Goal: Information Seeking & Learning: Compare options

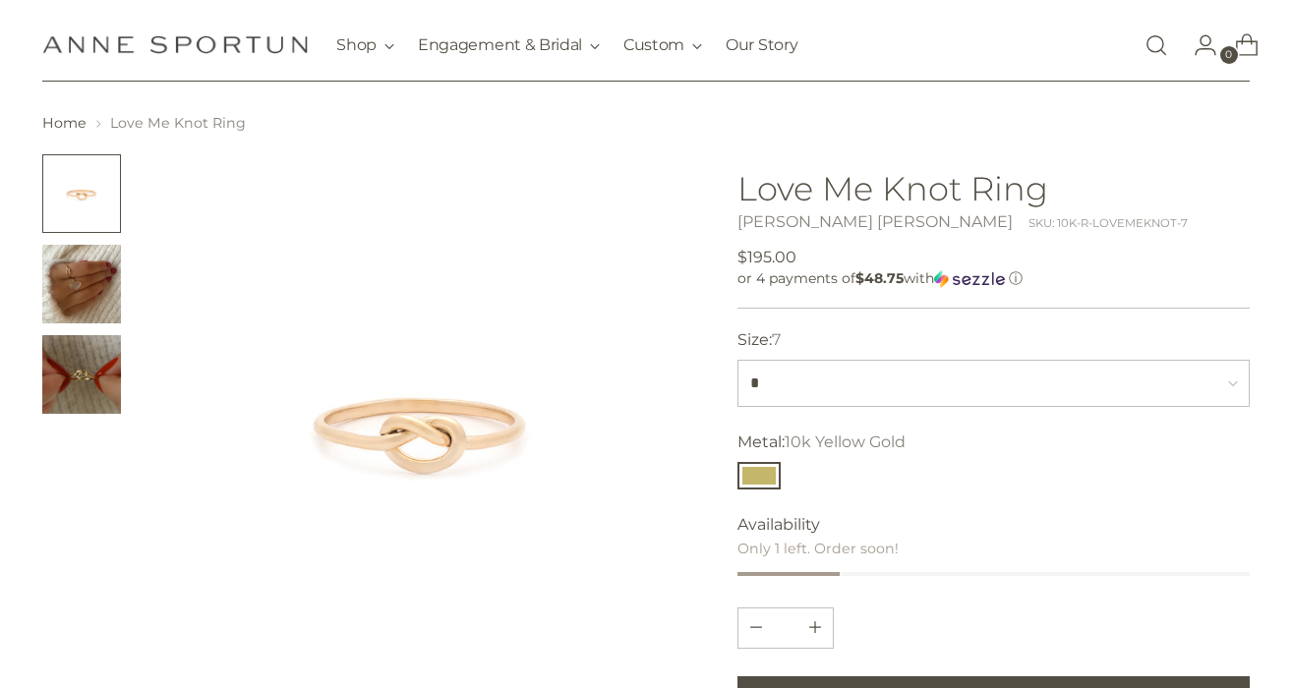
scroll to position [46, 0]
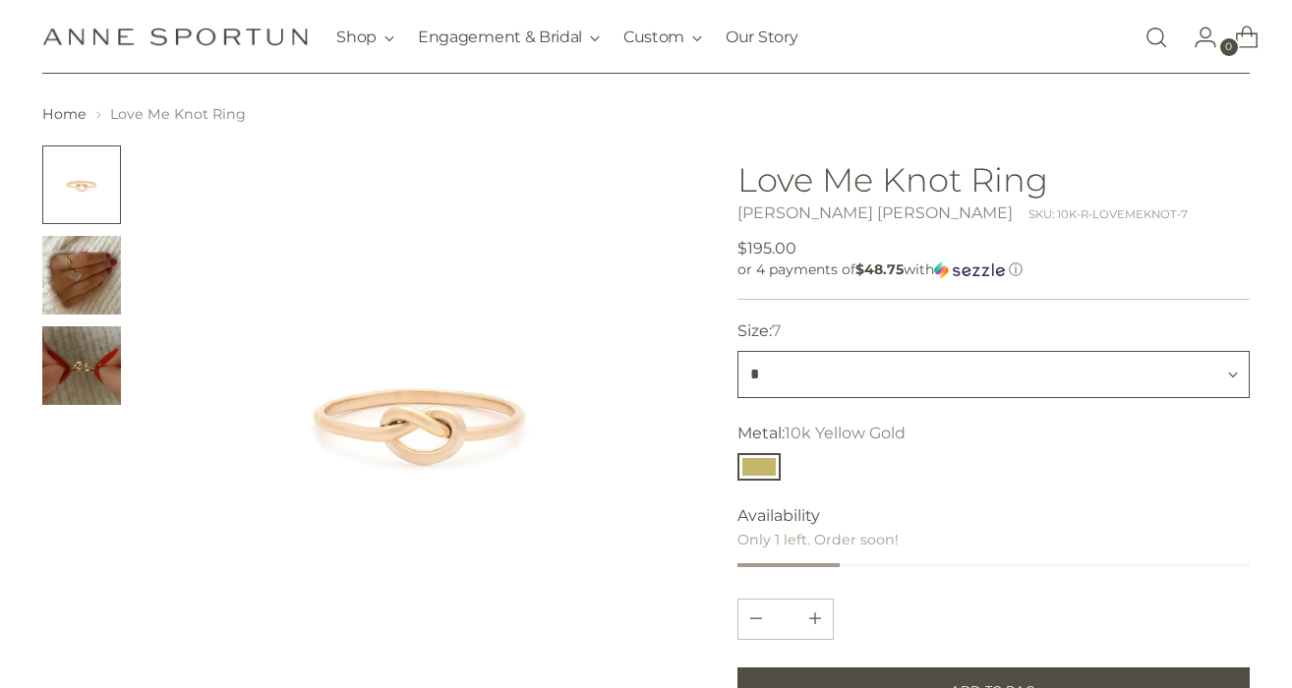
click at [777, 372] on select "* * * *" at bounding box center [994, 374] width 512 height 47
select select "*"
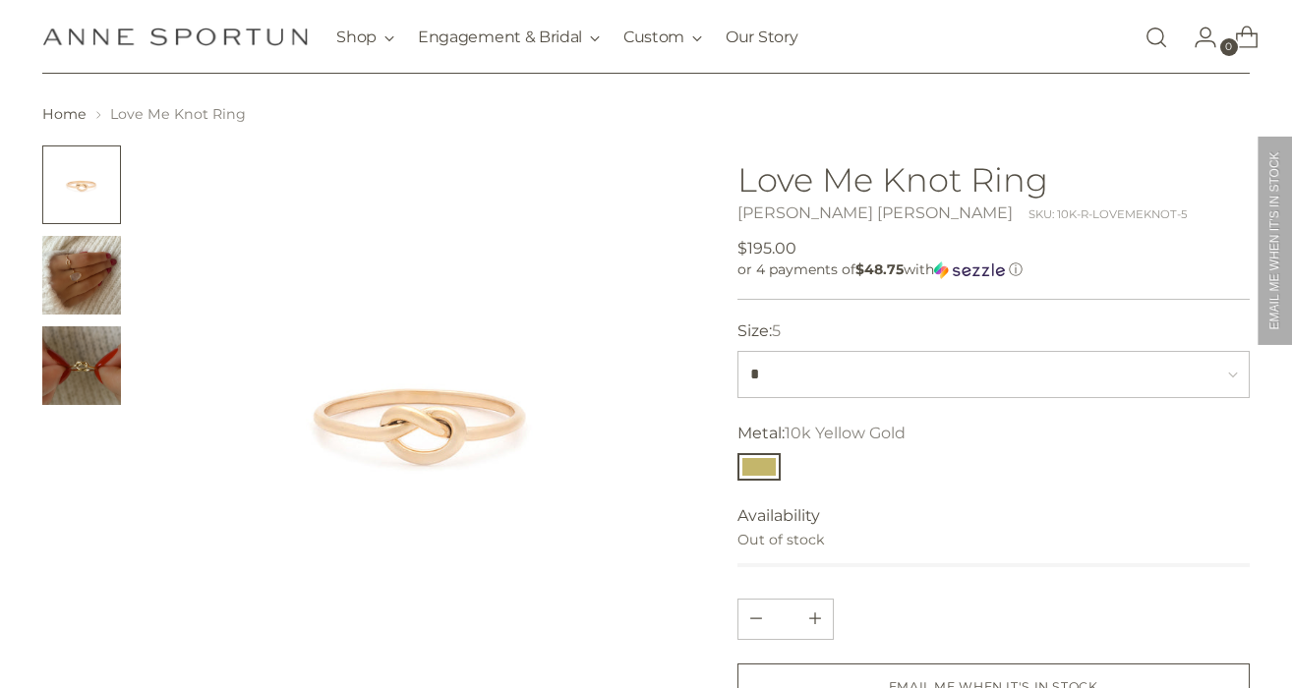
click at [65, 275] on img "Change image to image 2" at bounding box center [81, 275] width 79 height 79
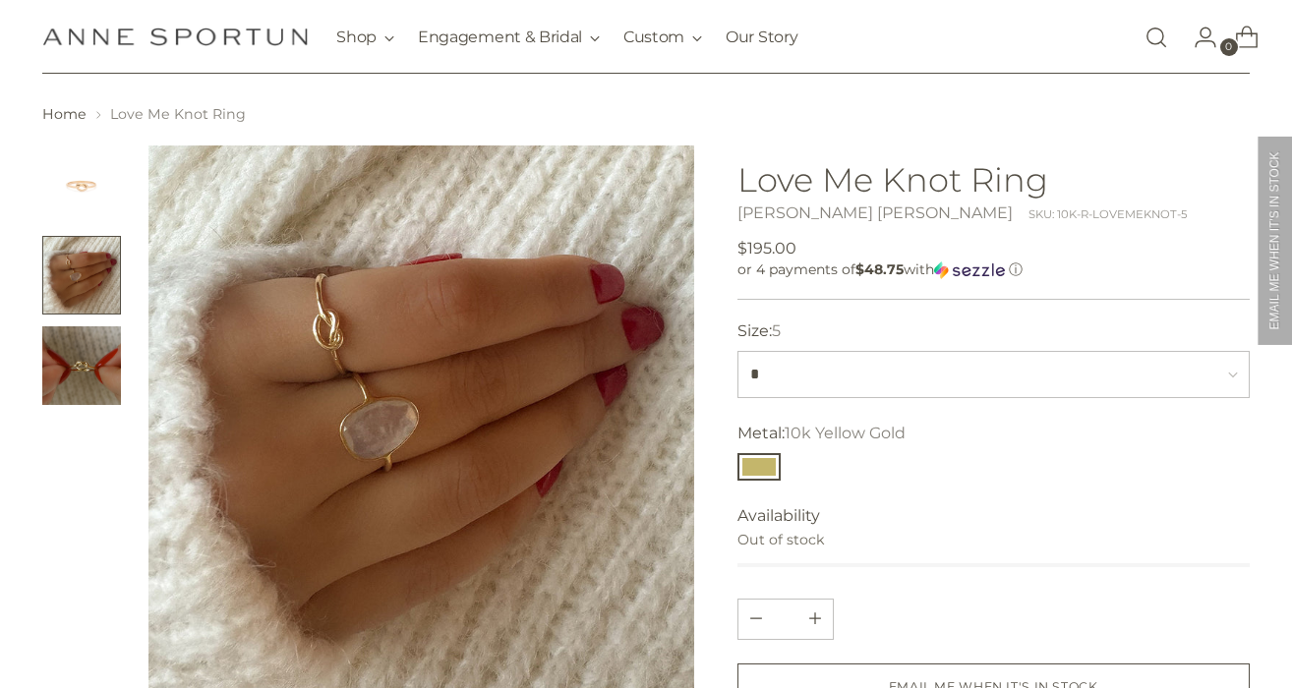
click at [78, 373] on img "Change image to image 3" at bounding box center [81, 366] width 79 height 79
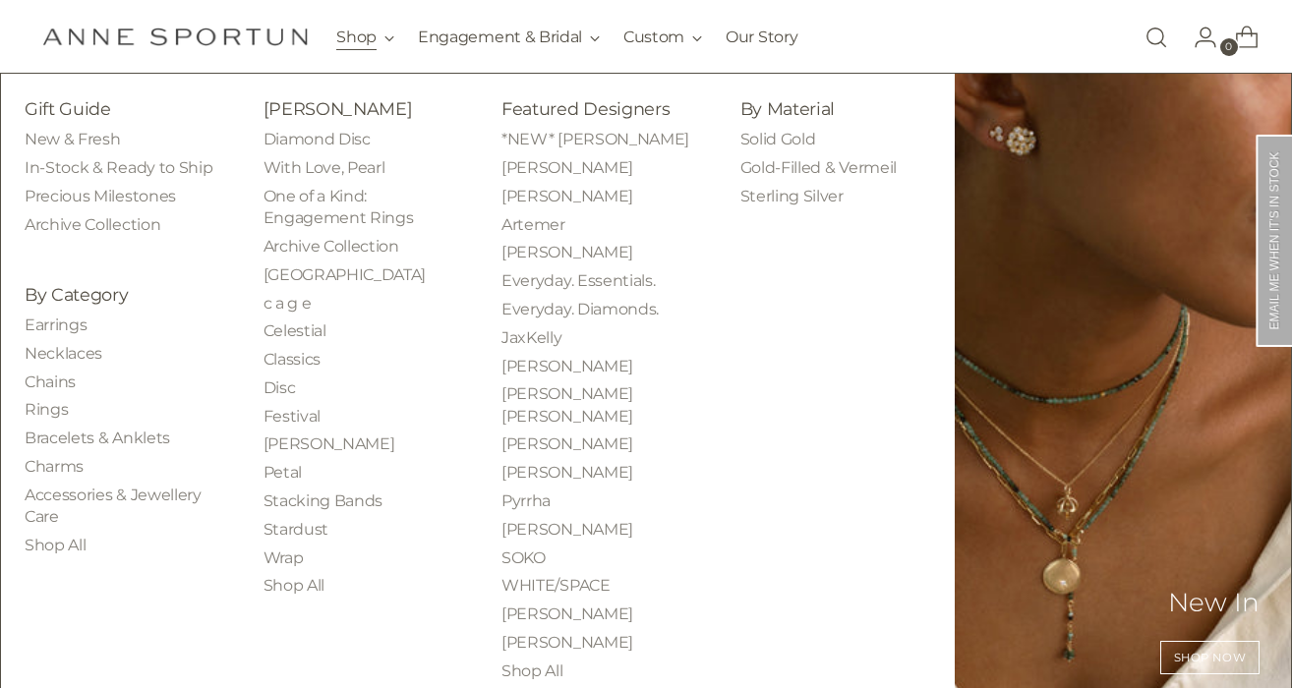
scroll to position [267, 0]
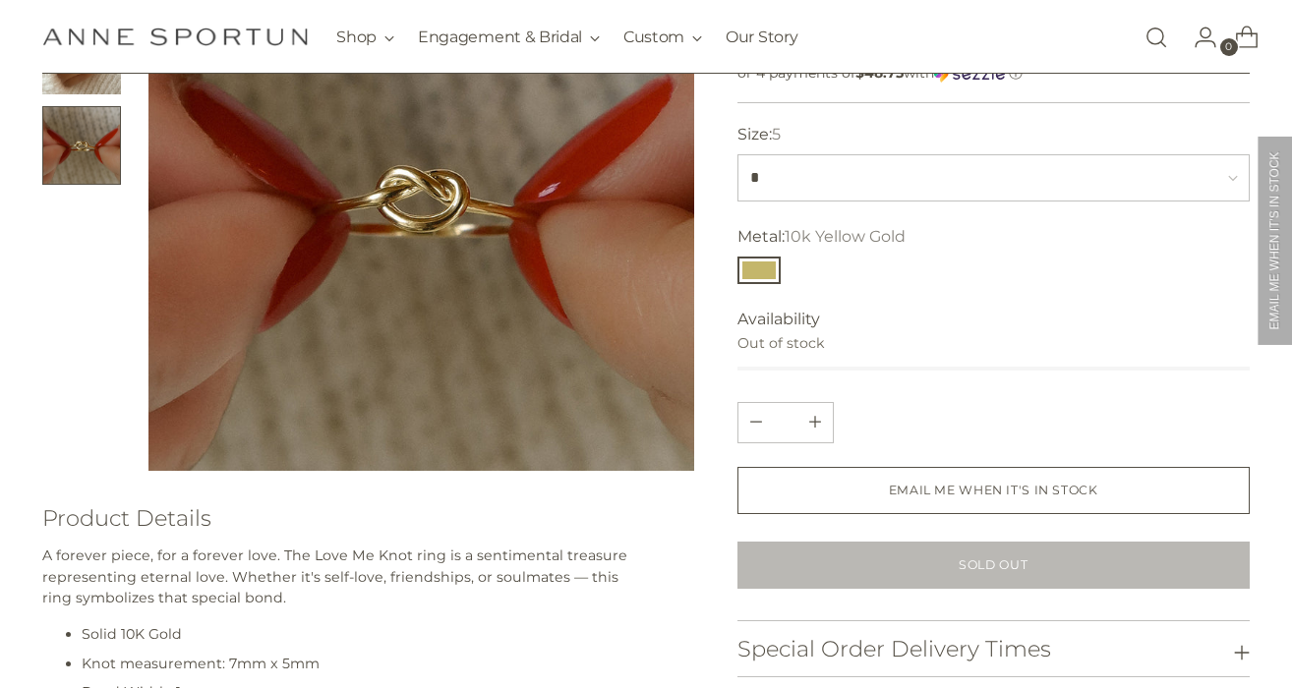
click at [1148, 42] on link "Open search modal" at bounding box center [1156, 37] width 39 height 39
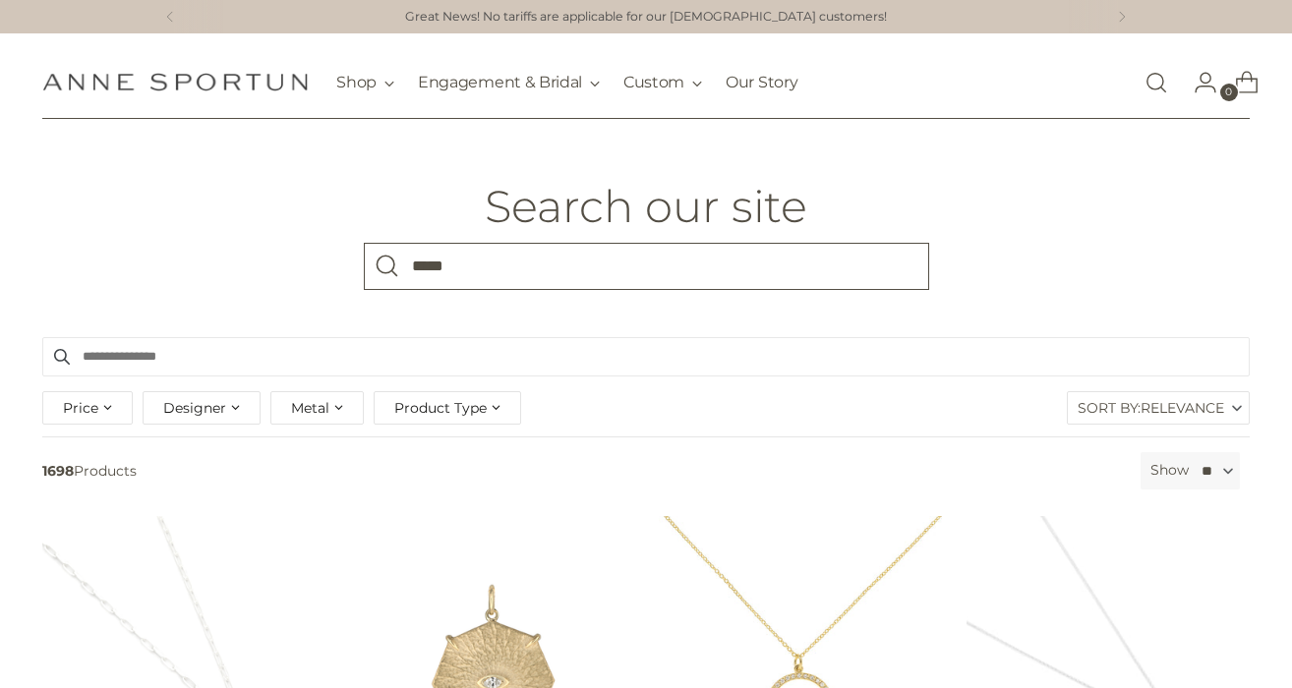
type input "*****"
click at [364, 243] on button "Search" at bounding box center [387, 266] width 47 height 47
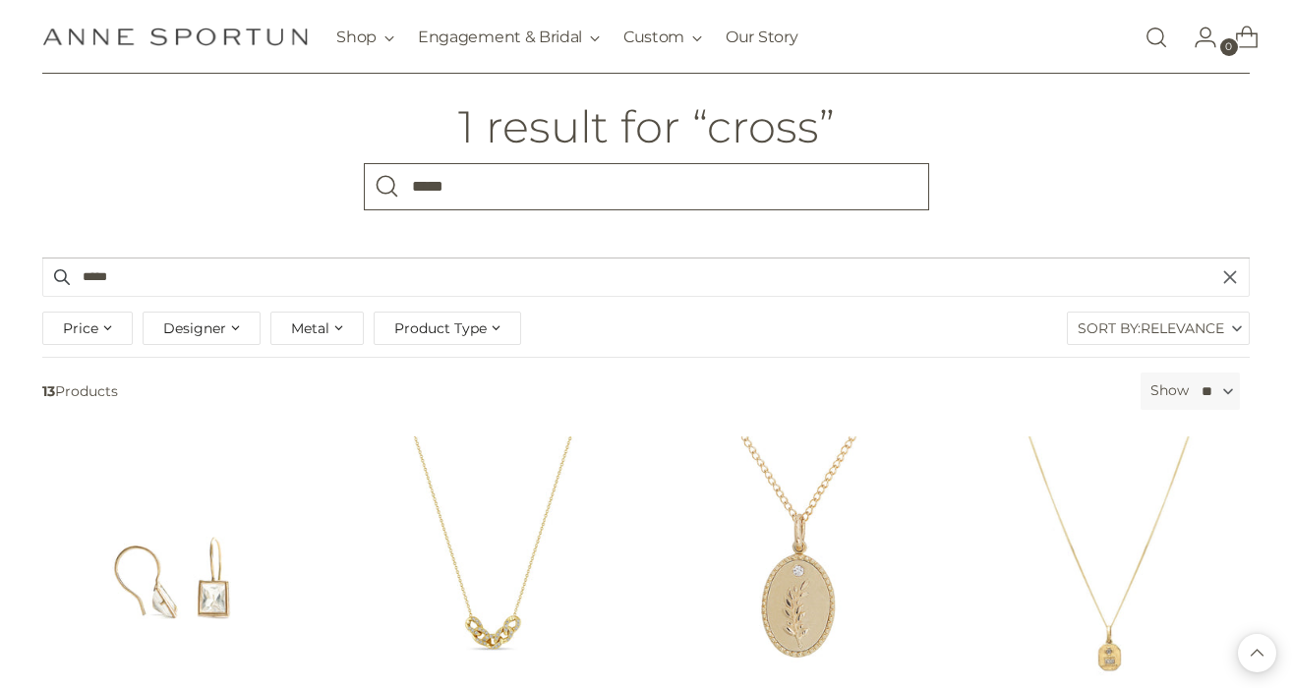
scroll to position [69, 0]
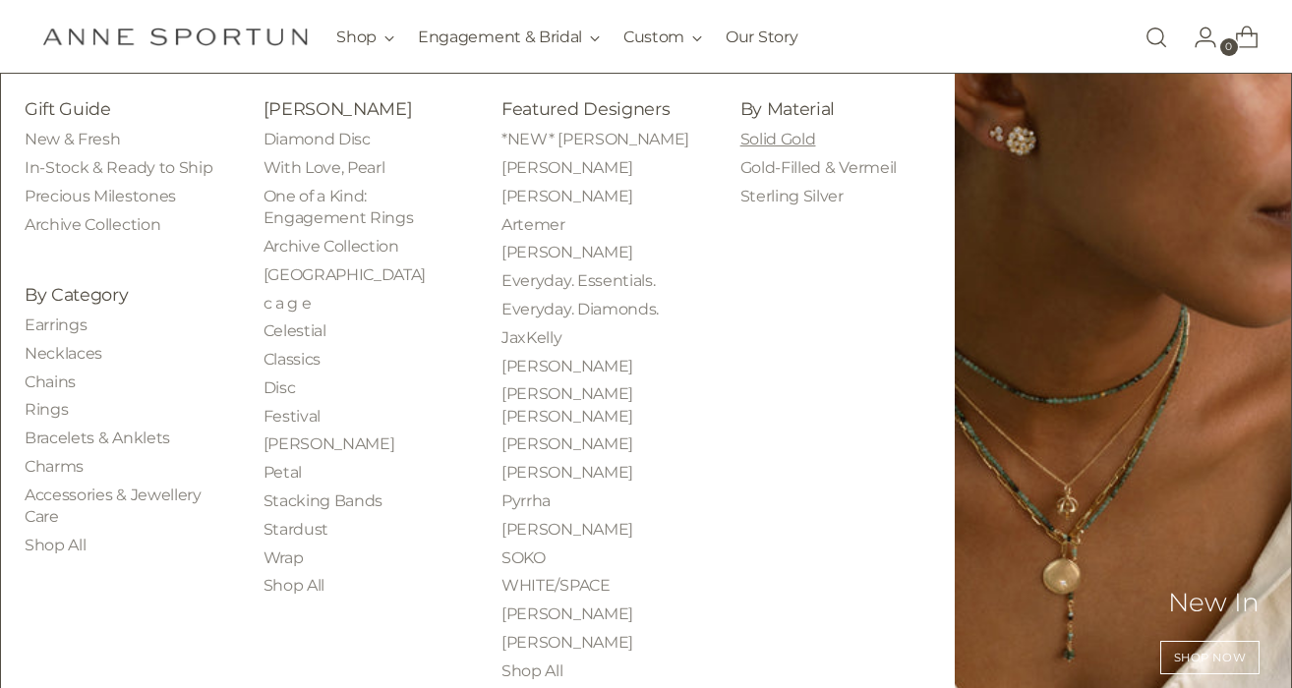
click at [771, 135] on link "Solid Gold" at bounding box center [779, 139] width 76 height 19
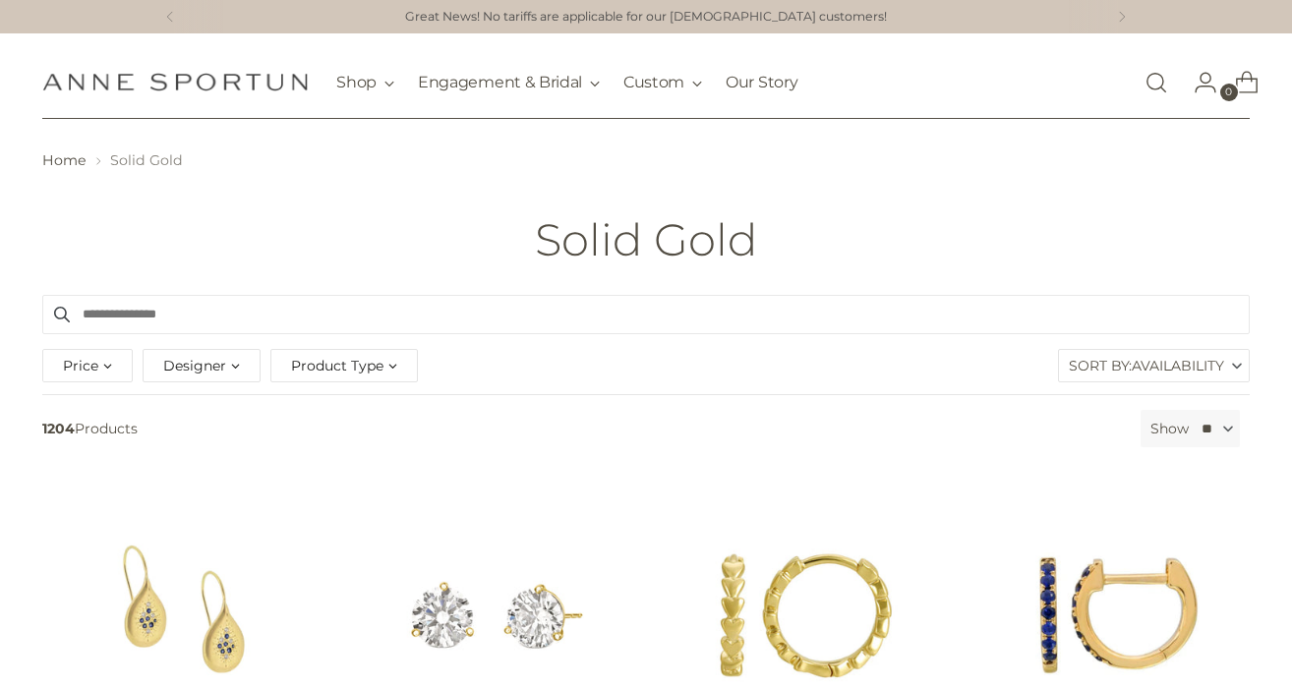
click at [1184, 371] on span "Availability" at bounding box center [1178, 365] width 92 height 31
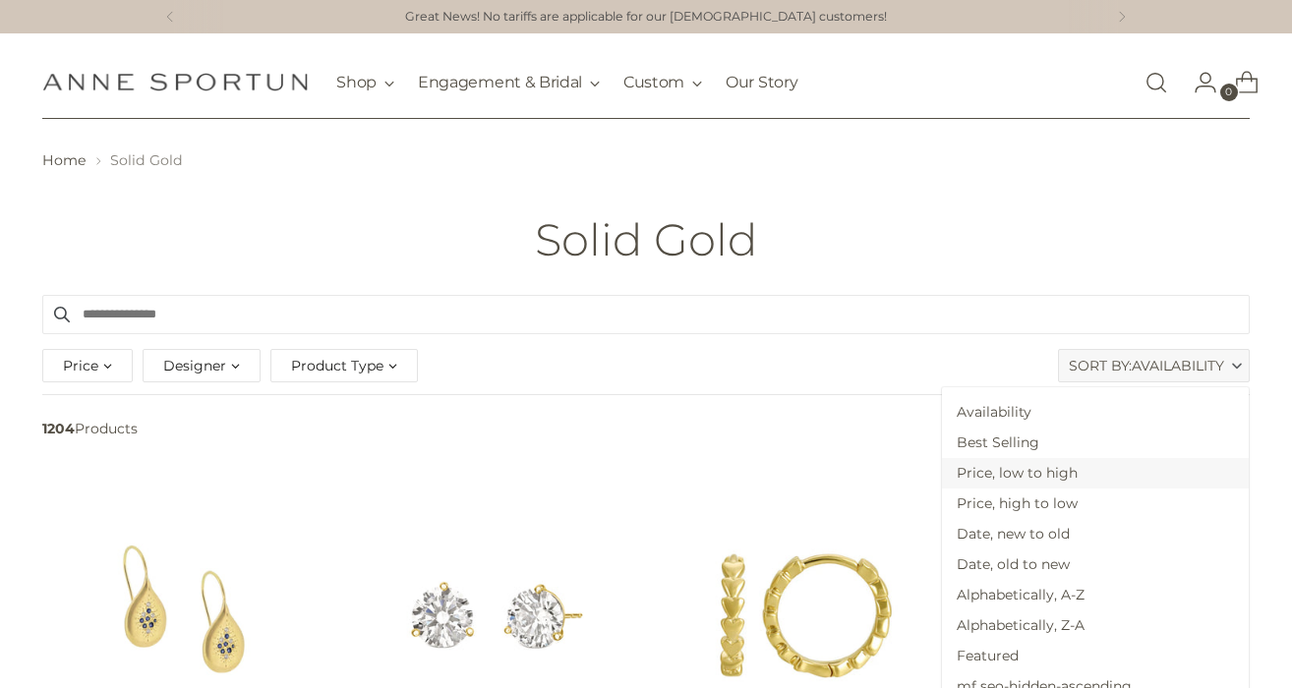
click at [1132, 473] on span "Price, low to high" at bounding box center [1095, 473] width 307 height 30
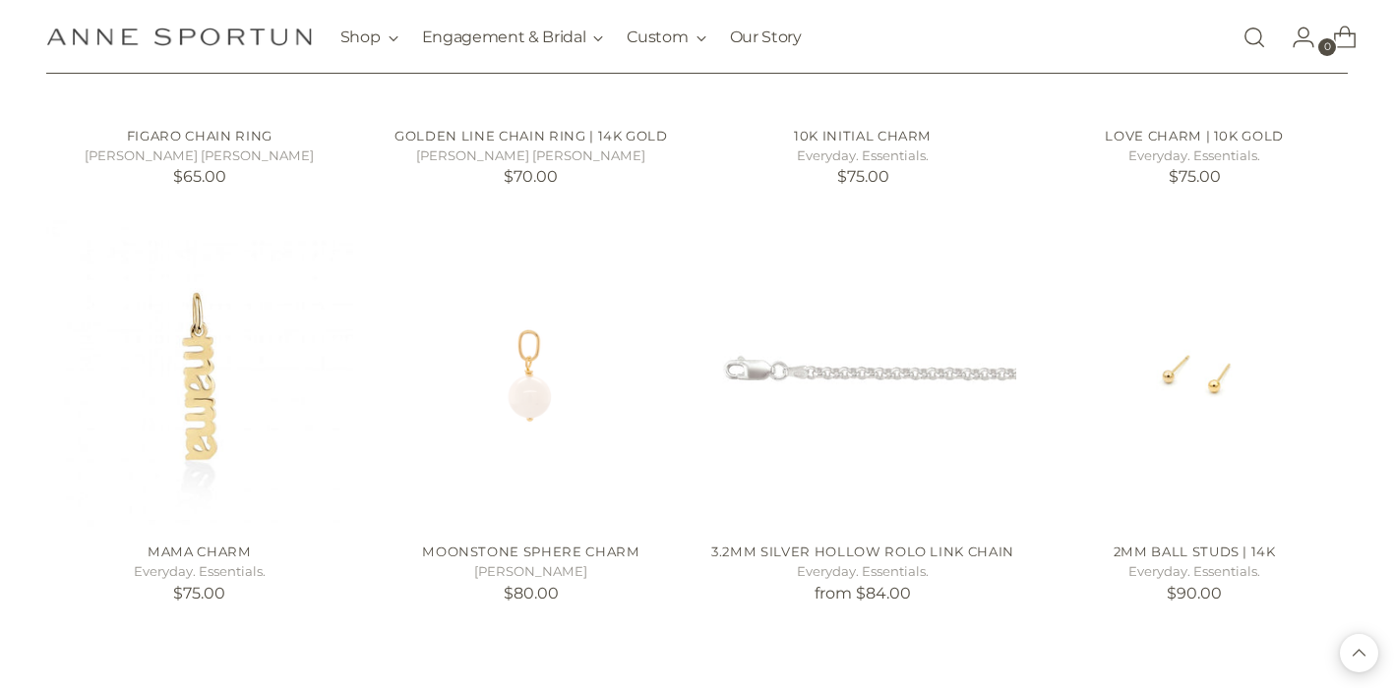
scroll to position [1100, 0]
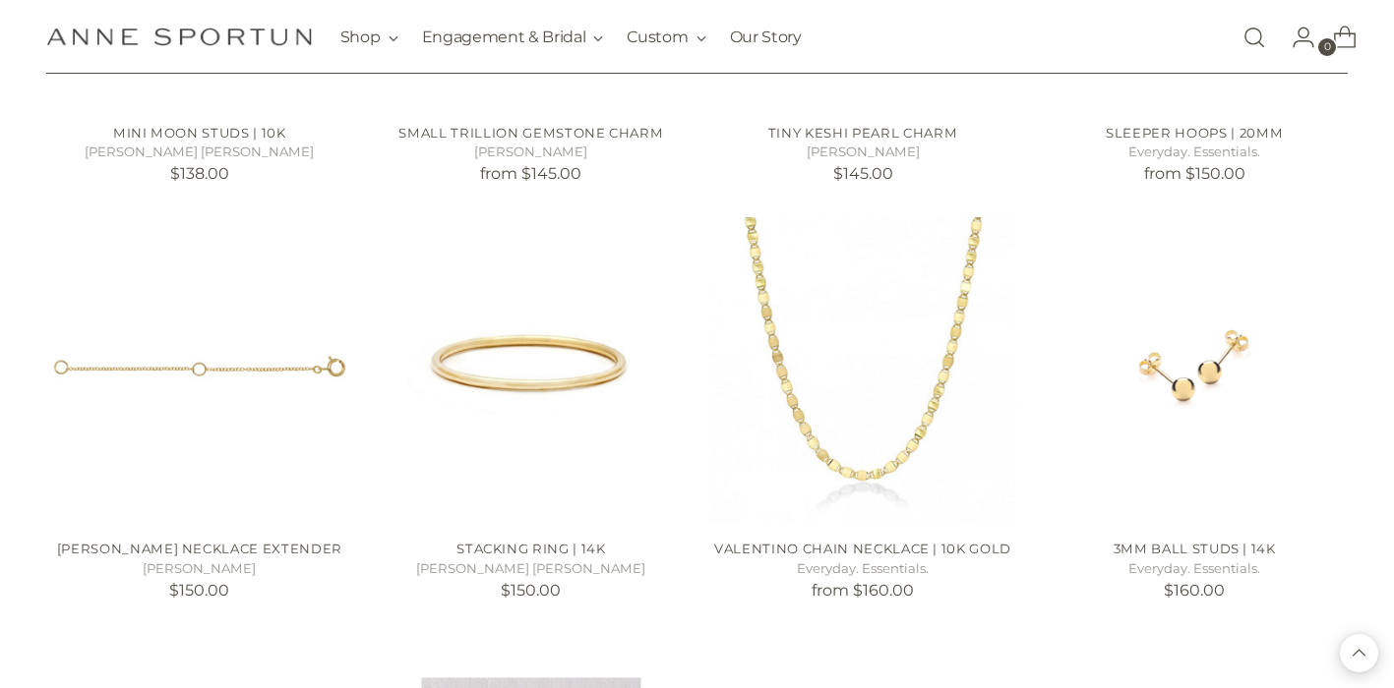
scroll to position [3214, 0]
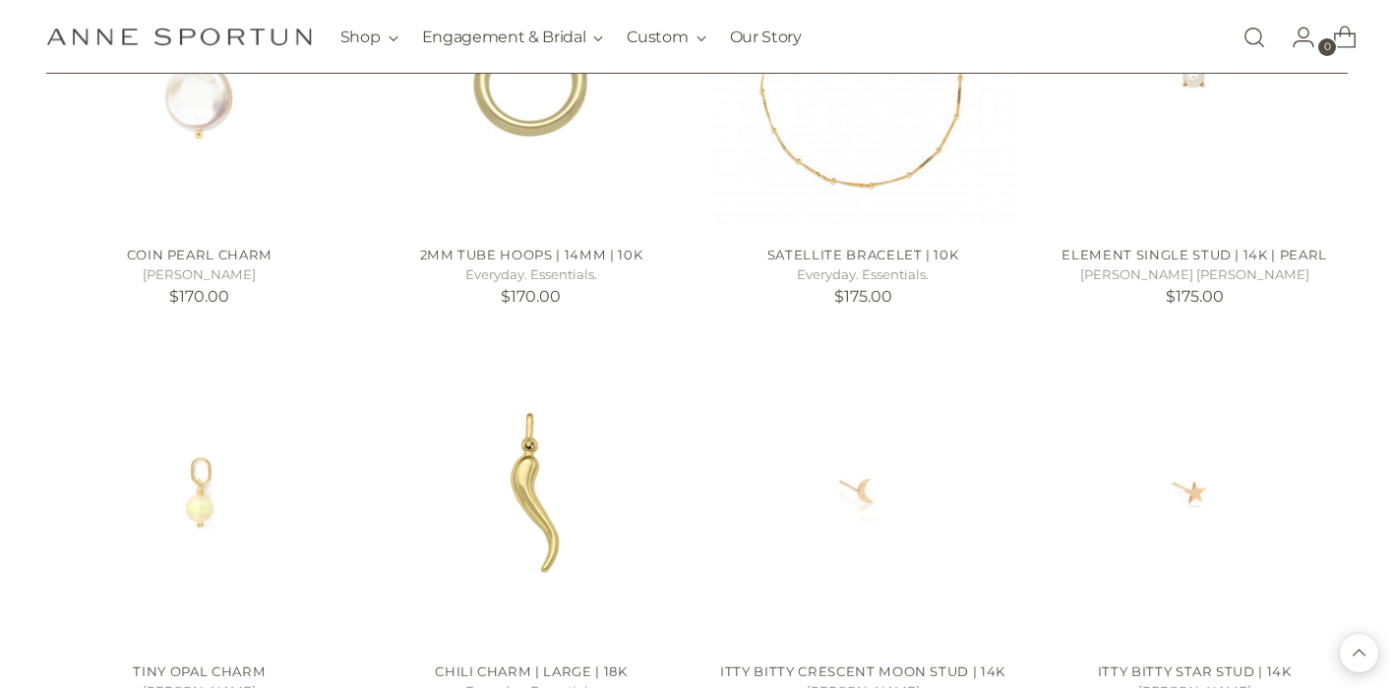
scroll to position [4899, 0]
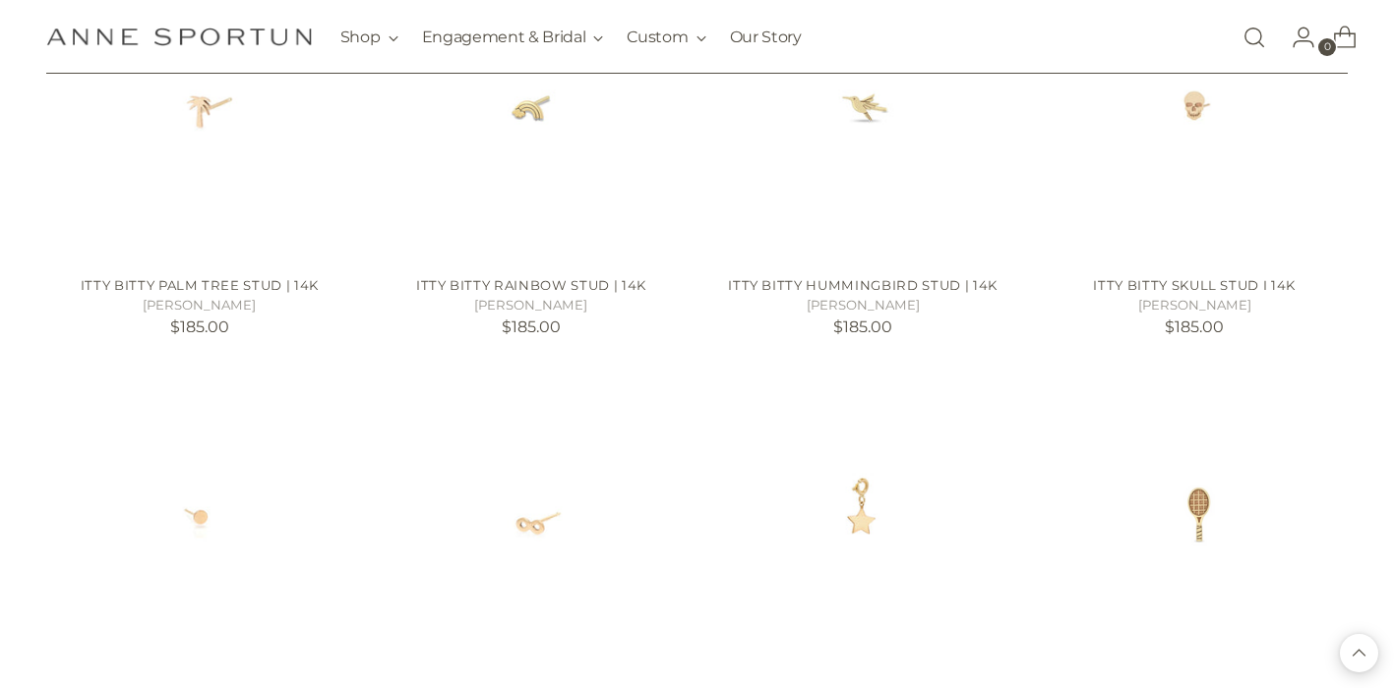
scroll to position [6092, 0]
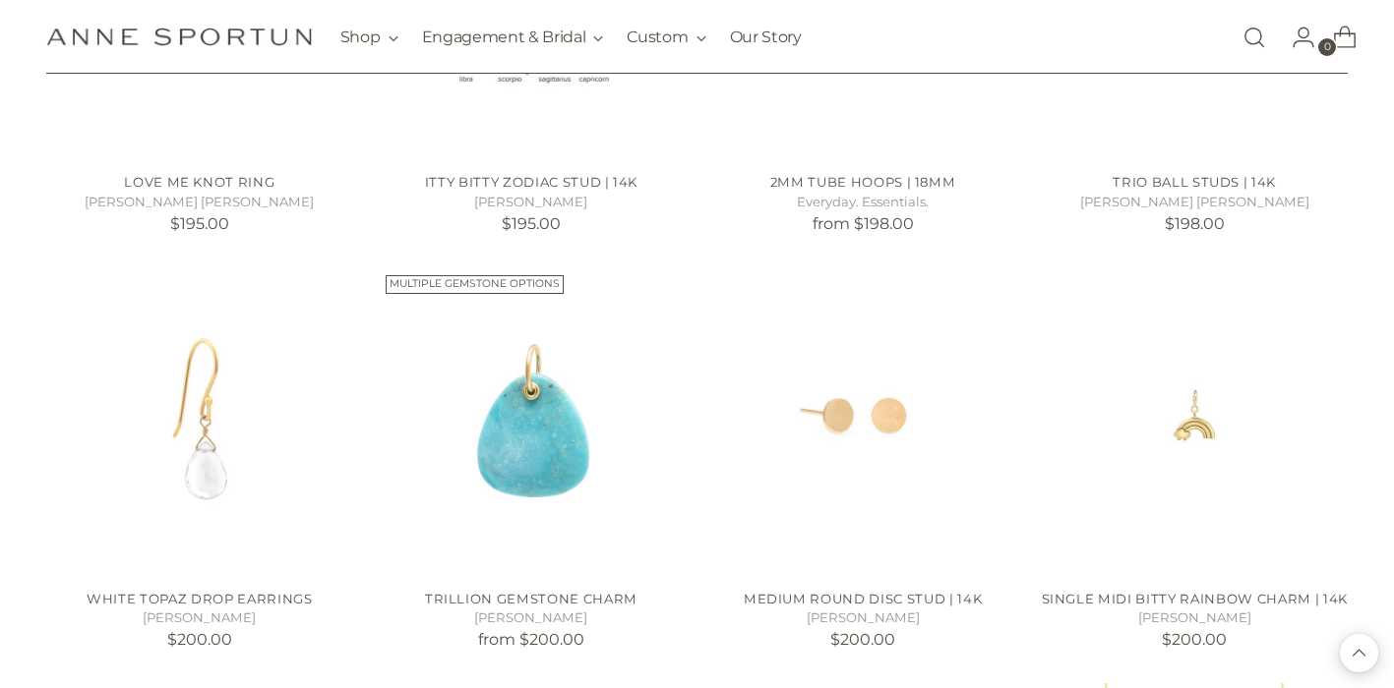
scroll to position [8263, 0]
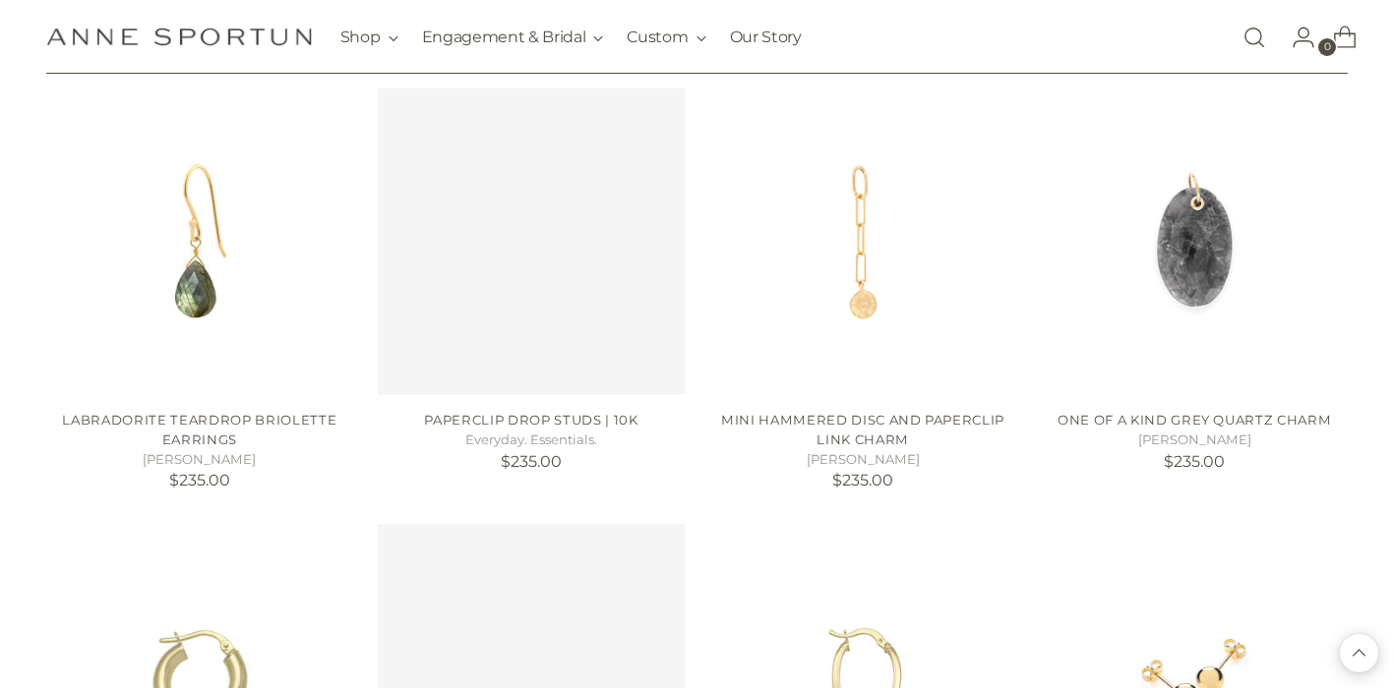
scroll to position [10041, 0]
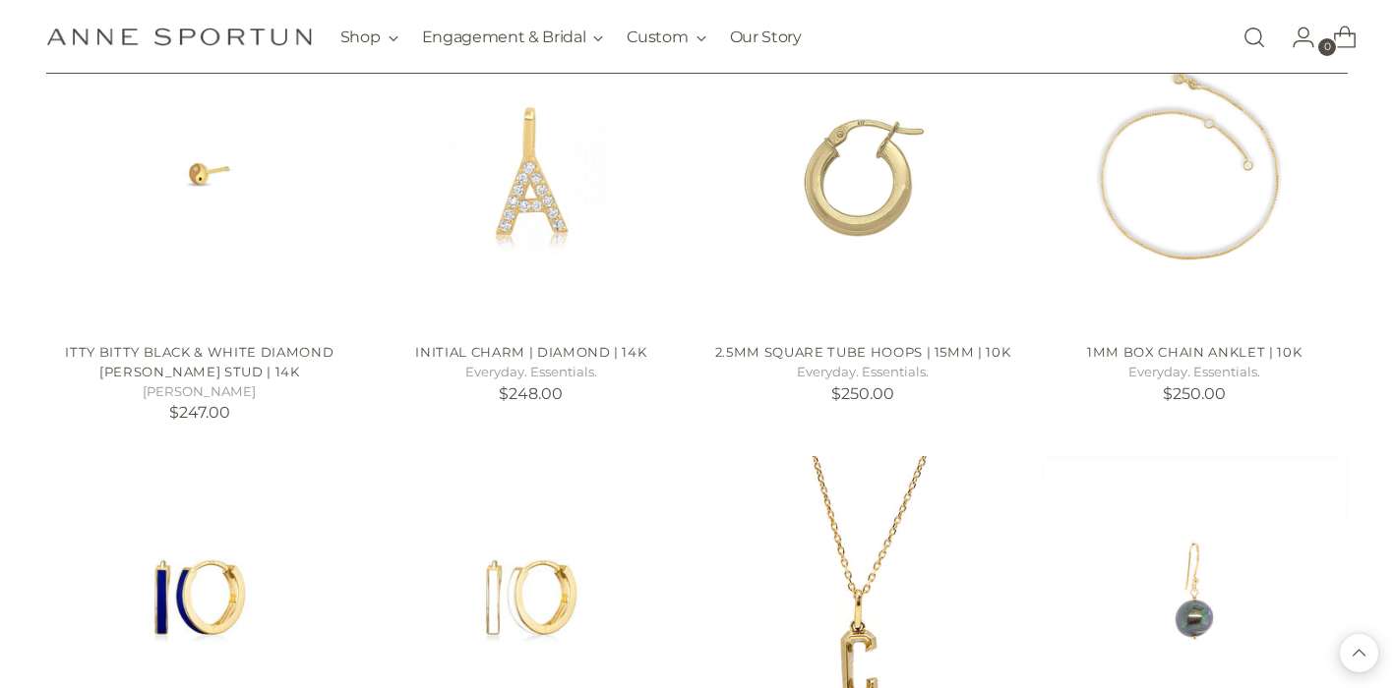
scroll to position [11471, 0]
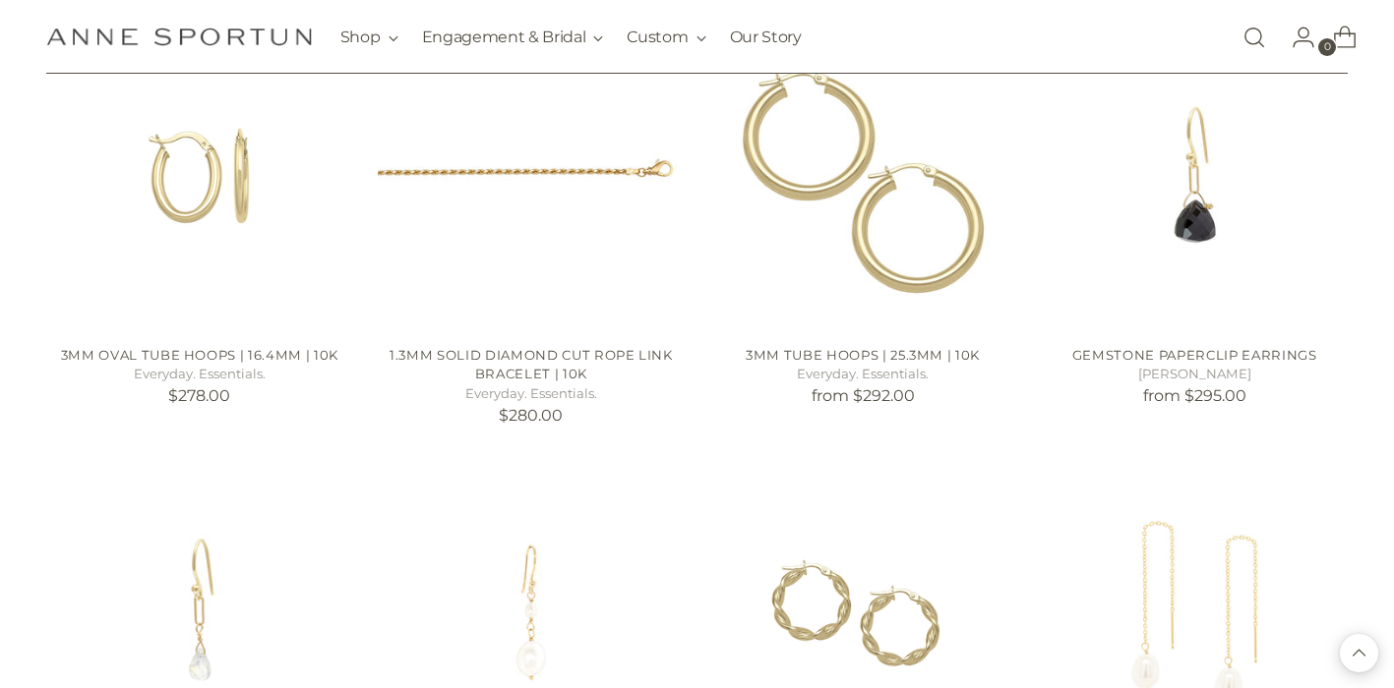
scroll to position [13290, 0]
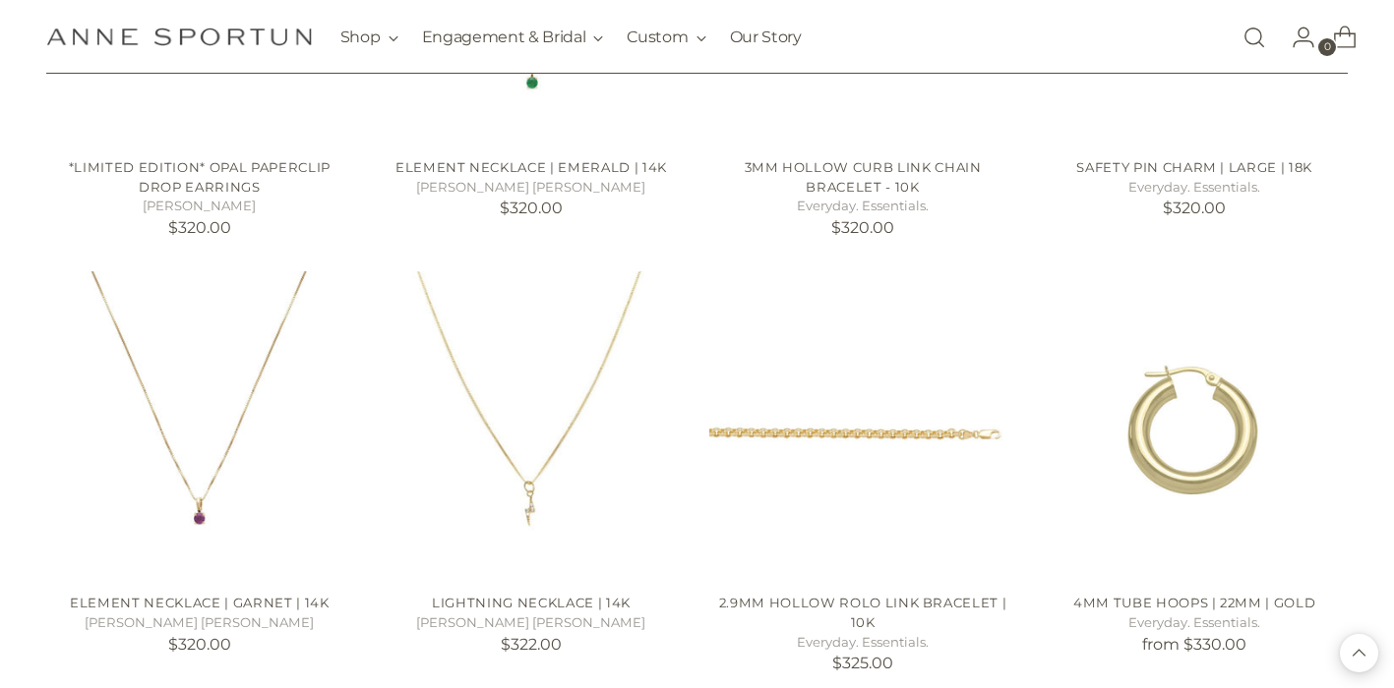
scroll to position [15198, 0]
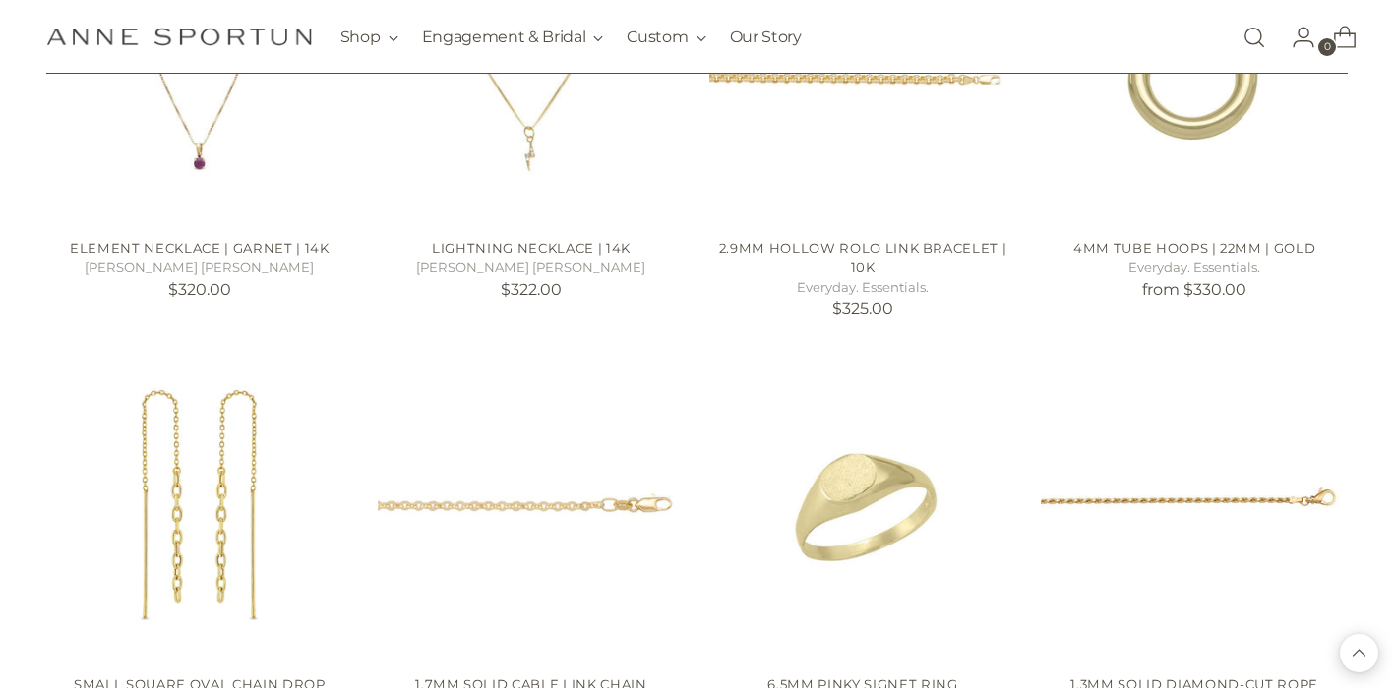
scroll to position [15584, 0]
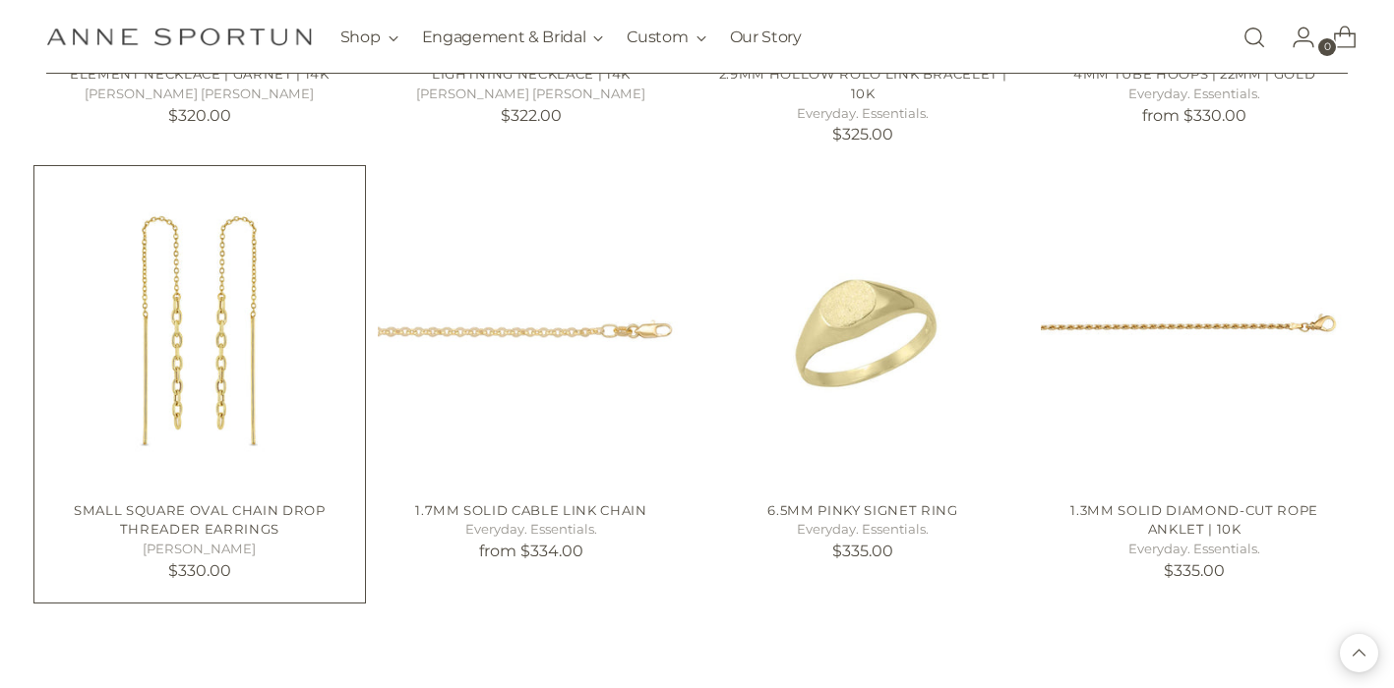
click at [177, 385] on img "Small Square Oval Chain Drop Threader Earrings" at bounding box center [199, 331] width 307 height 307
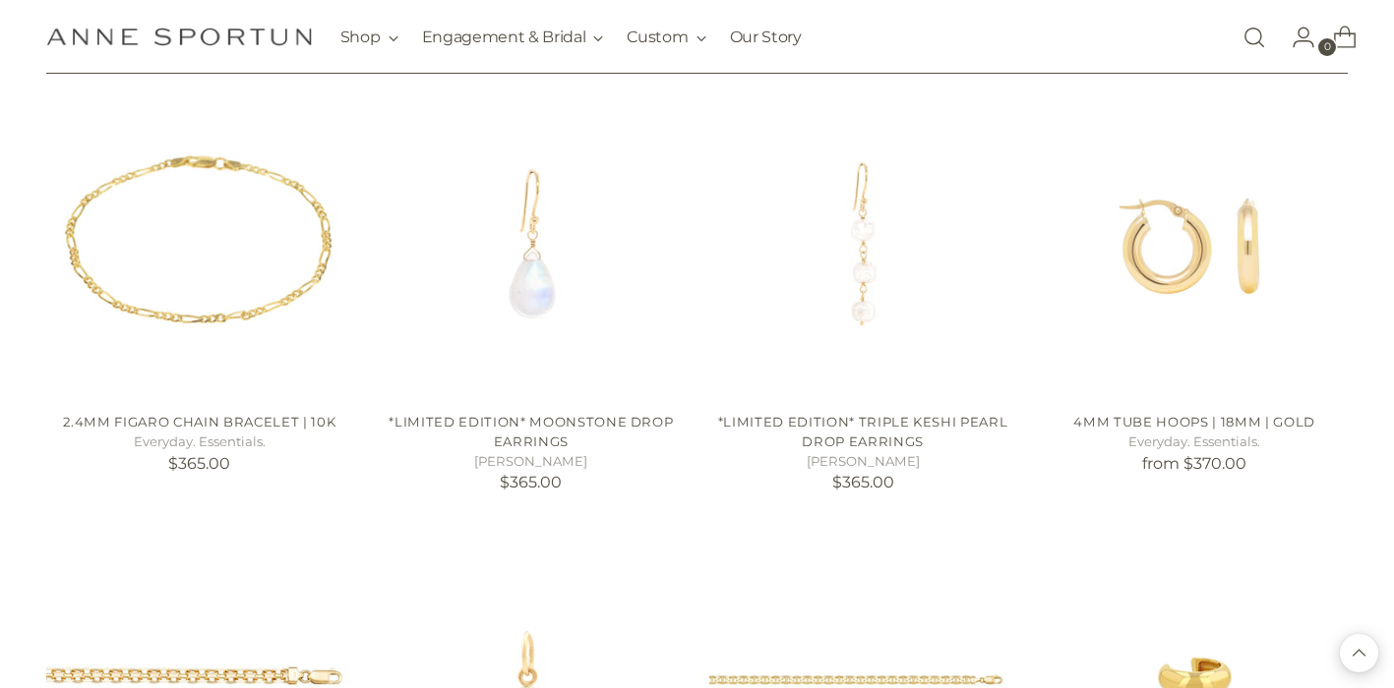
scroll to position [16990, 0]
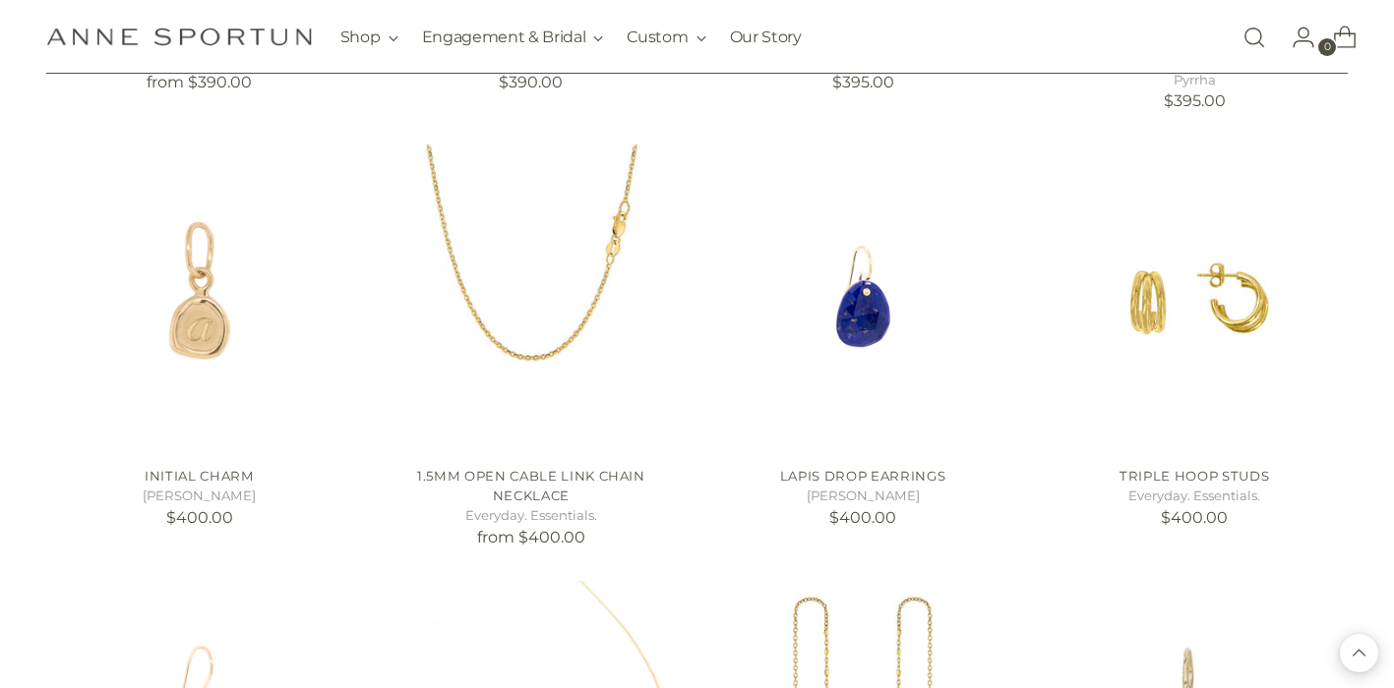
scroll to position [18648, 0]
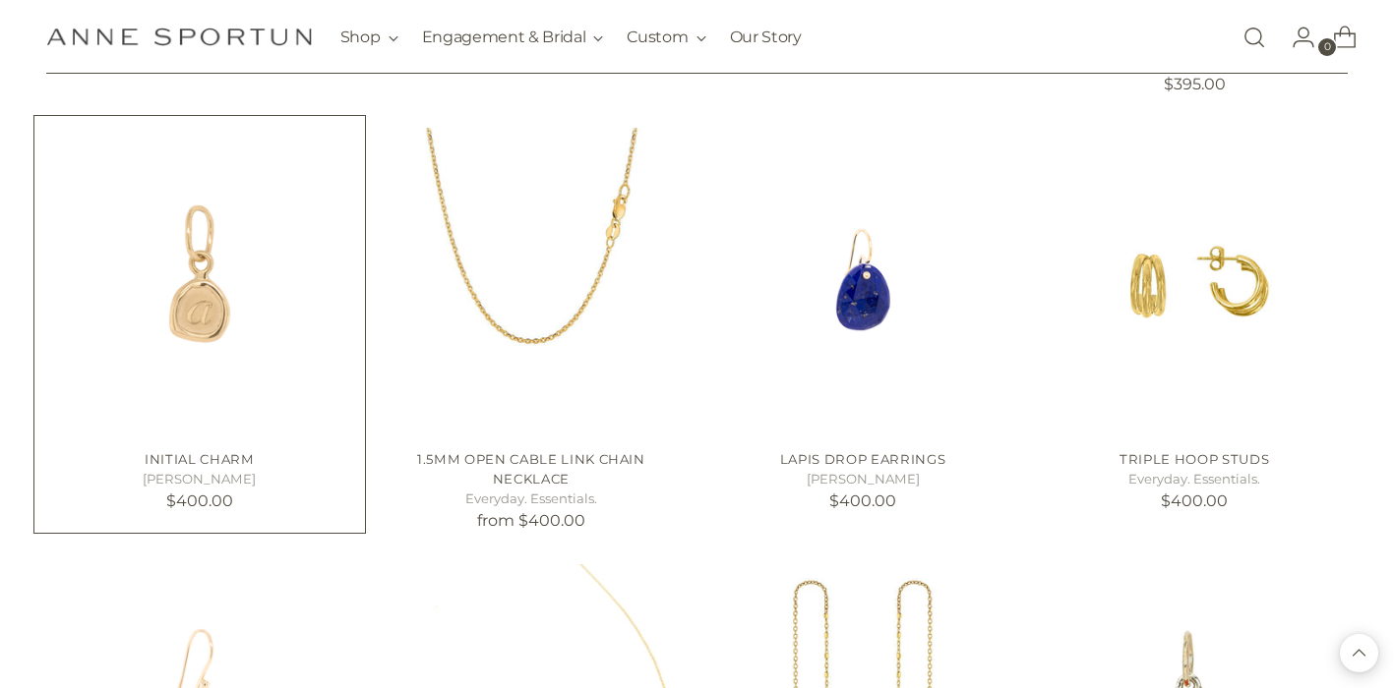
click at [0, 0] on img "Initial Charm" at bounding box center [0, 0] width 0 height 0
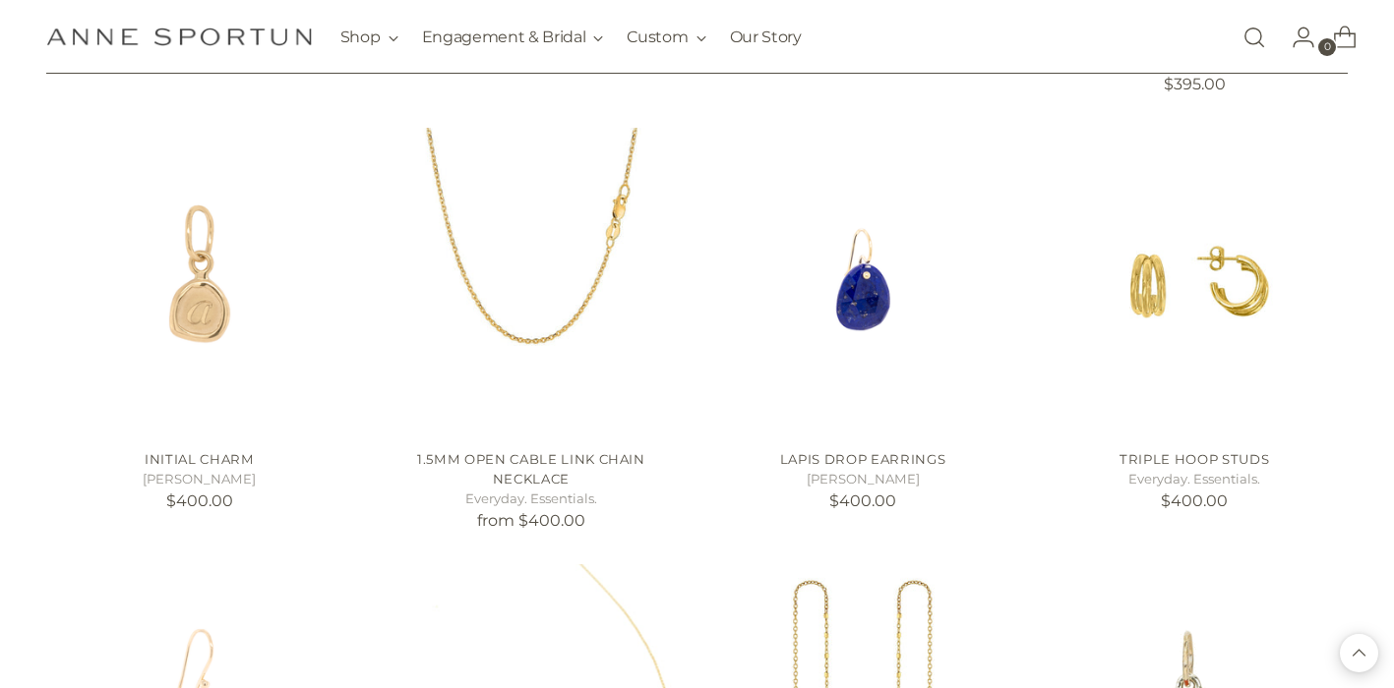
scroll to position [19038, 0]
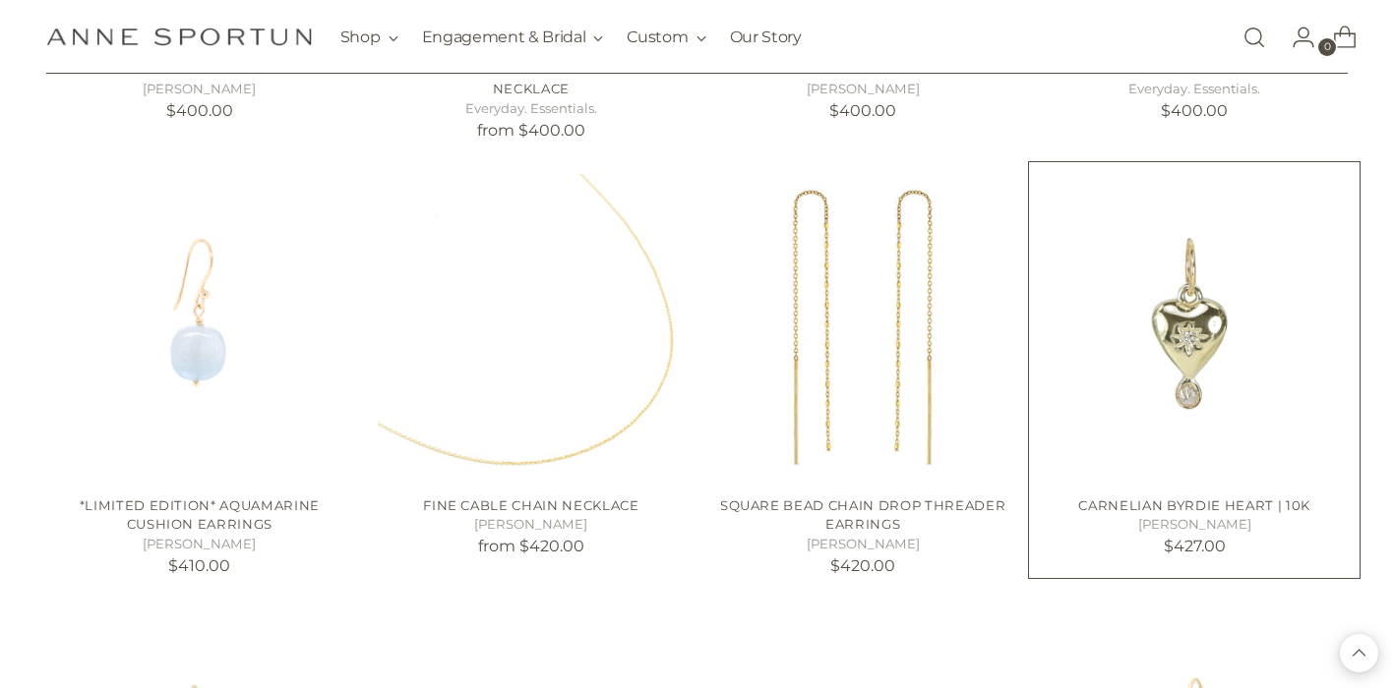
click at [0, 0] on img "Carnelian Byrdie Heart | 10k" at bounding box center [0, 0] width 0 height 0
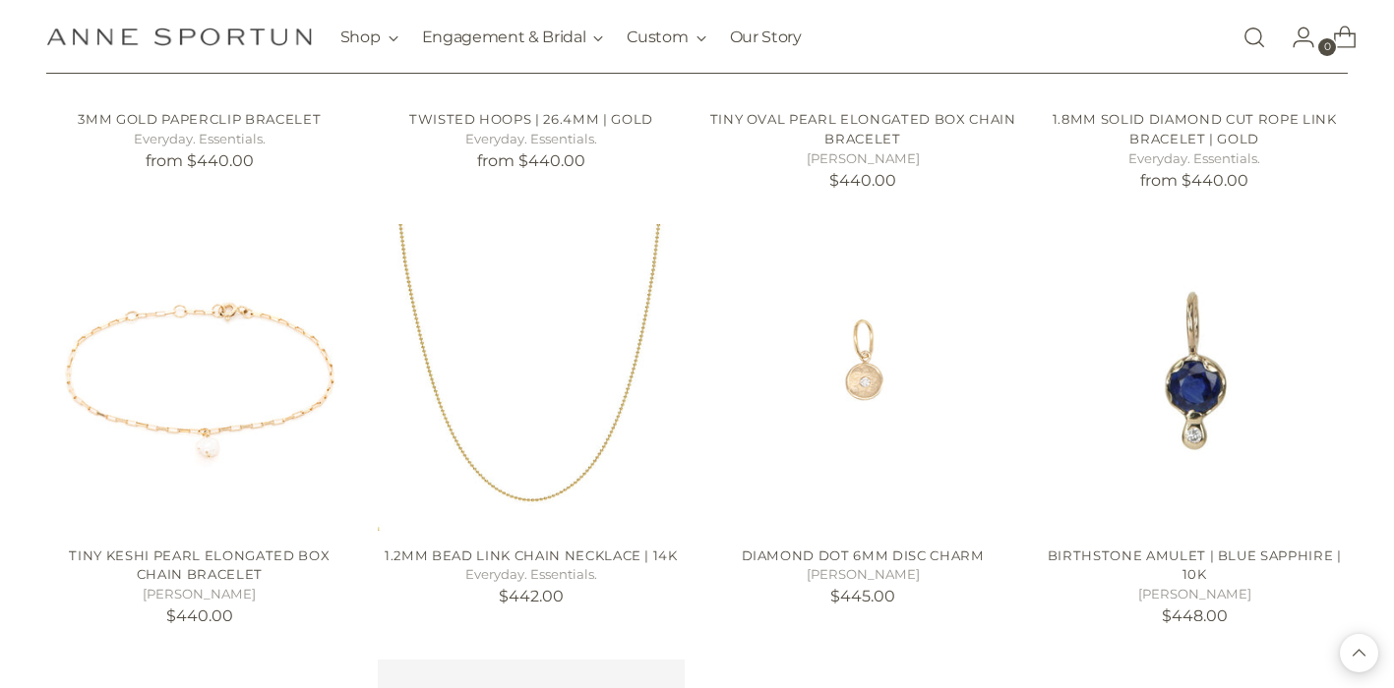
scroll to position [20308, 0]
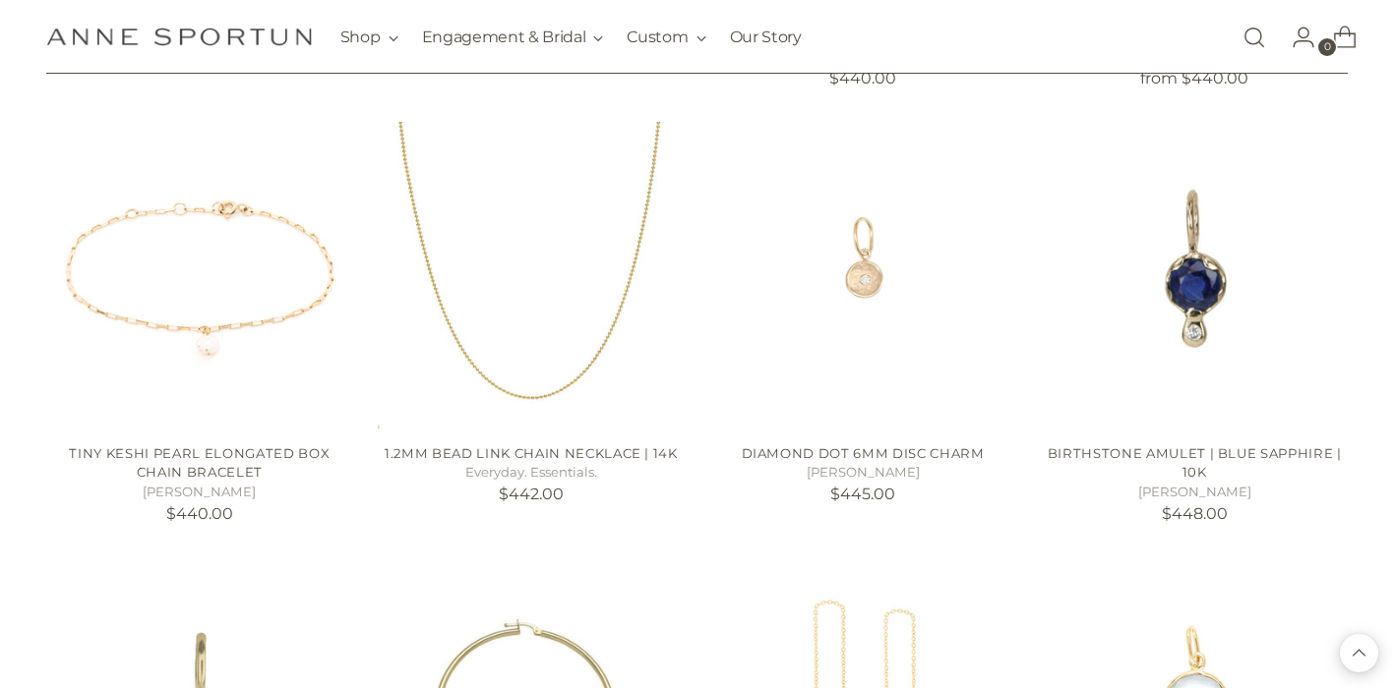
scroll to position [20329, 0]
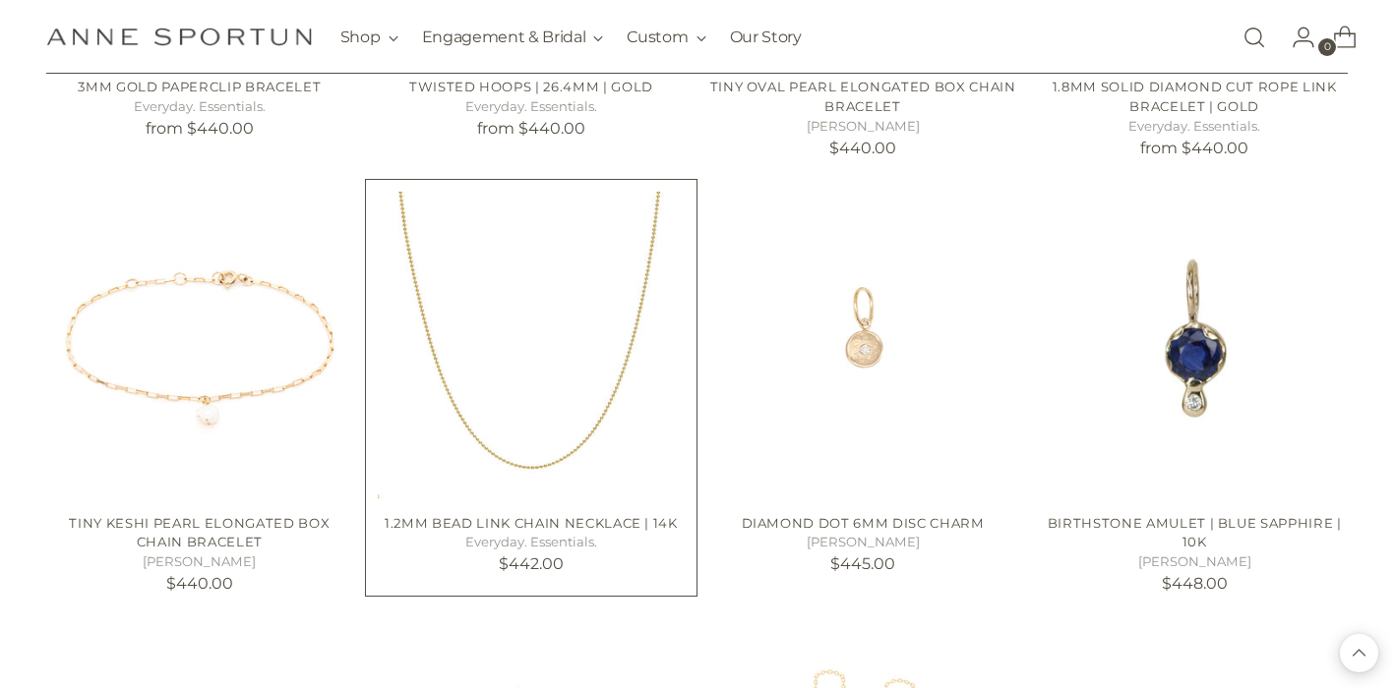
click at [0, 0] on img "1.2mm Bead Link Chain Necklace | 14k" at bounding box center [0, 0] width 0 height 0
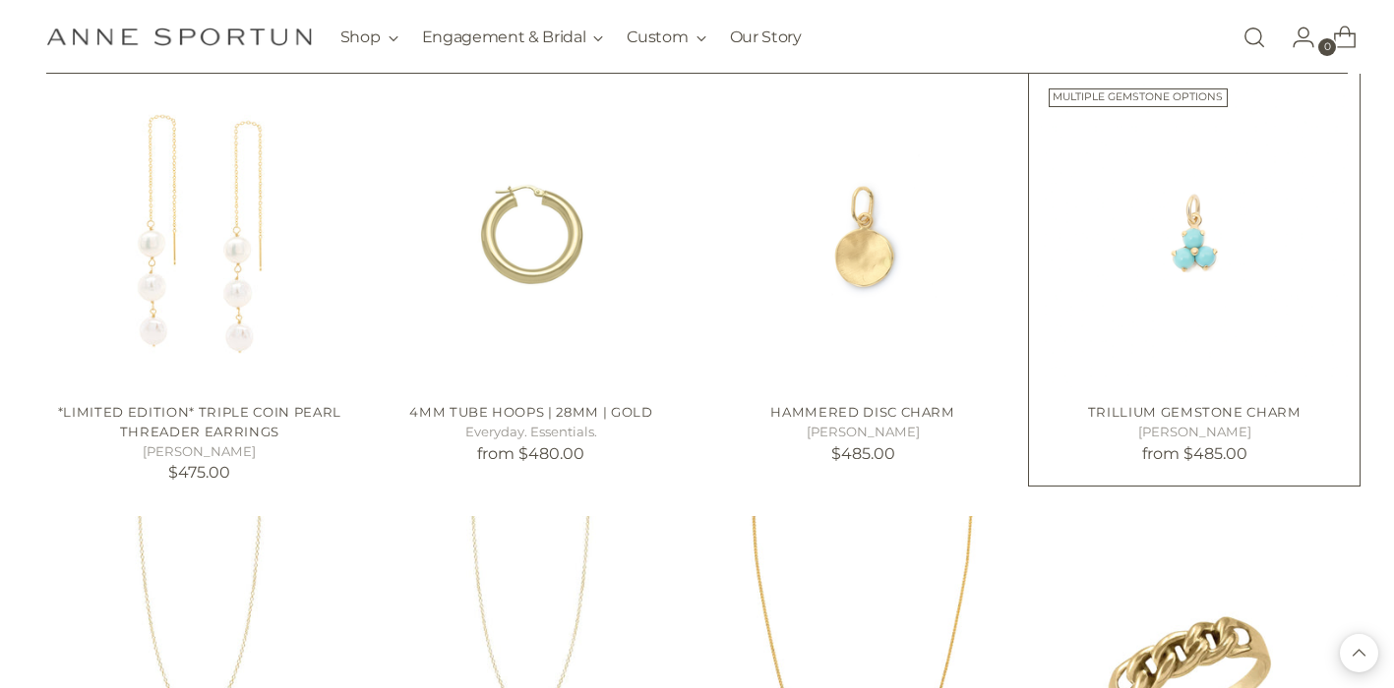
scroll to position [22186, 0]
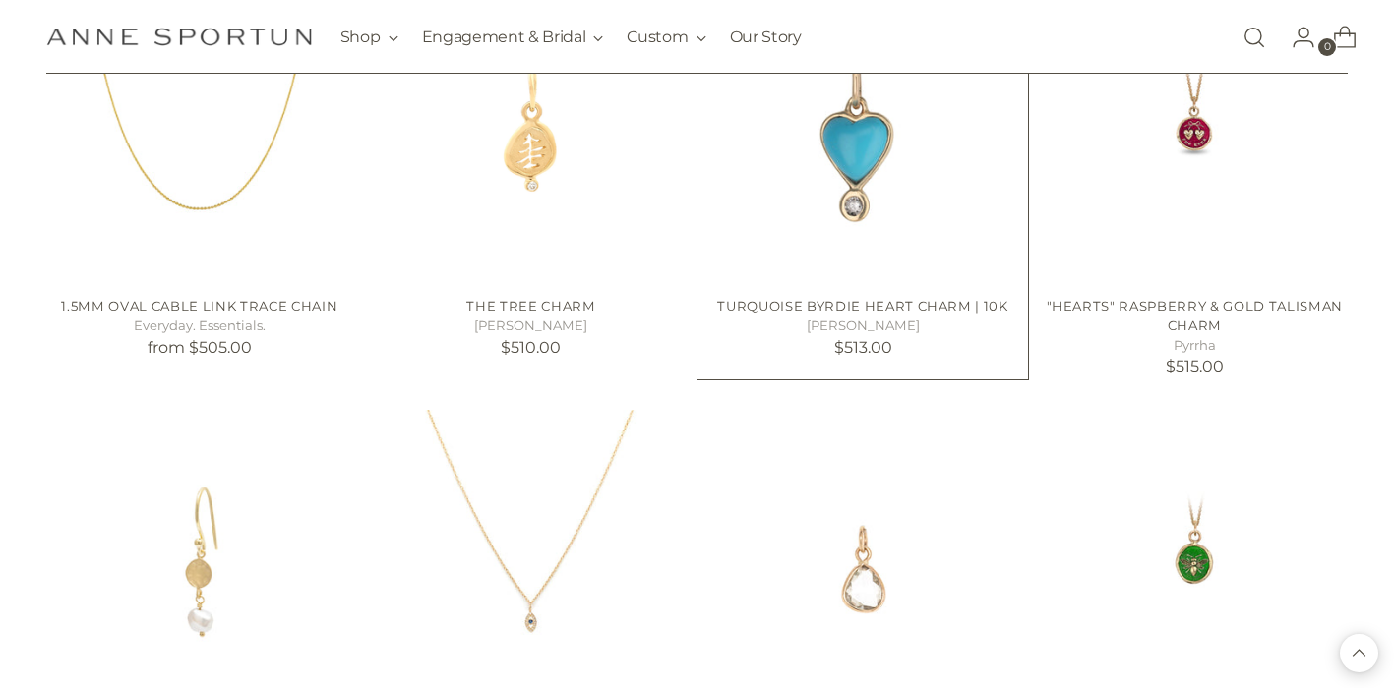
scroll to position [23664, 0]
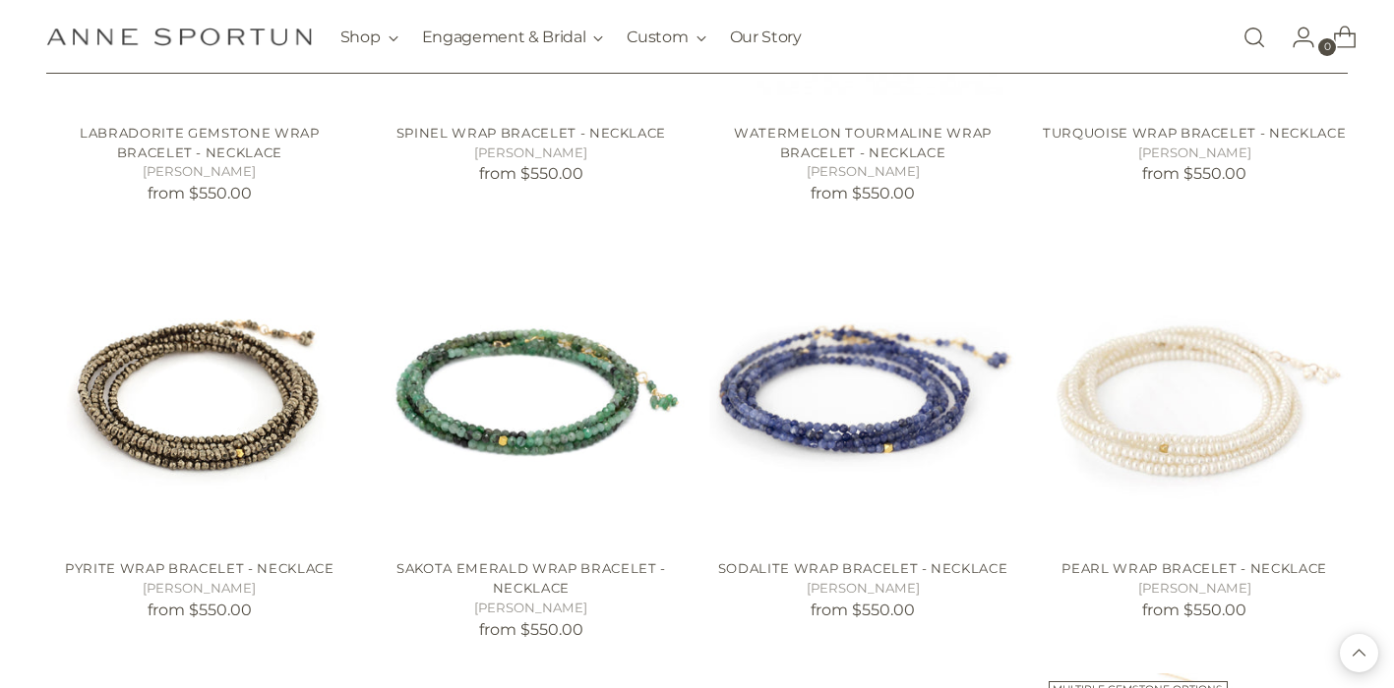
scroll to position [25514, 0]
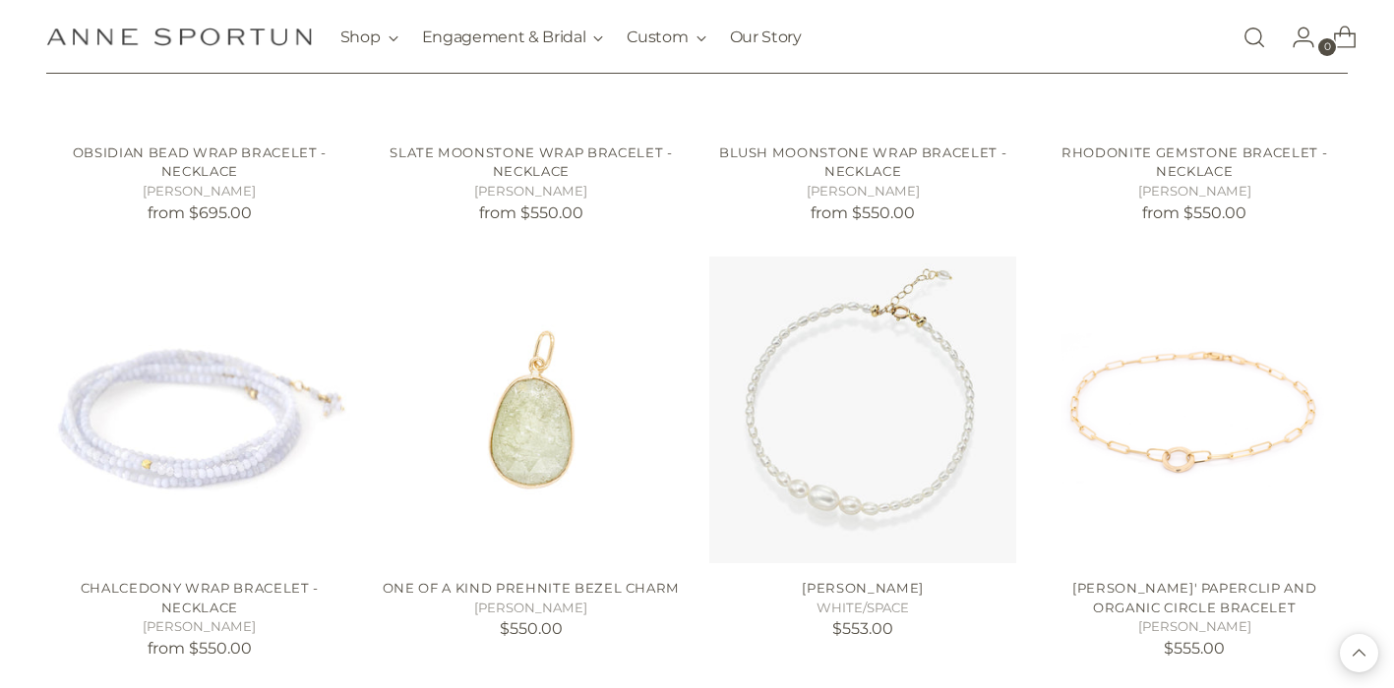
scroll to position [27278, 0]
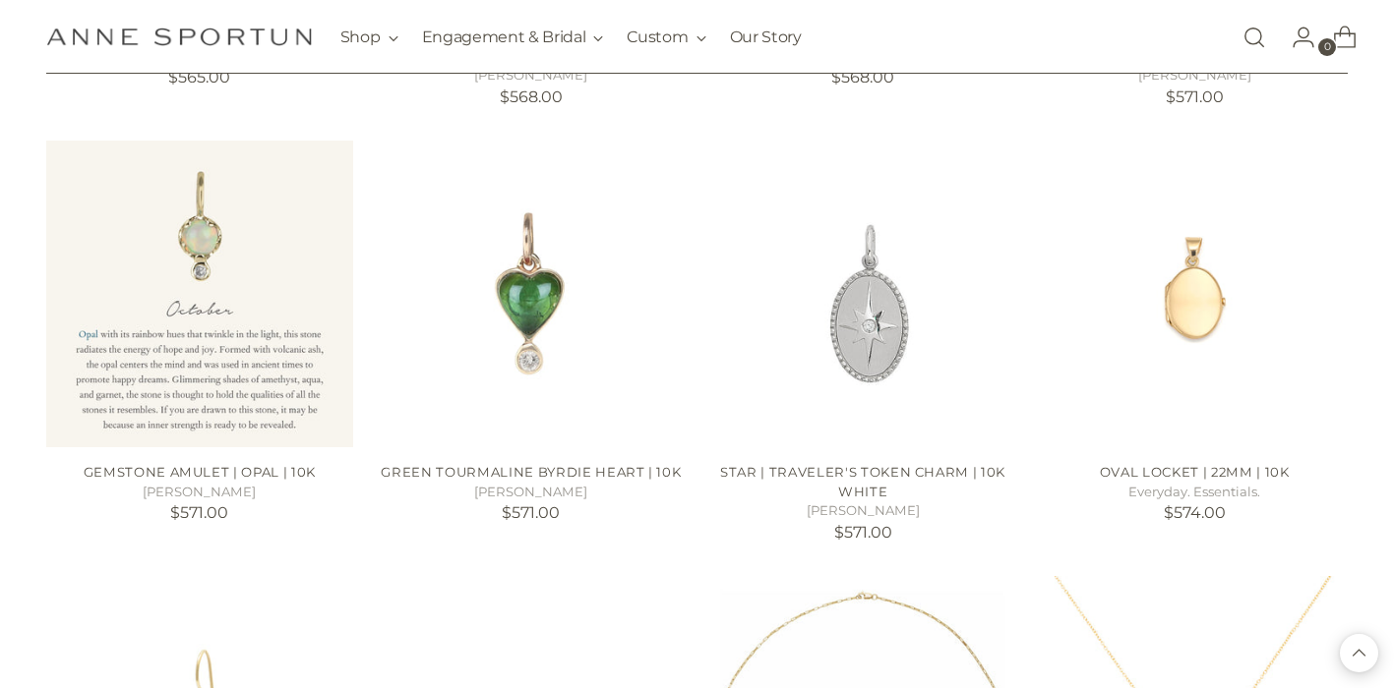
scroll to position [28727, 0]
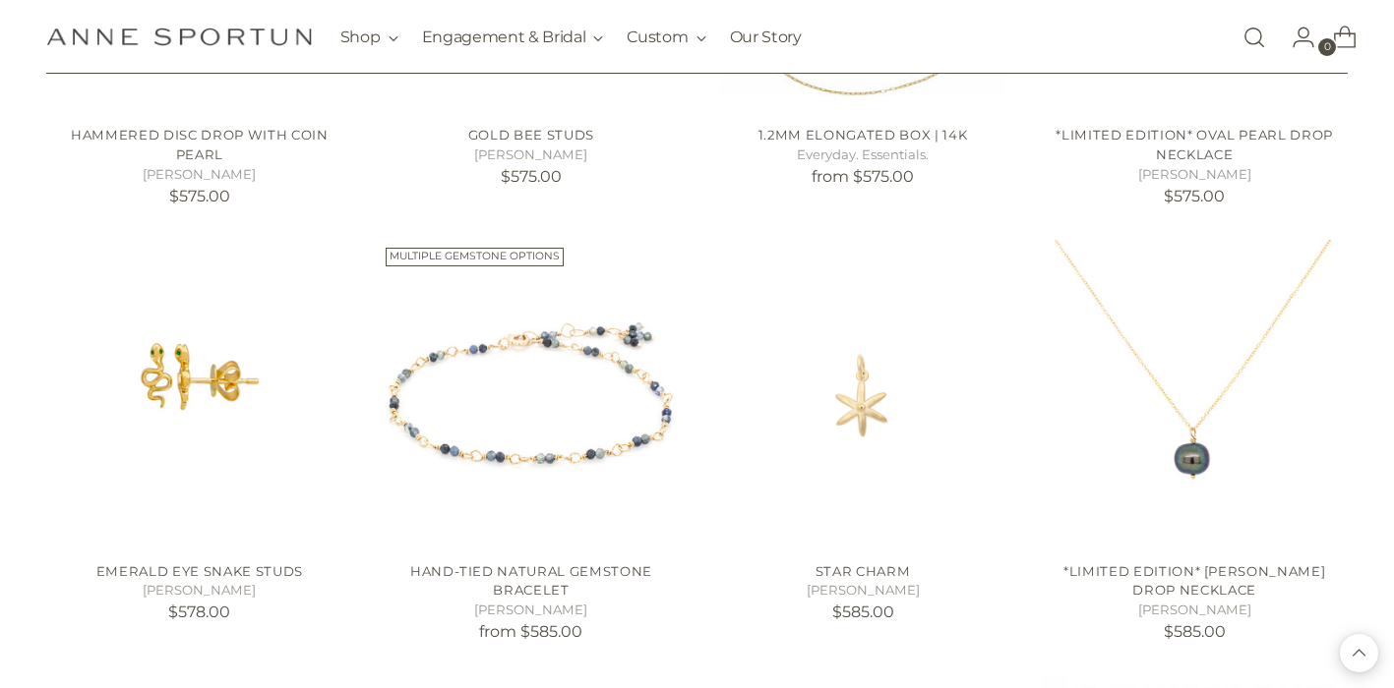
scroll to position [29449, 0]
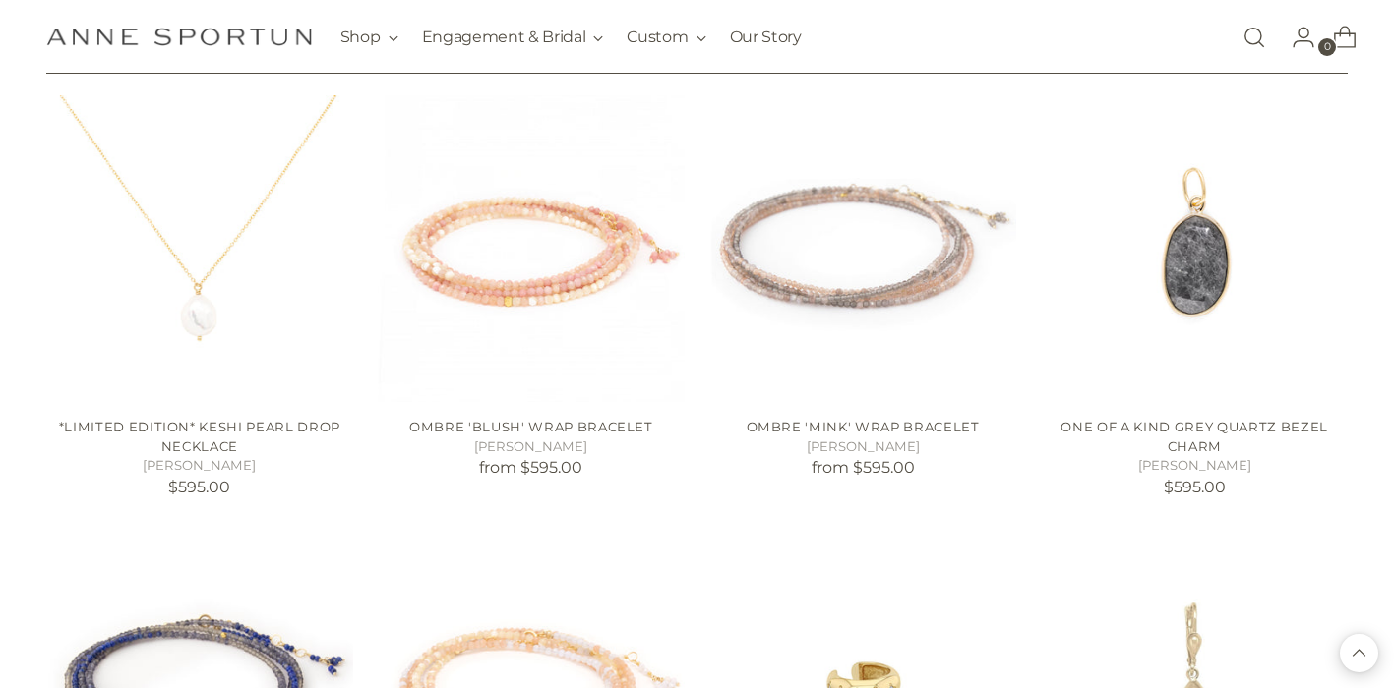
scroll to position [32599, 0]
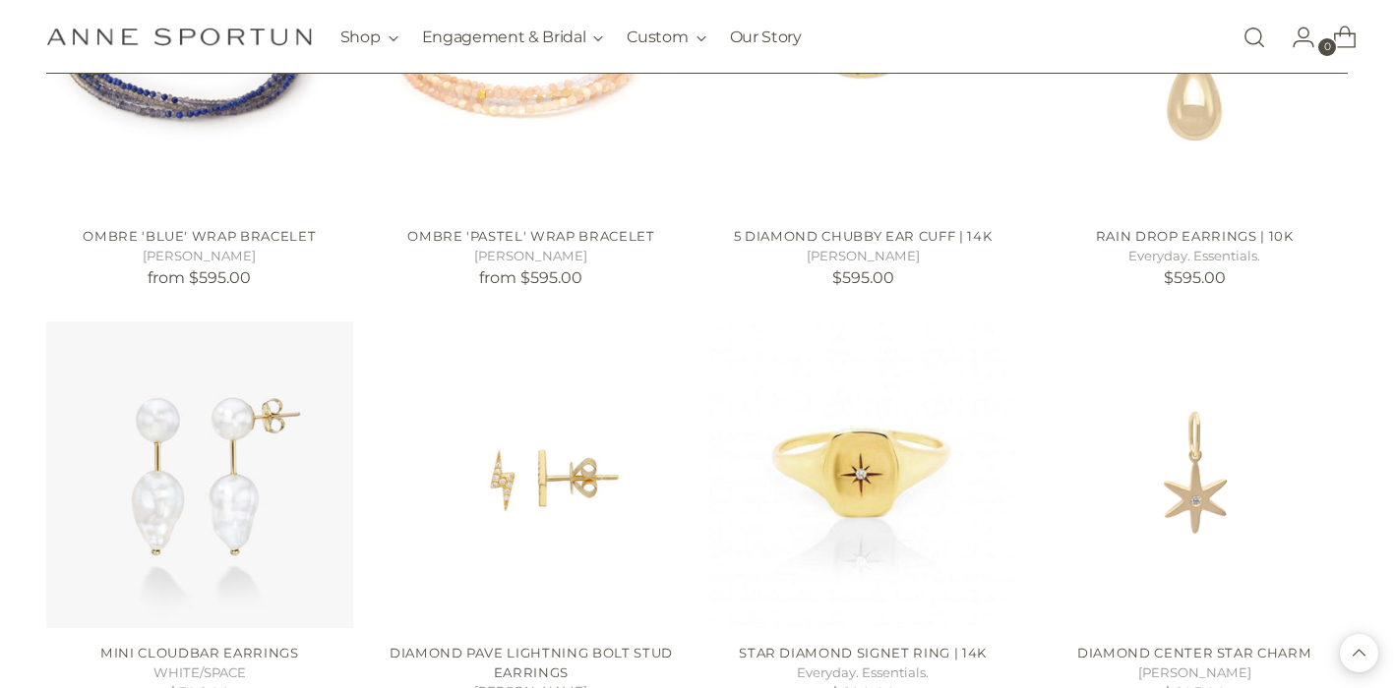
scroll to position [32679, 0]
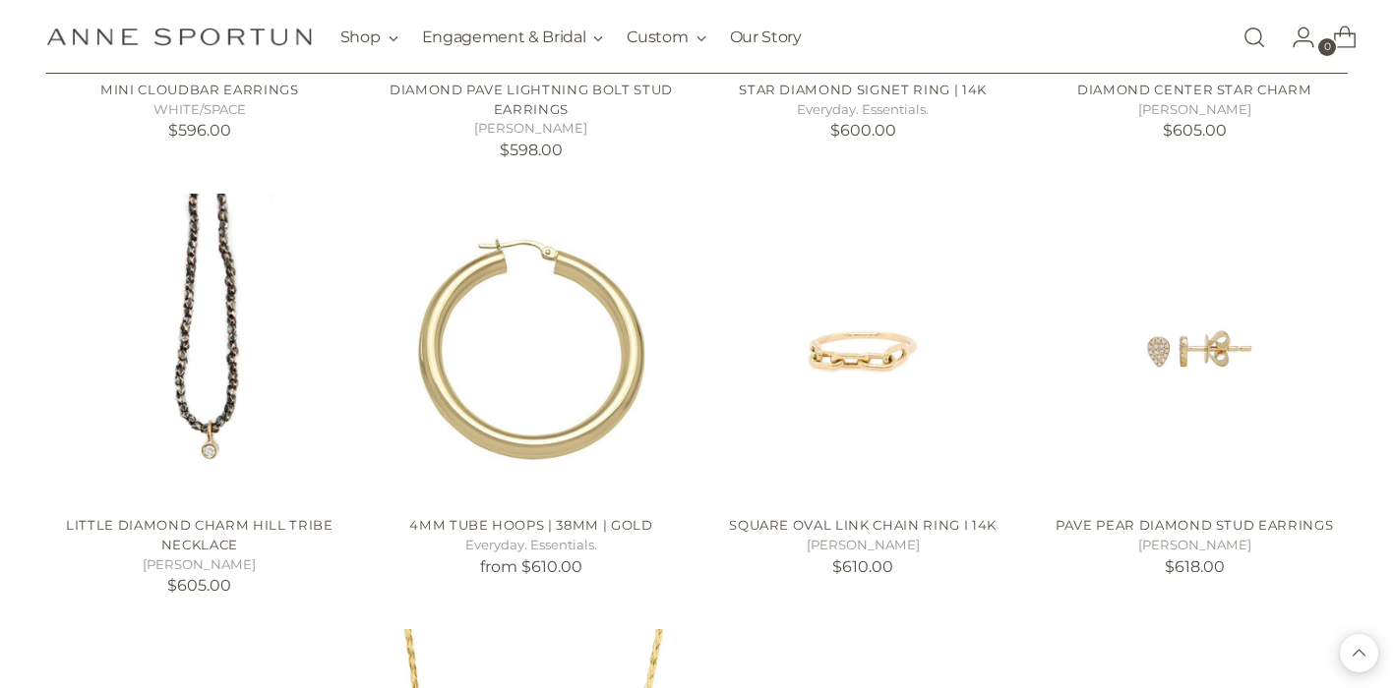
scroll to position [33372, 0]
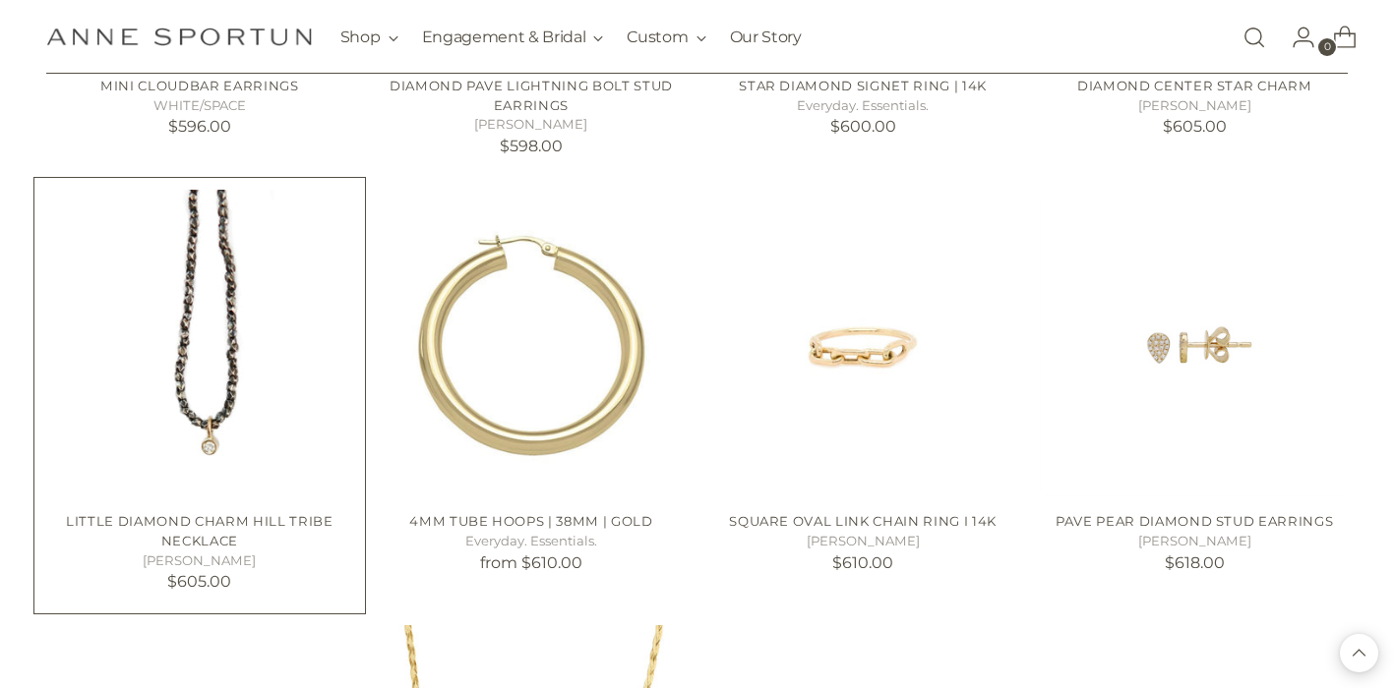
click at [255, 447] on img "Little Diamond Charm Hill Tribe Necklace" at bounding box center [199, 343] width 307 height 307
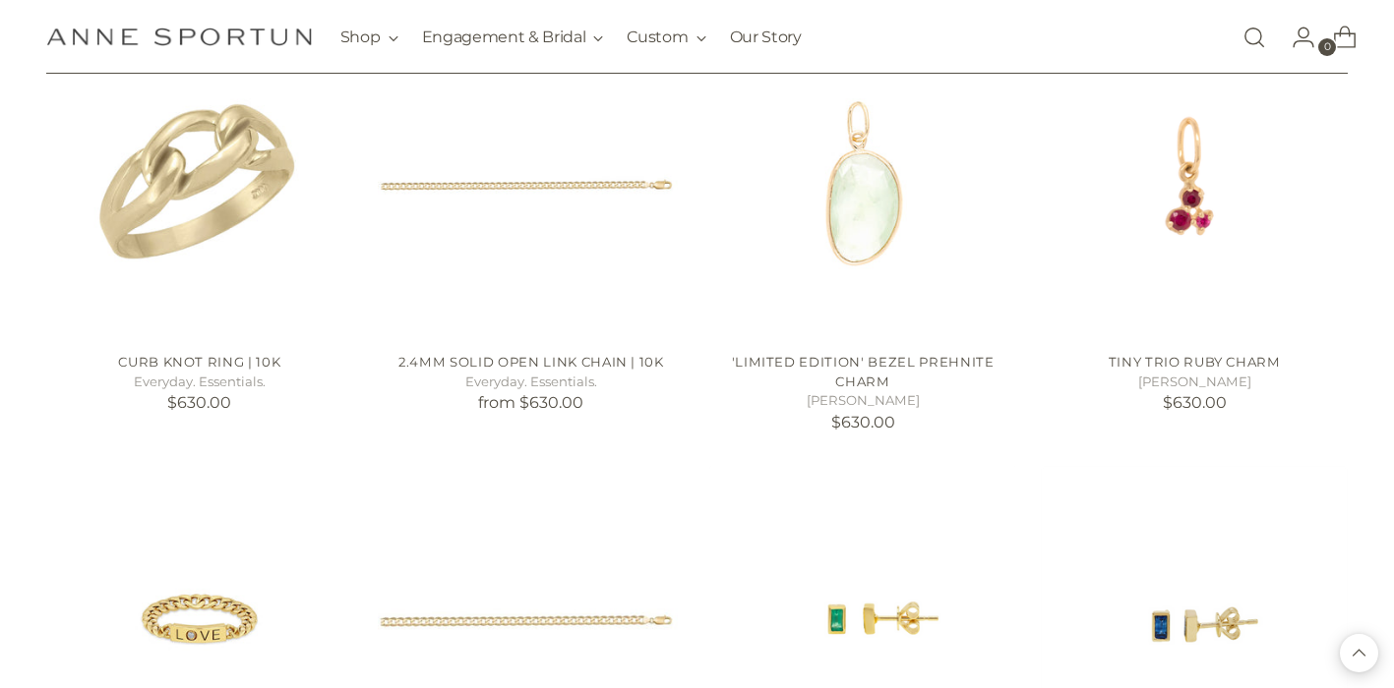
scroll to position [34413, 0]
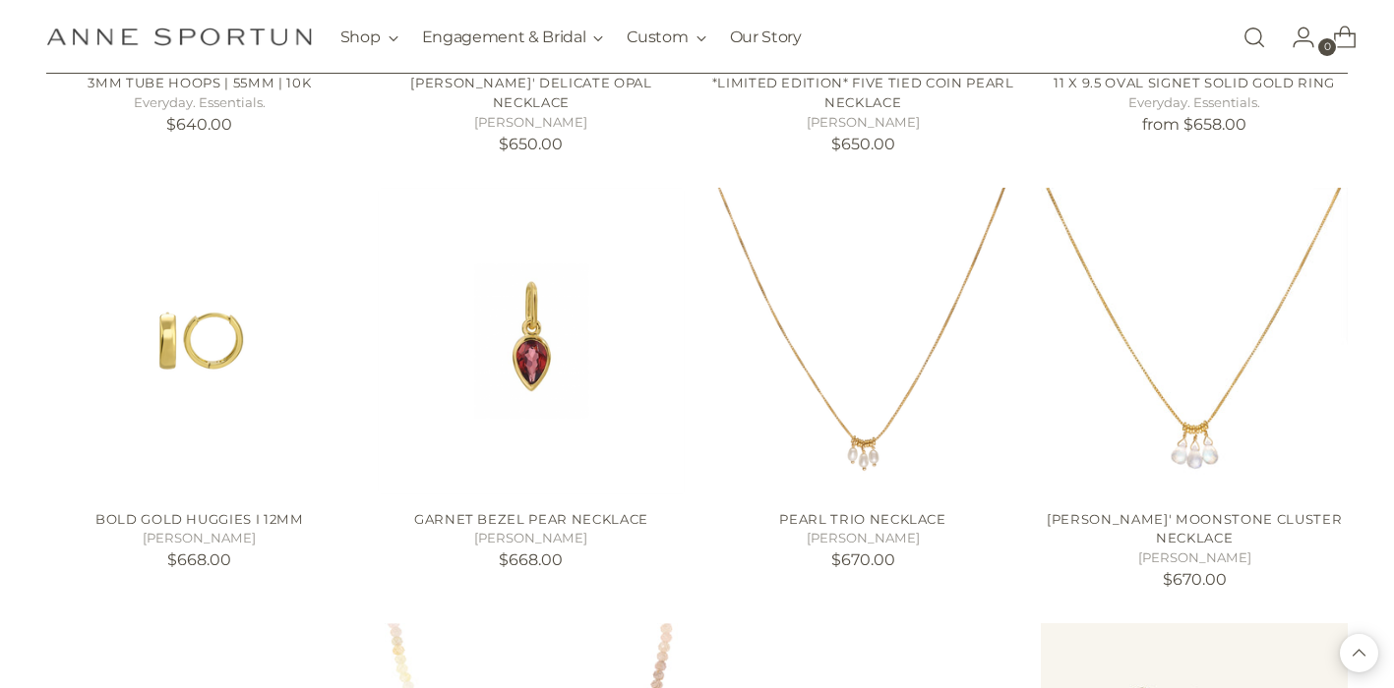
scroll to position [35952, 0]
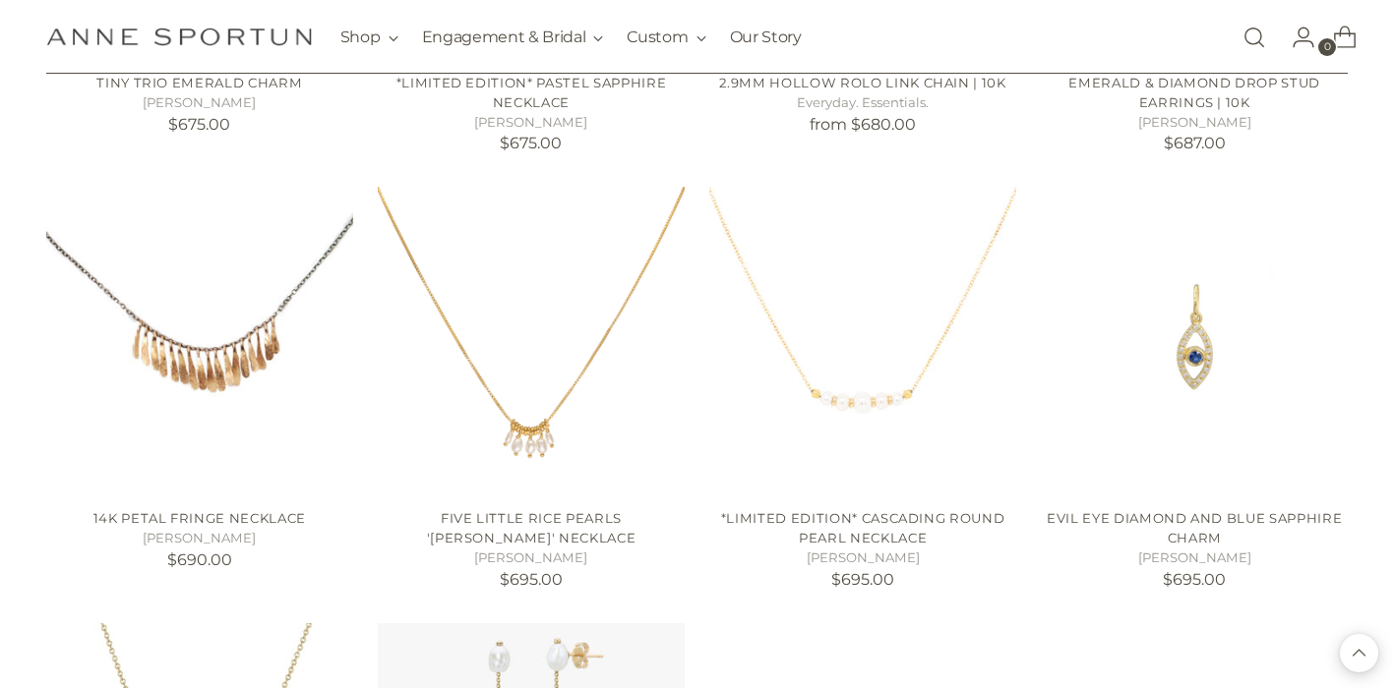
scroll to position [36484, 0]
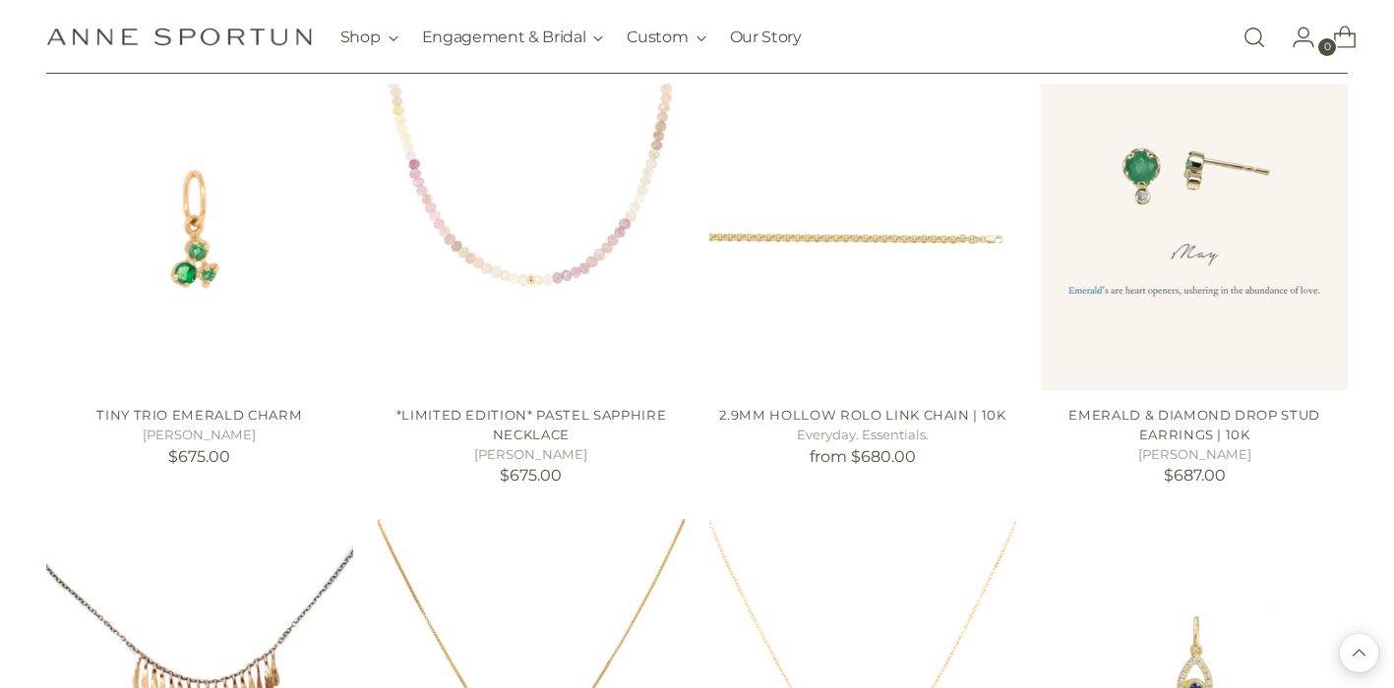
scroll to position [36015, 0]
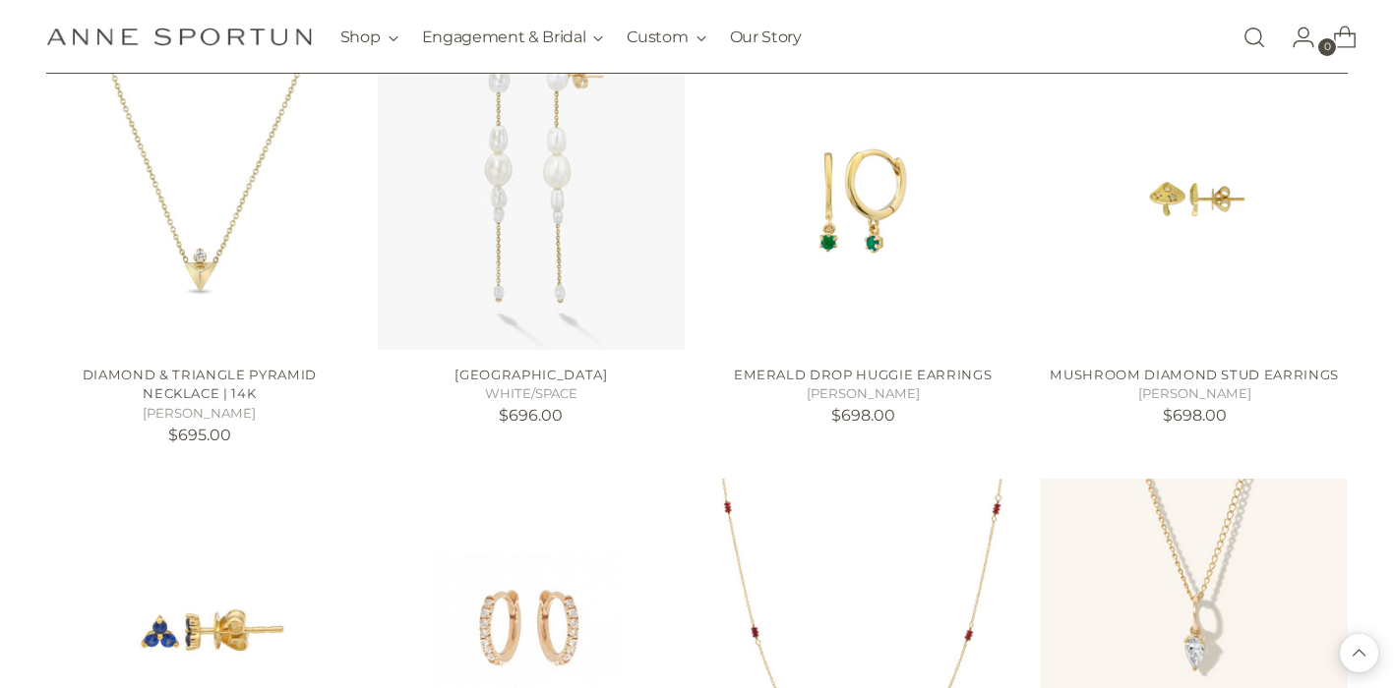
scroll to position [37312, 0]
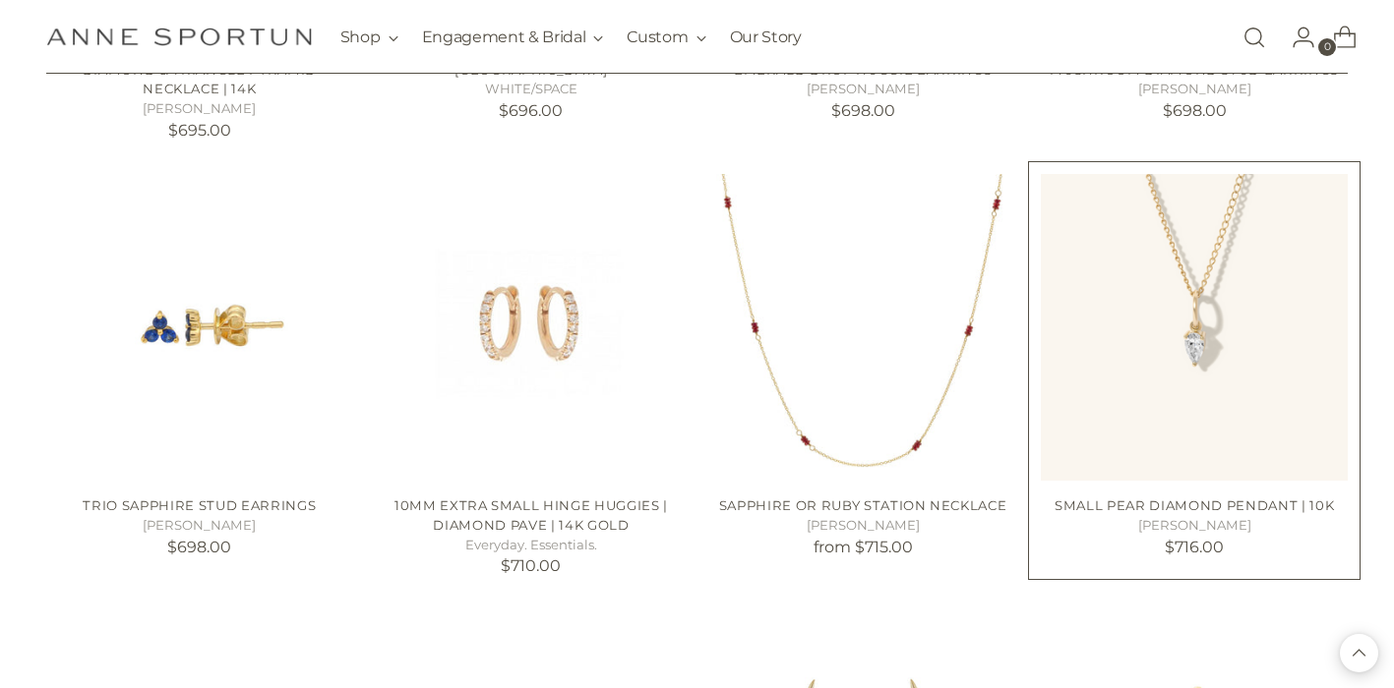
click at [0, 0] on img "Small Pear Diamond Pendant | 10k" at bounding box center [0, 0] width 0 height 0
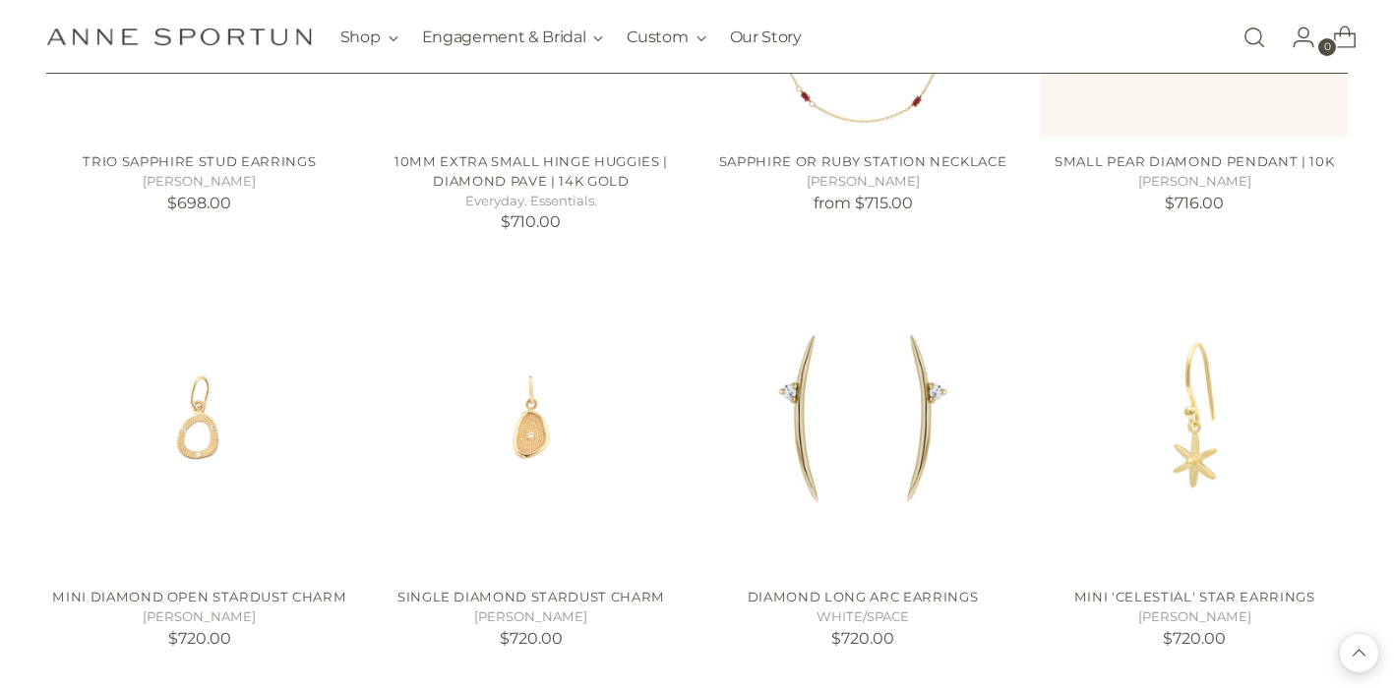
scroll to position [37783, 0]
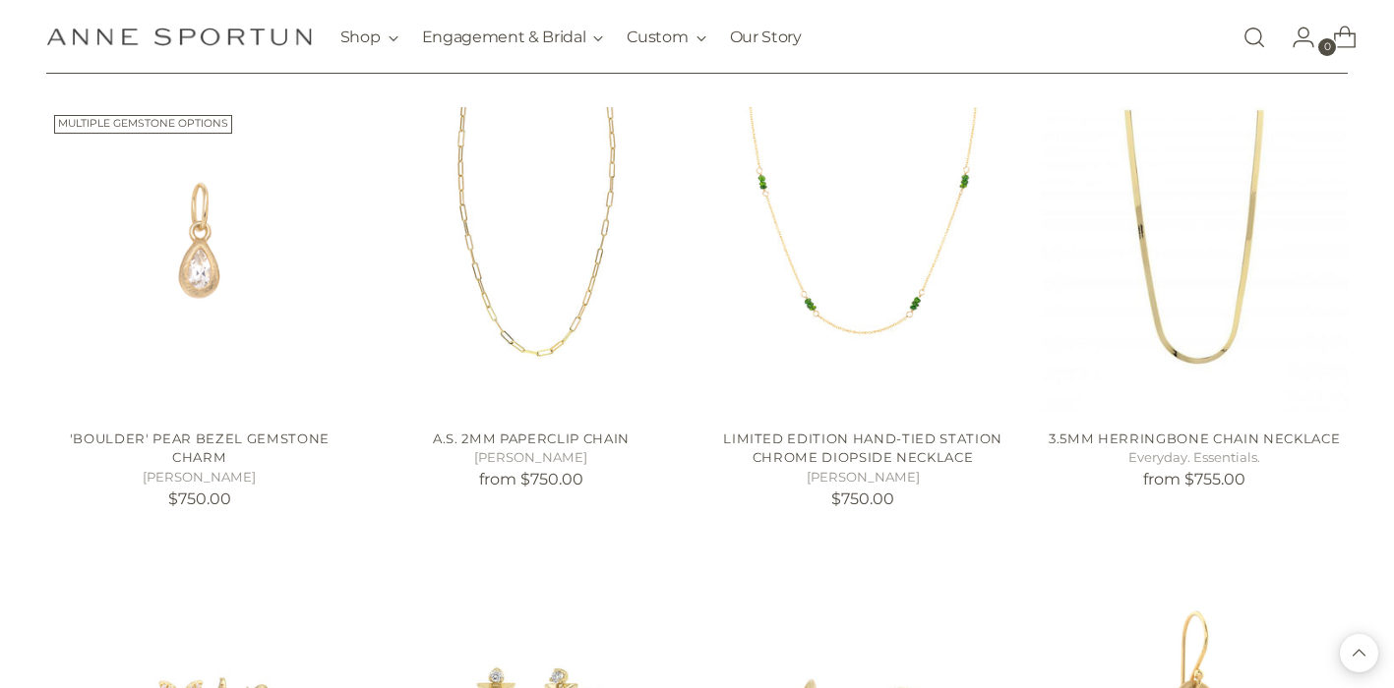
scroll to position [39044, 0]
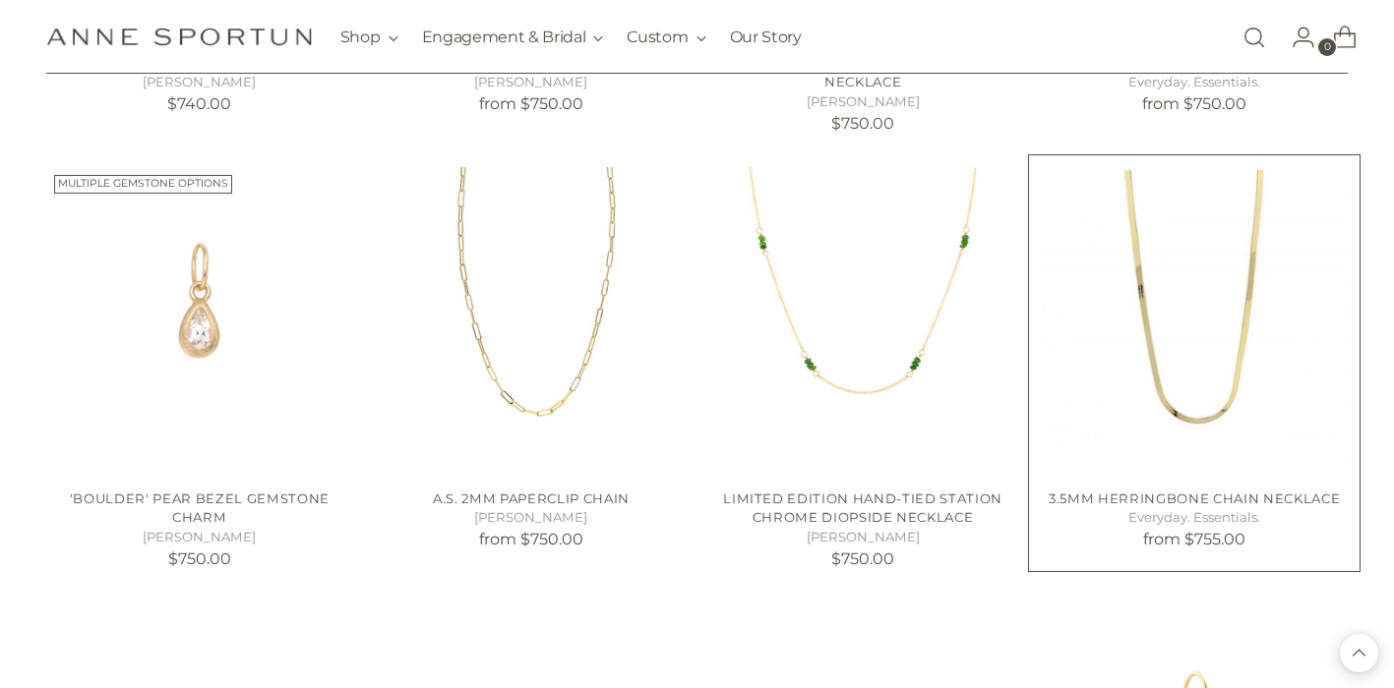
click at [0, 0] on img "3.5mm Herringbone Chain Necklace" at bounding box center [0, 0] width 0 height 0
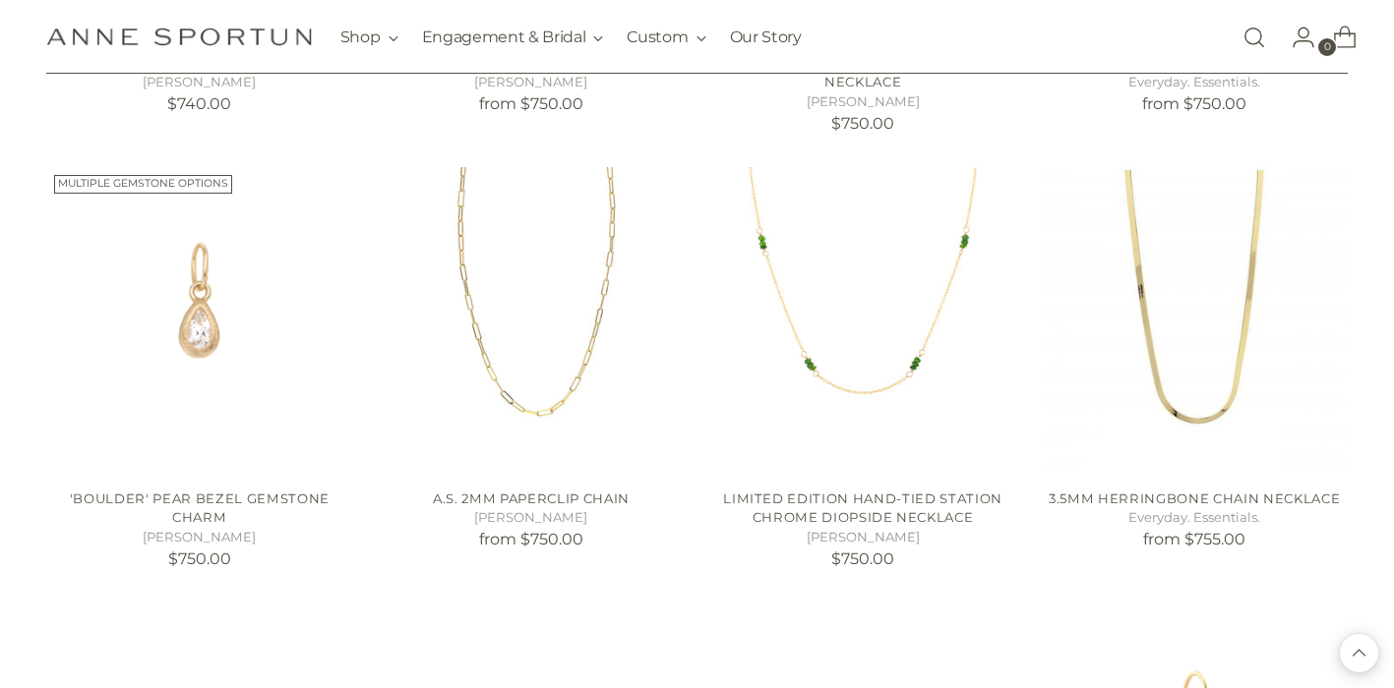
scroll to position [39662, 0]
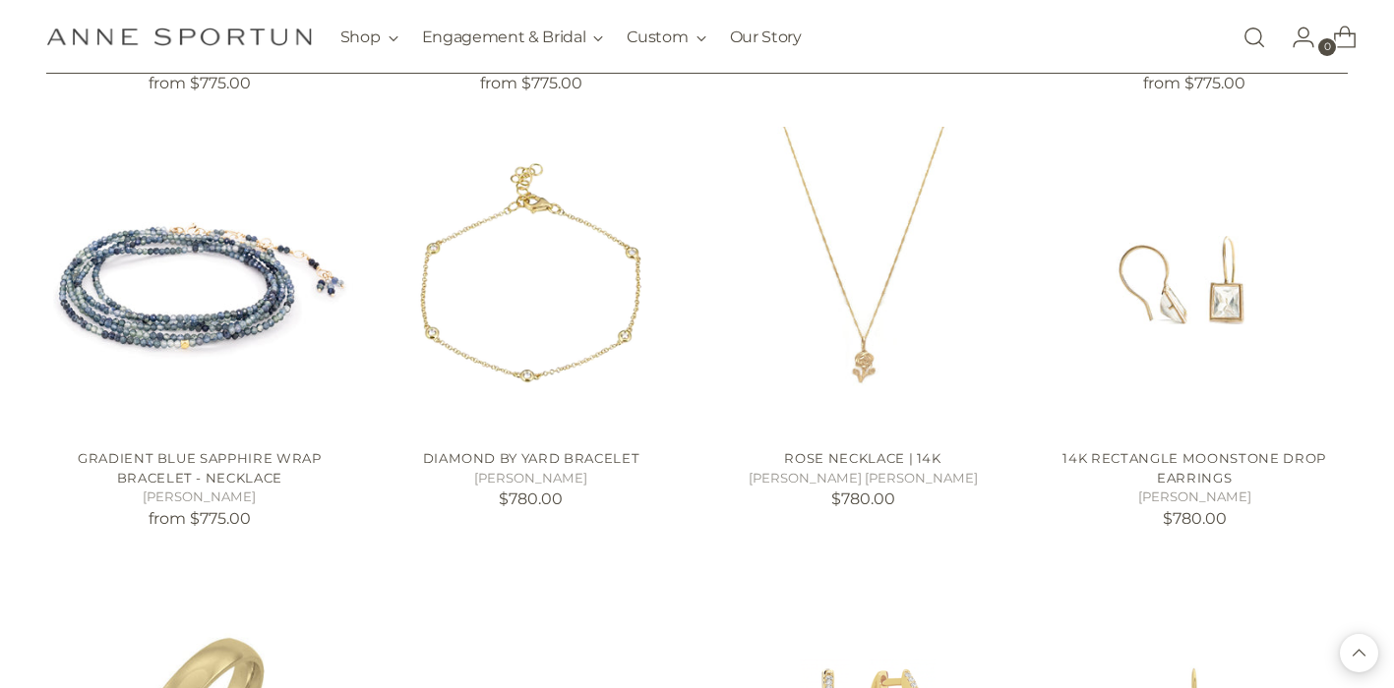
scroll to position [41191, 0]
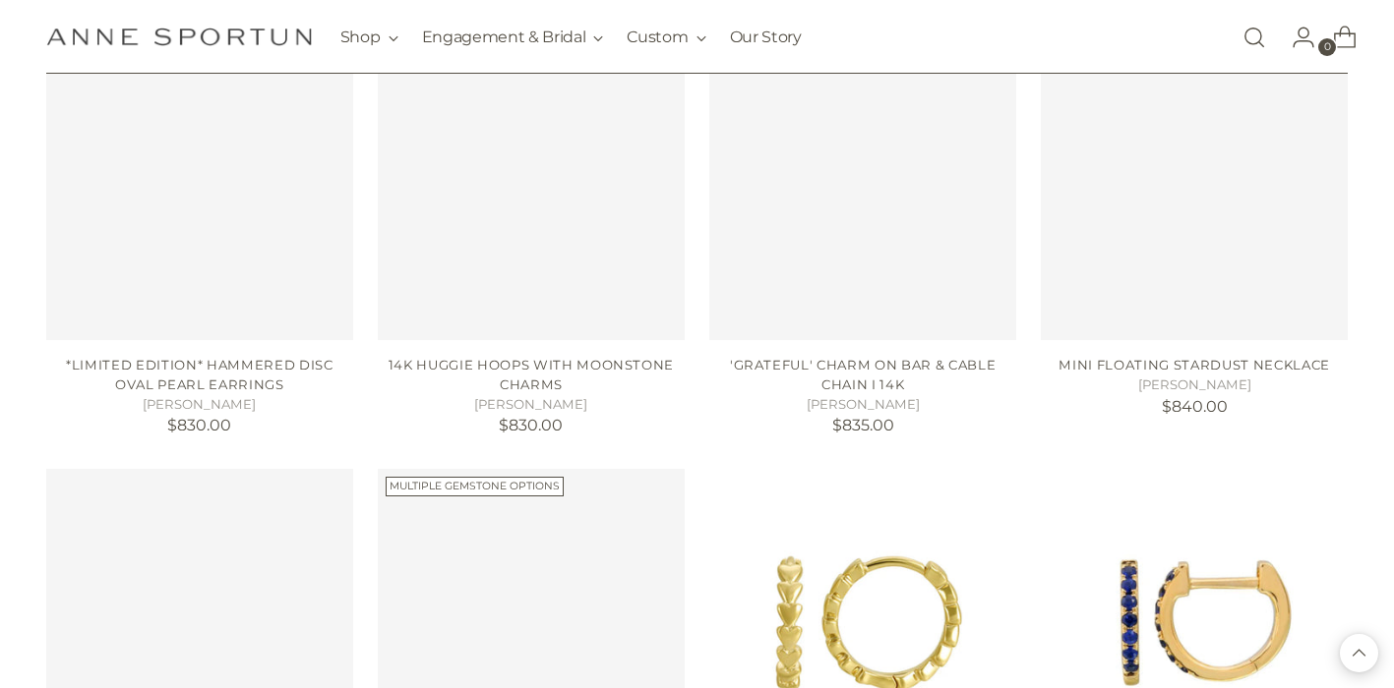
scroll to position [42952, 0]
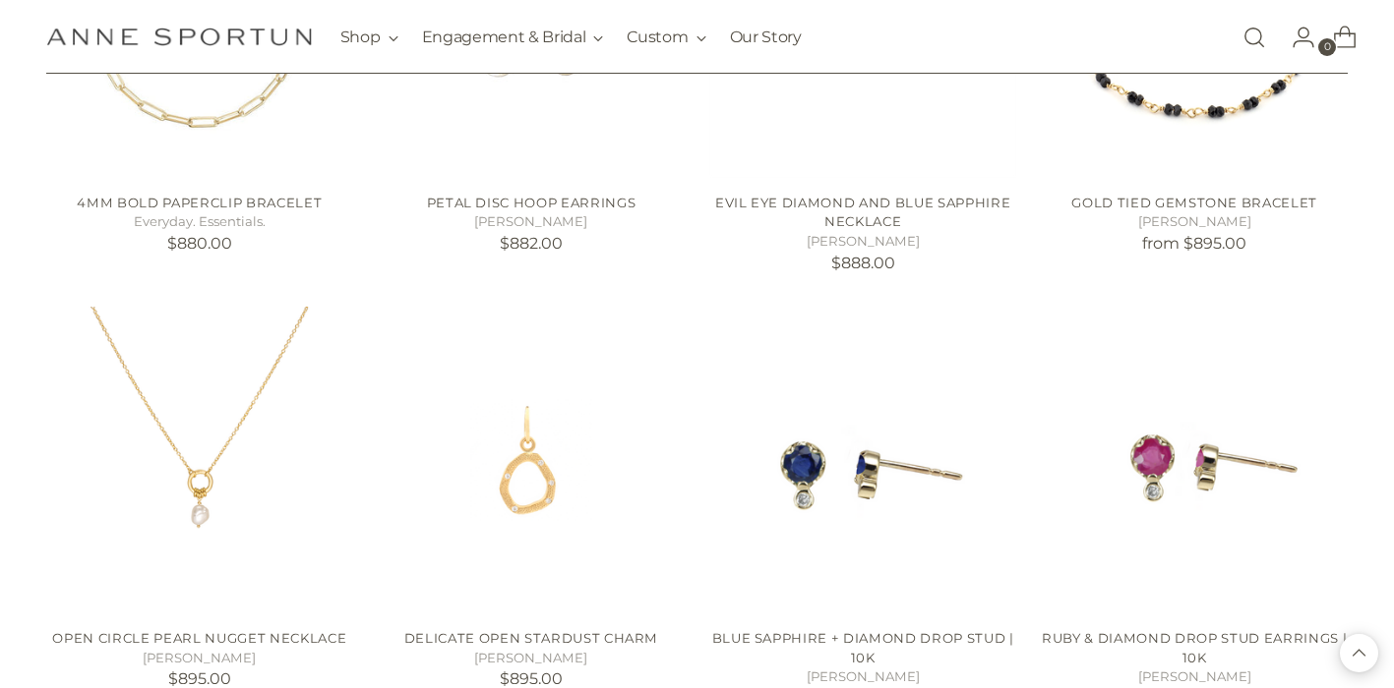
scroll to position [44554, 0]
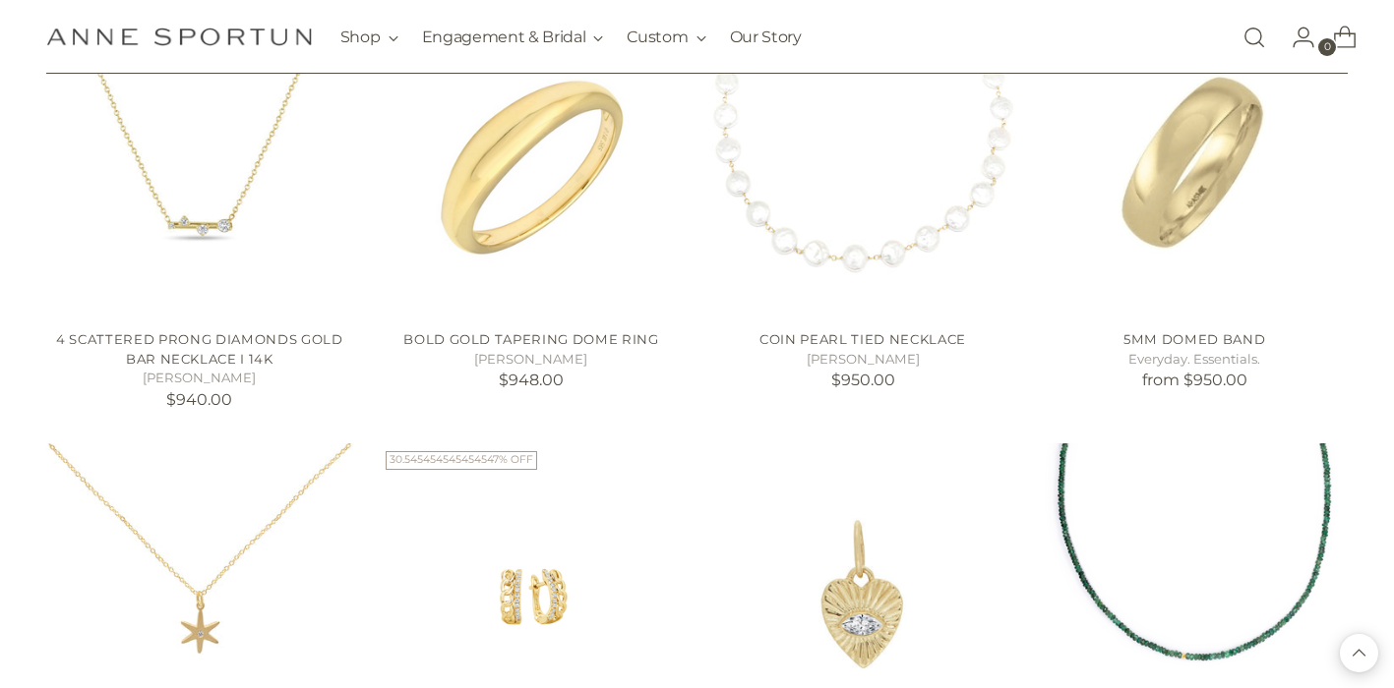
scroll to position [46460, 0]
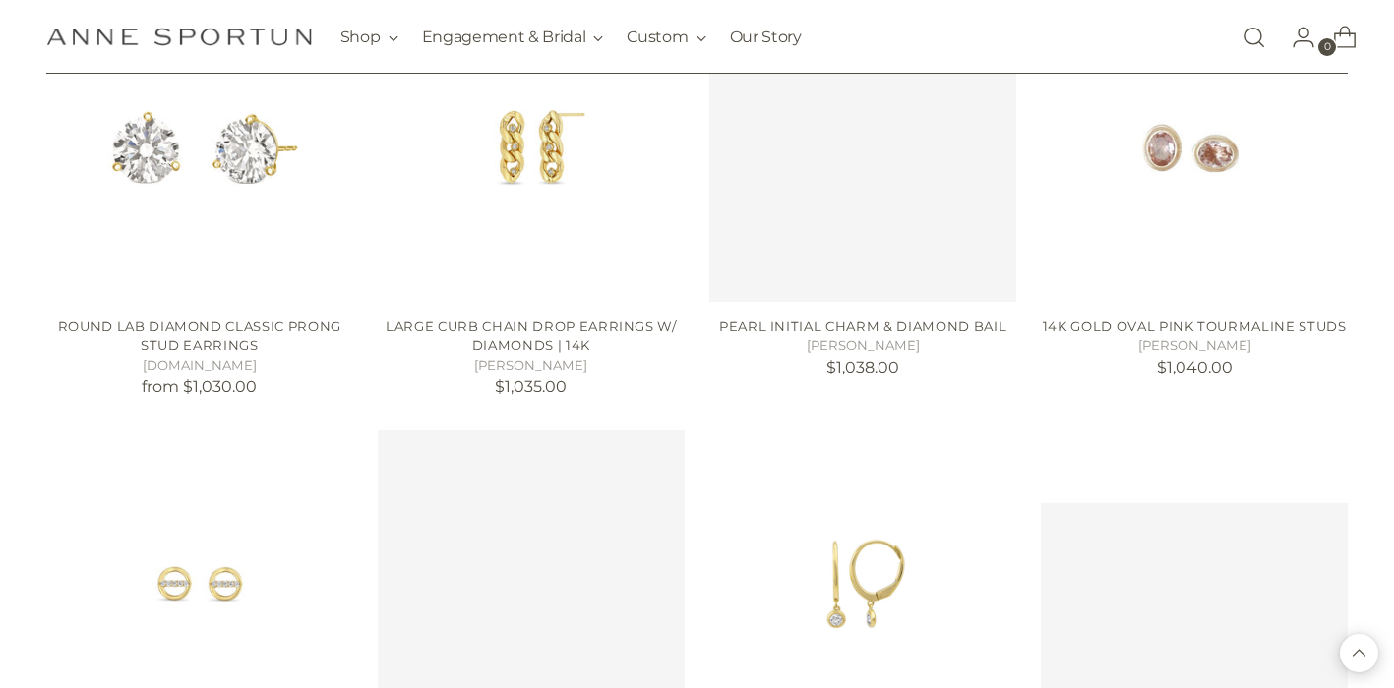
scroll to position [48370, 0]
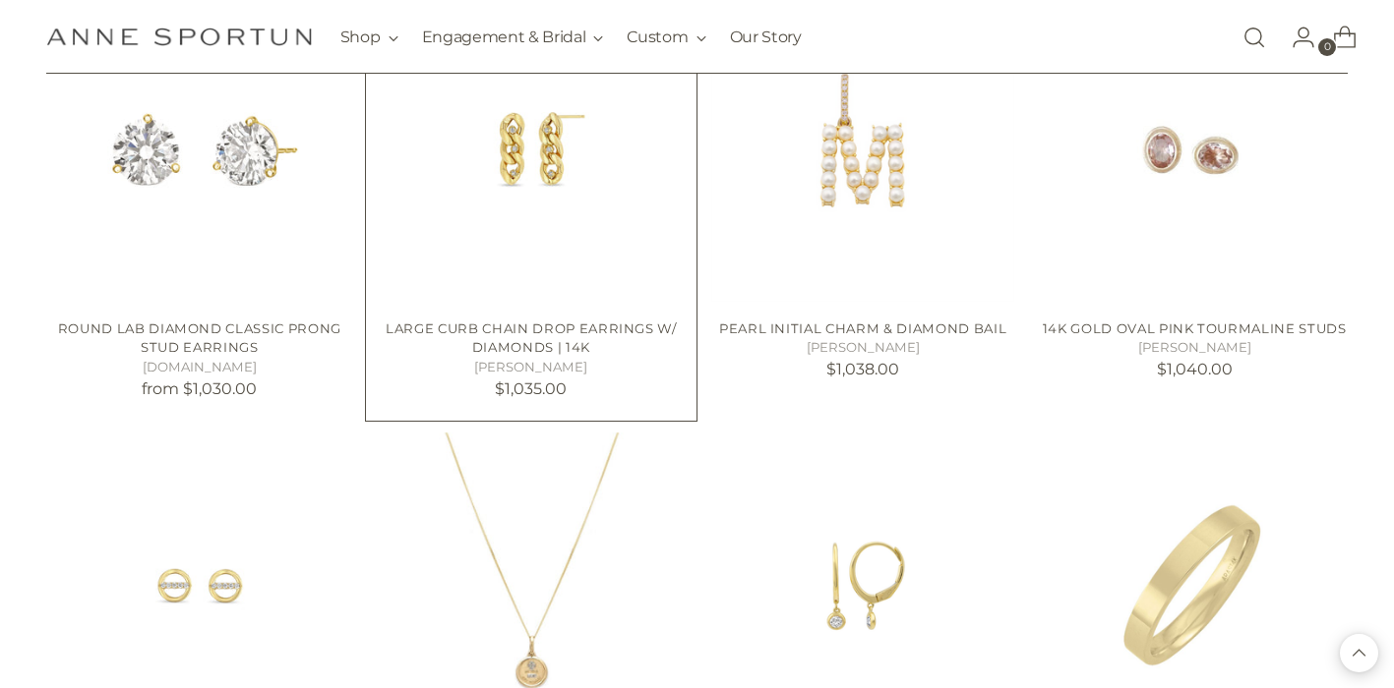
click at [0, 0] on img "Large Curb Chain Drop Earrings W/ Diamonds | 14k" at bounding box center [0, 0] width 0 height 0
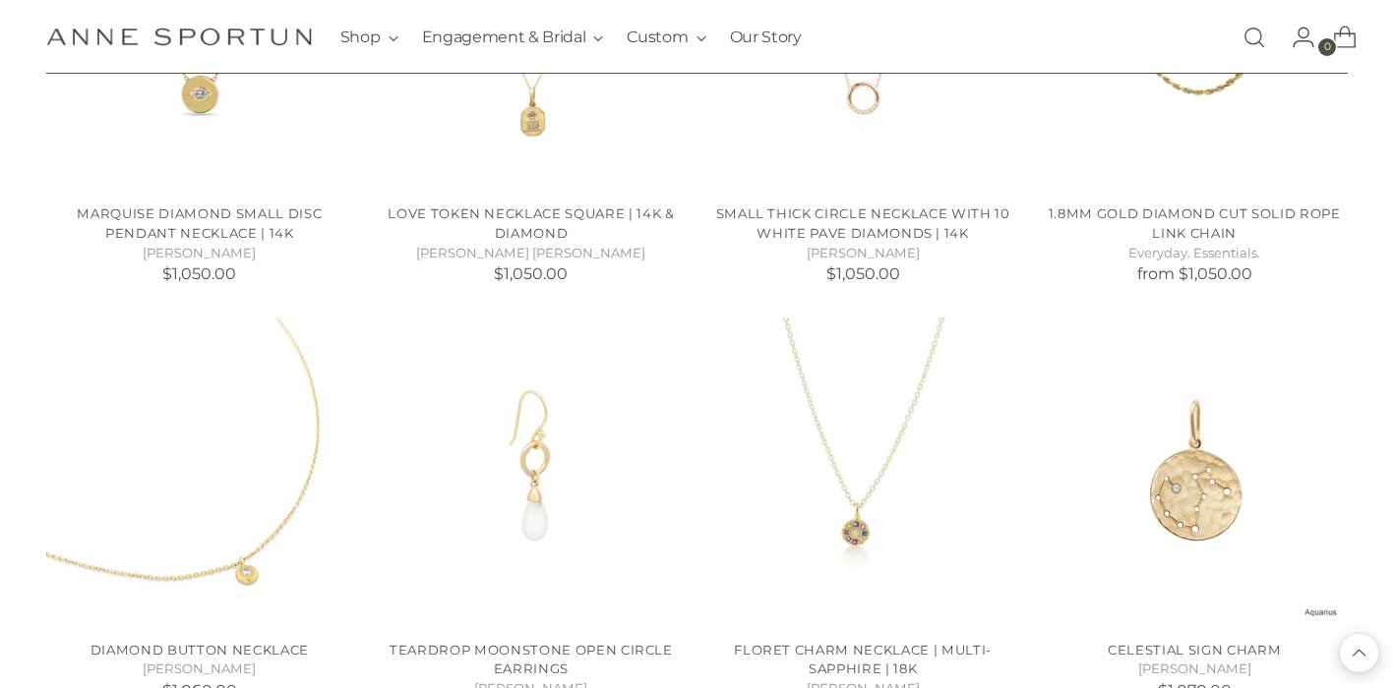
scroll to position [49694, 0]
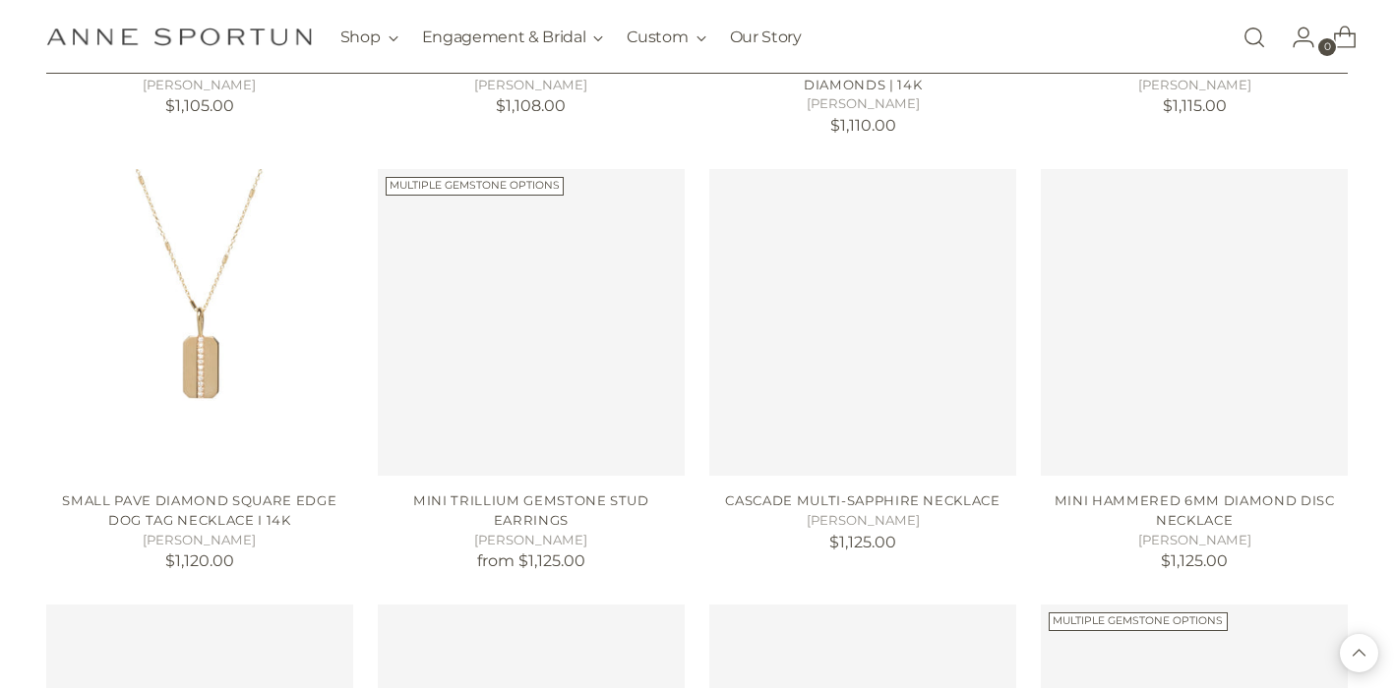
scroll to position [51717, 0]
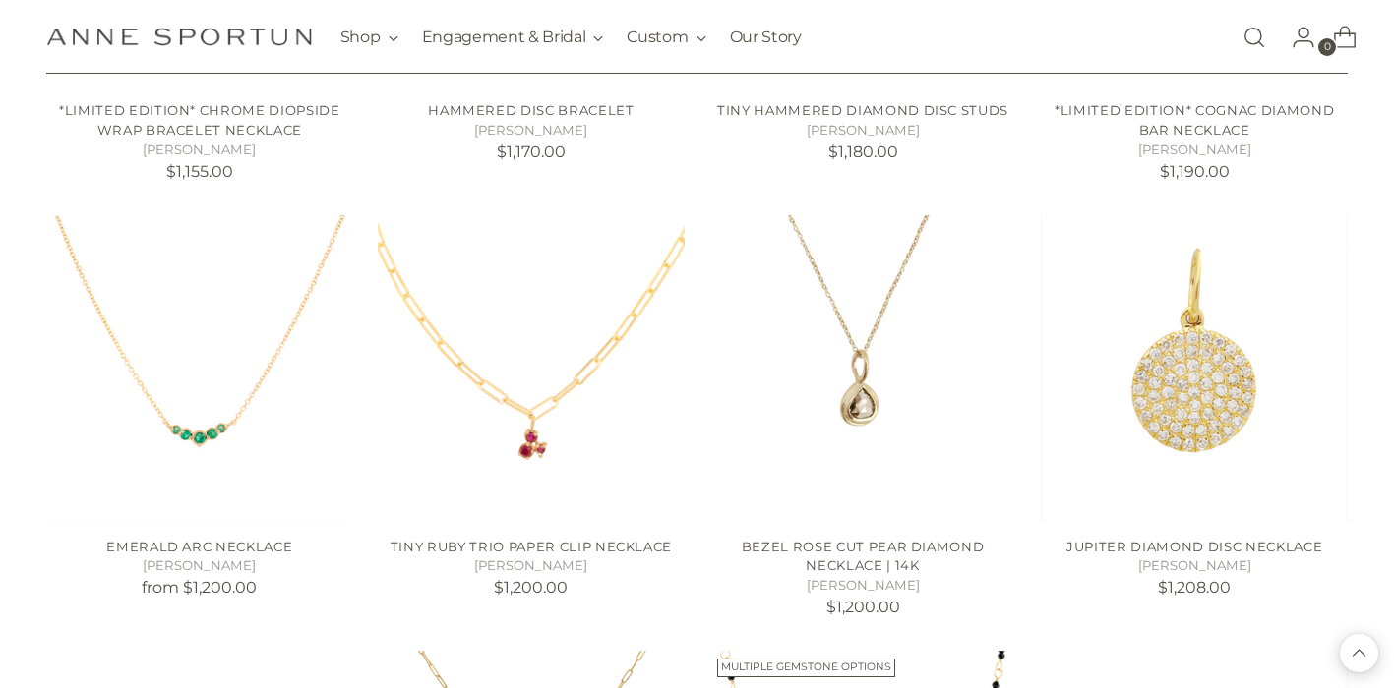
scroll to position [53638, 0]
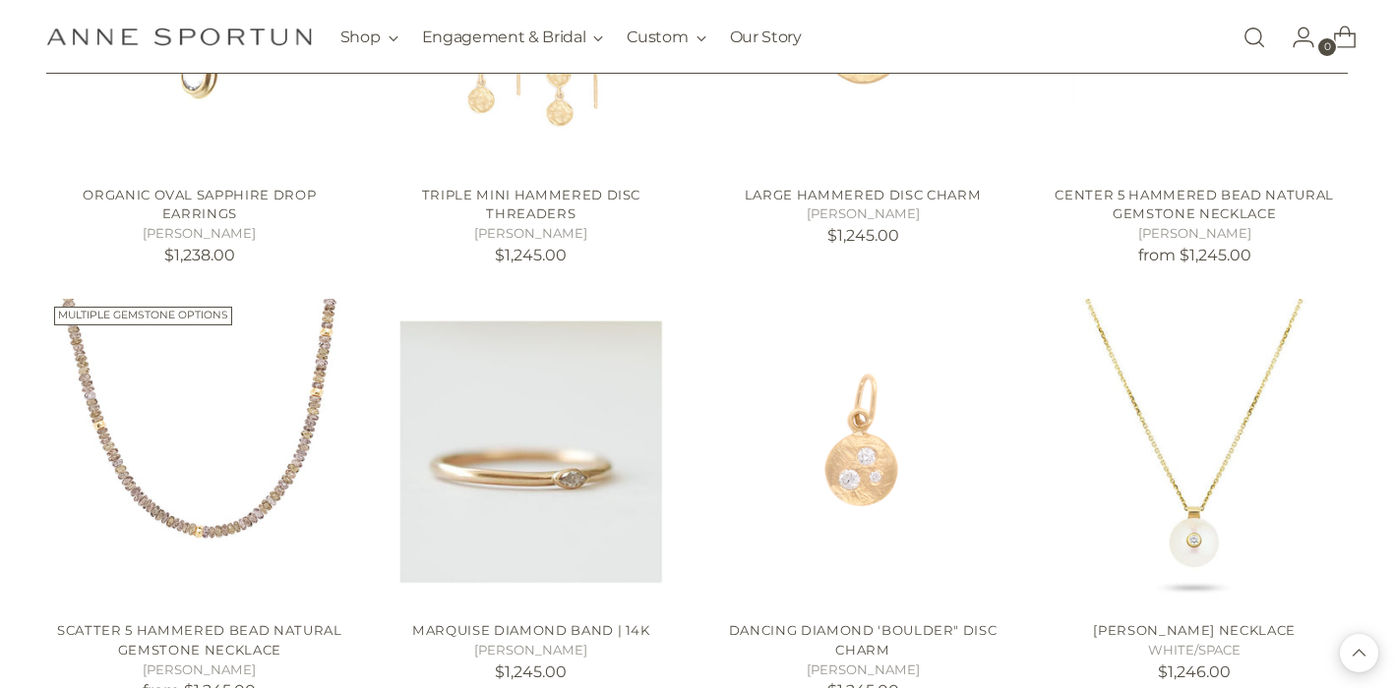
scroll to position [55353, 0]
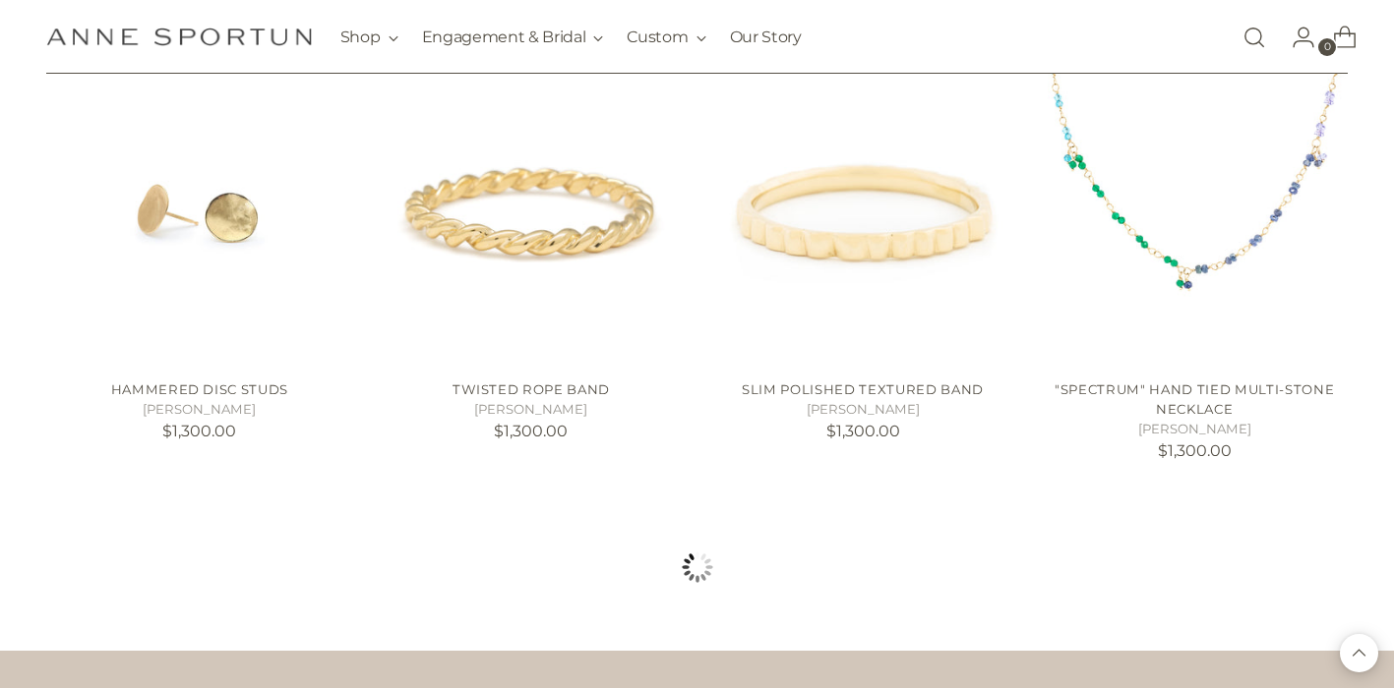
scroll to position [57023, 0]
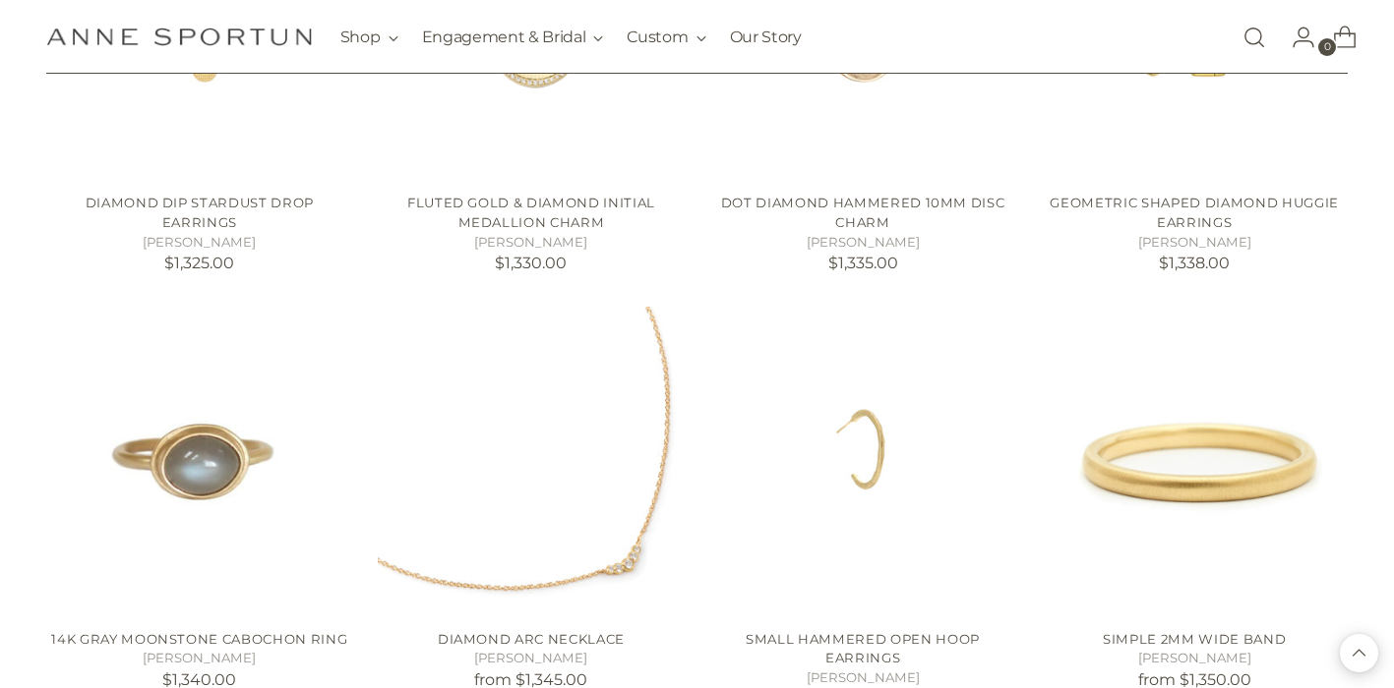
scroll to position [58424, 0]
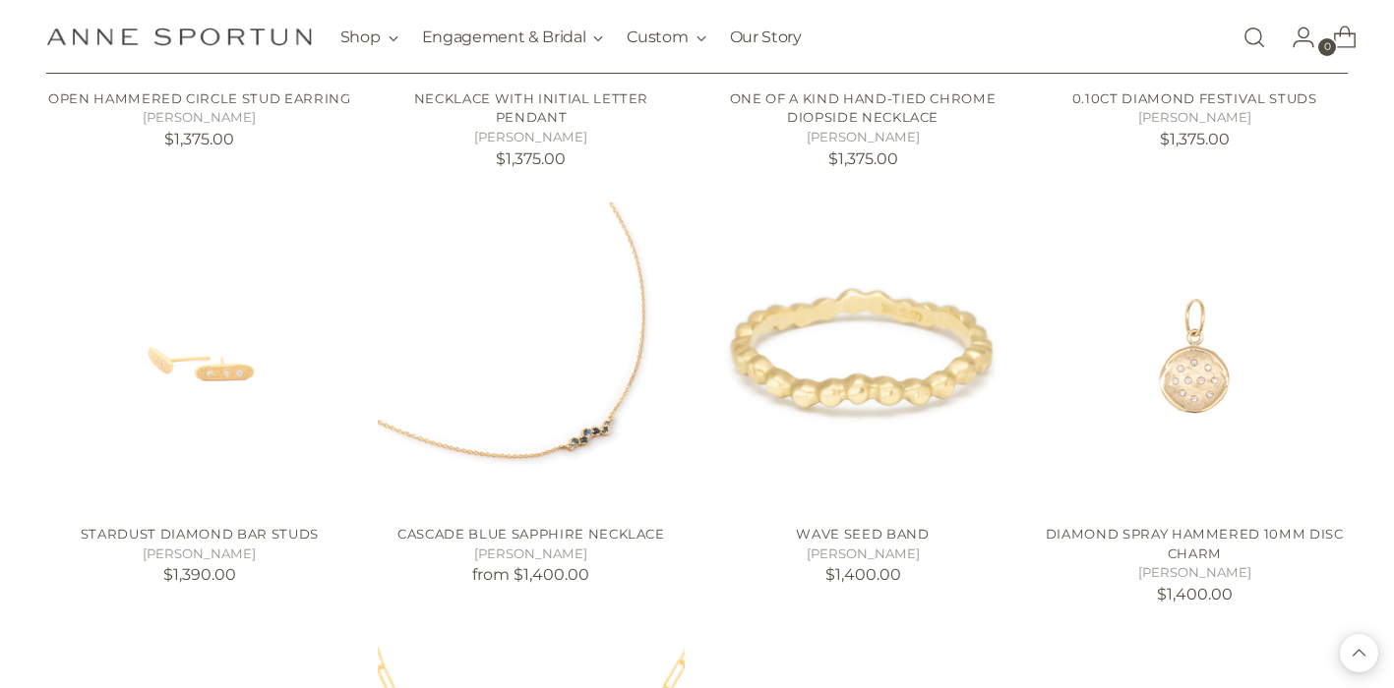
scroll to position [60178, 0]
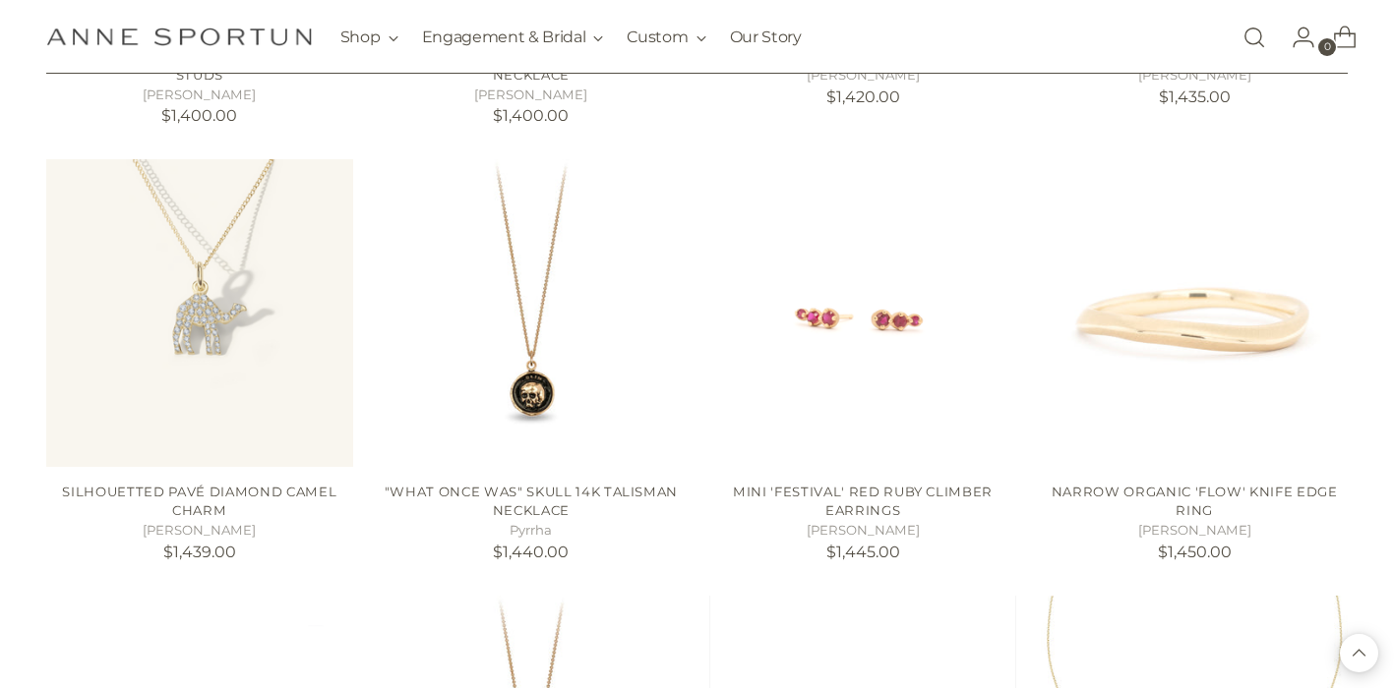
scroll to position [60832, 0]
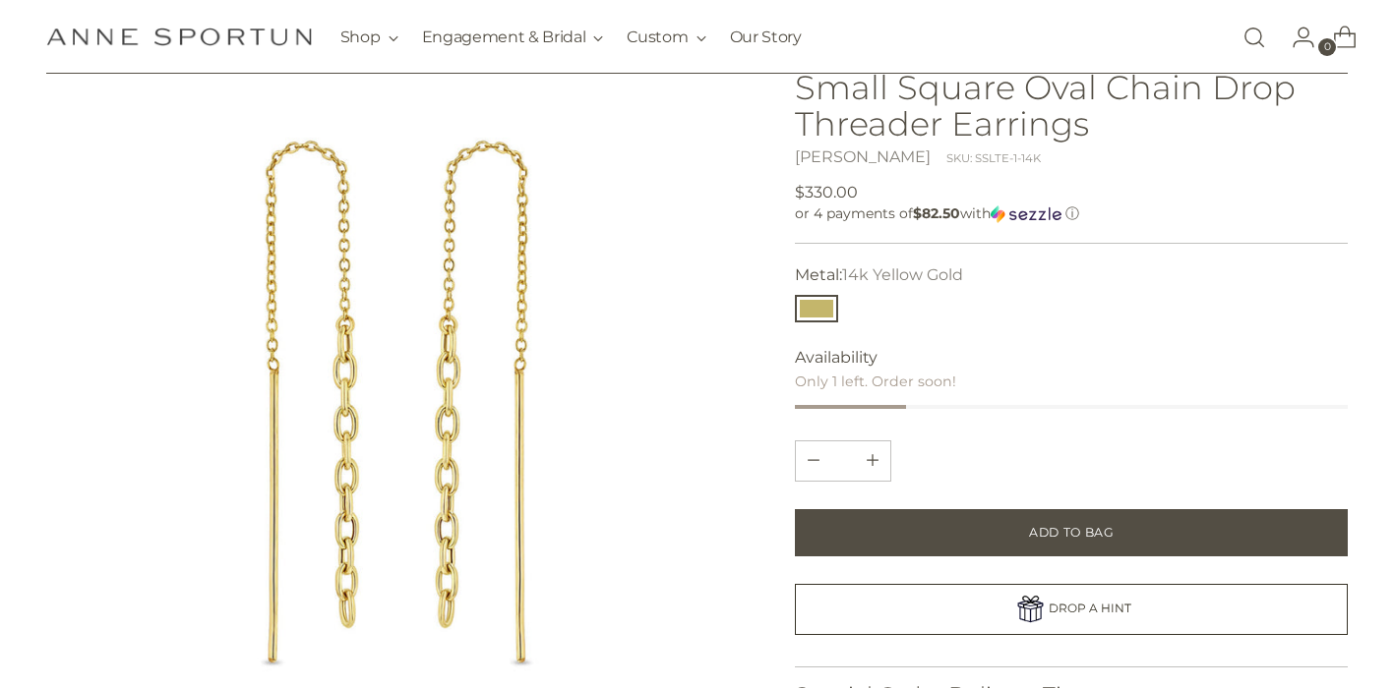
scroll to position [144, 0]
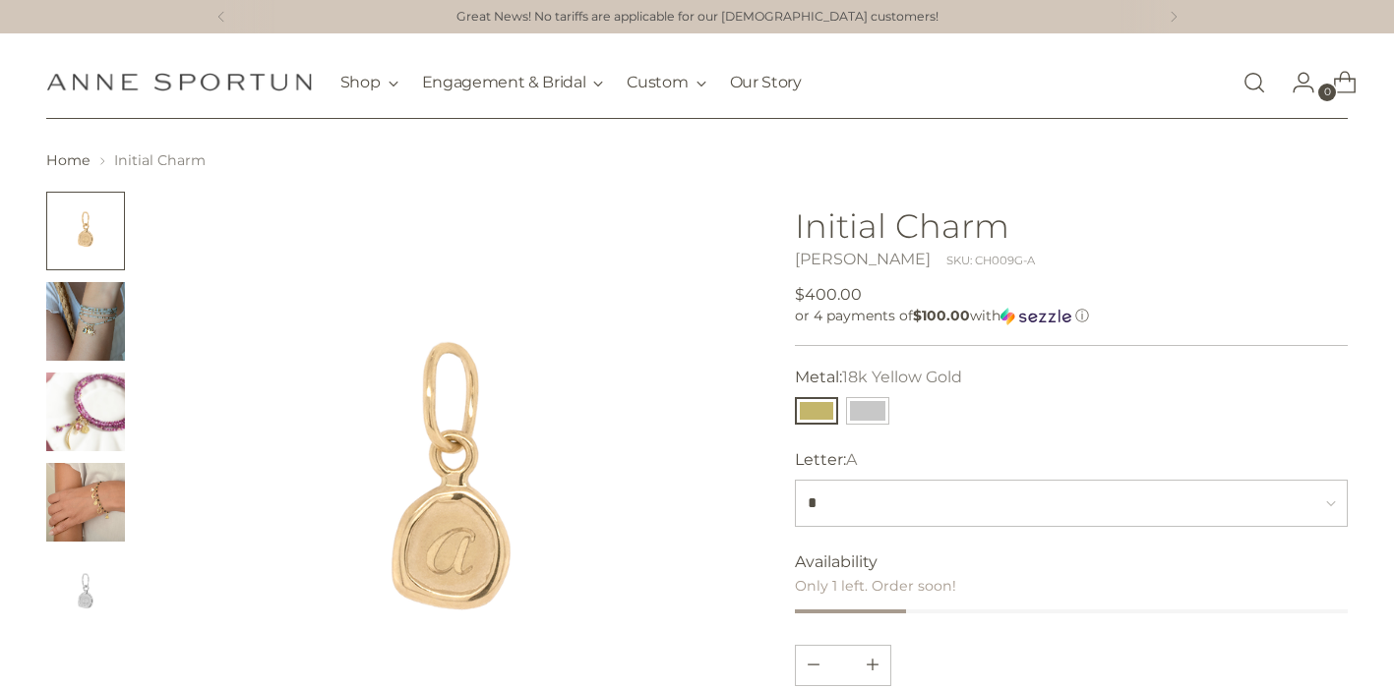
scroll to position [140, 0]
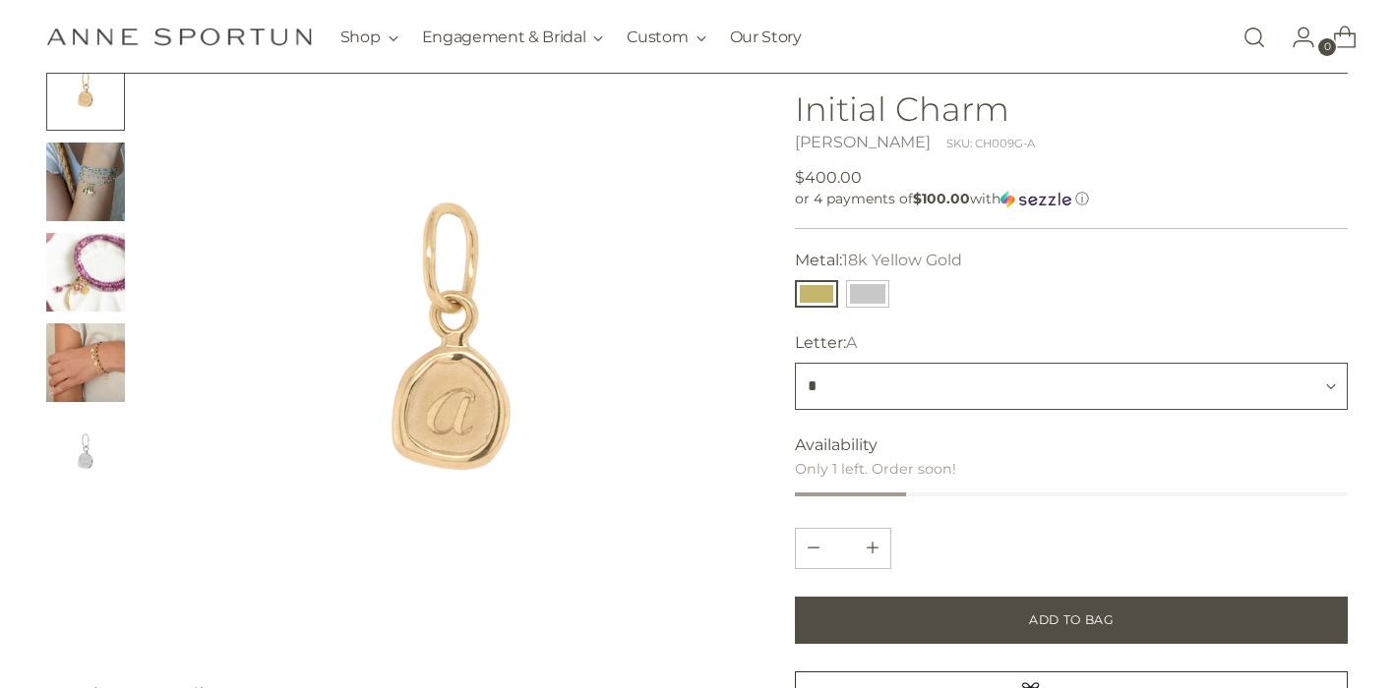
click at [811, 387] on select "* * * * * * * * * * * * * * * * * * * * * * * * * *" at bounding box center [1071, 386] width 553 height 47
select select "*"
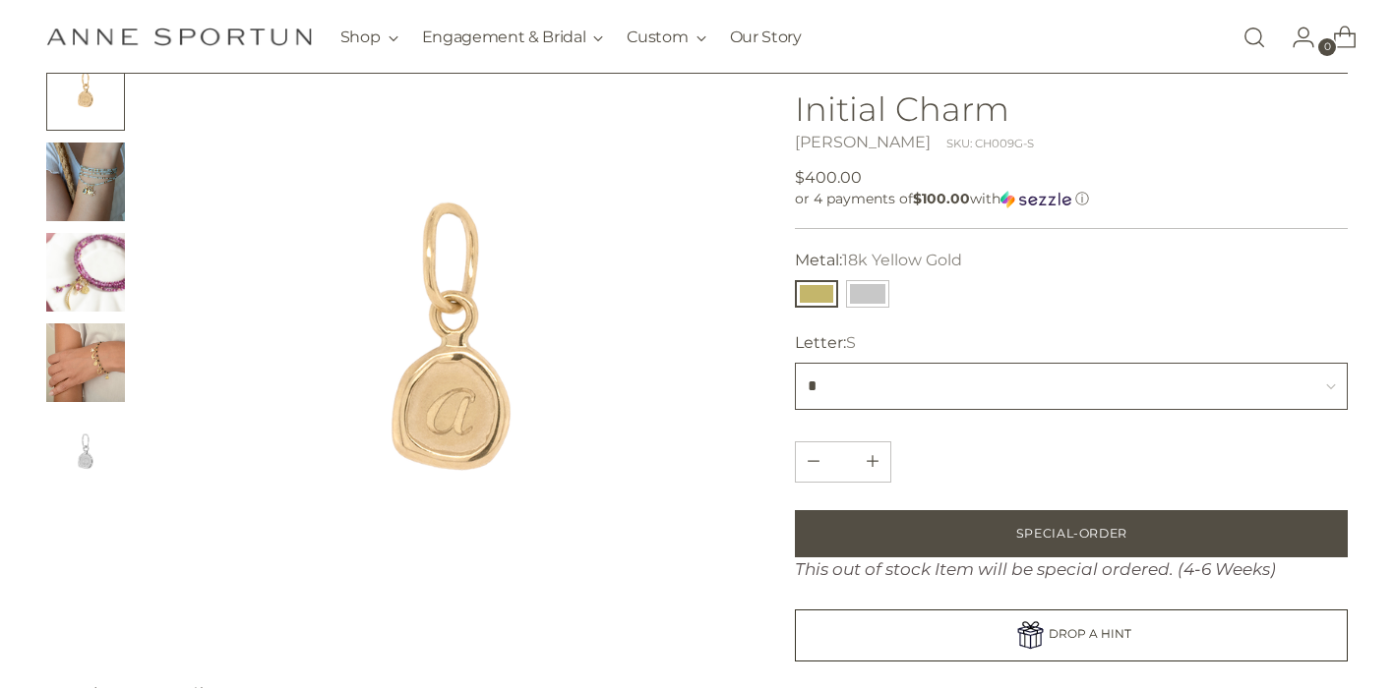
scroll to position [29, 0]
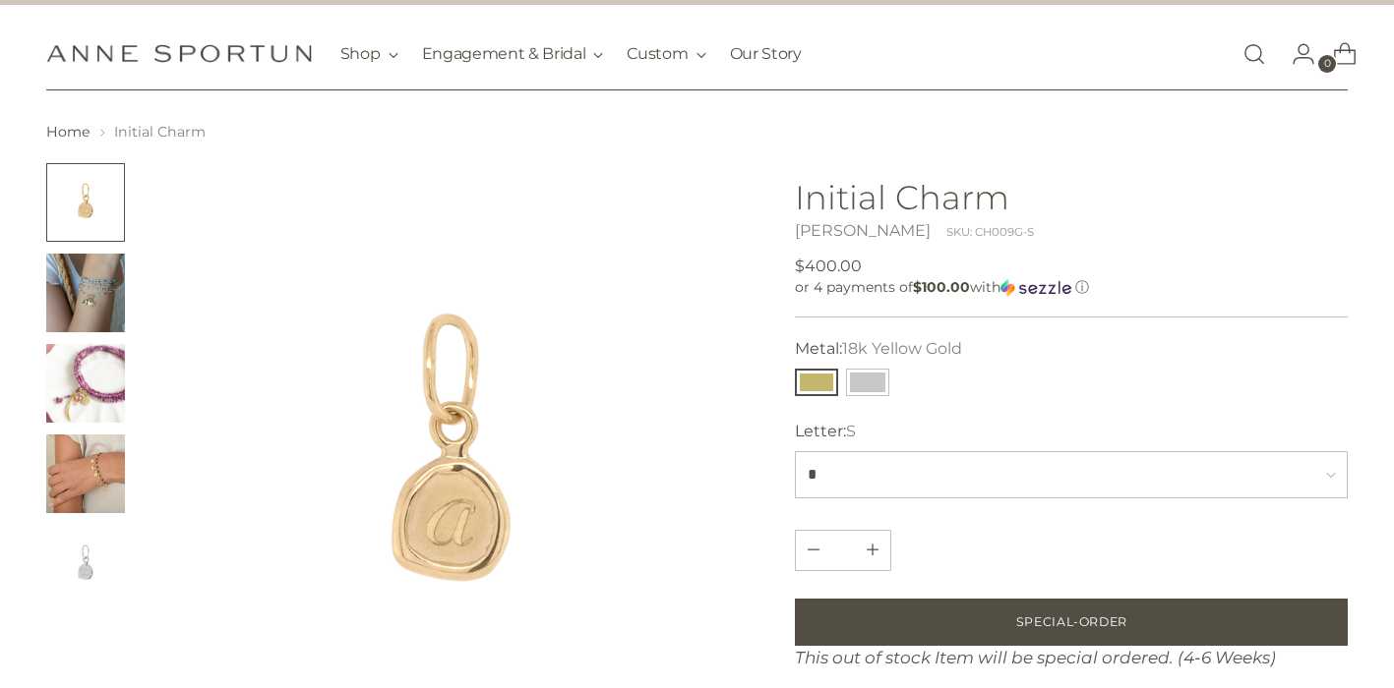
click at [93, 289] on img "Change image to image 2" at bounding box center [85, 293] width 79 height 79
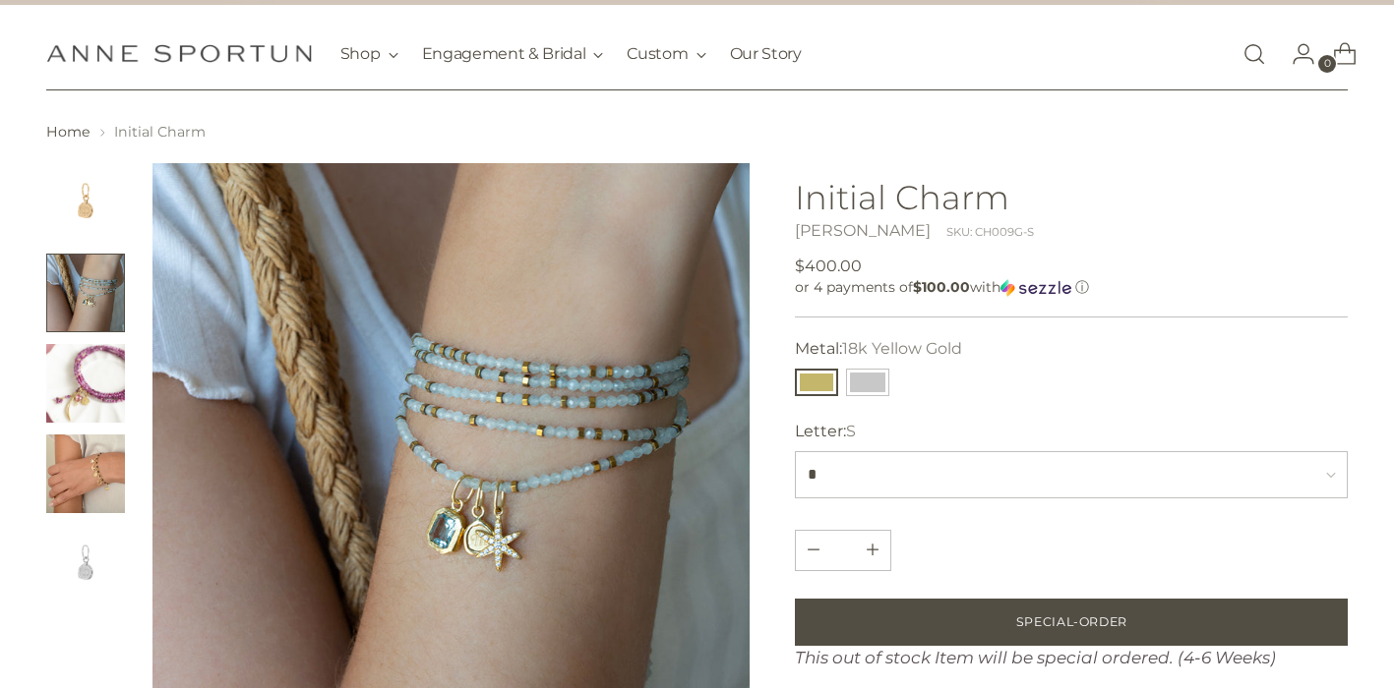
click at [103, 386] on img "Change image to image 3" at bounding box center [85, 383] width 79 height 79
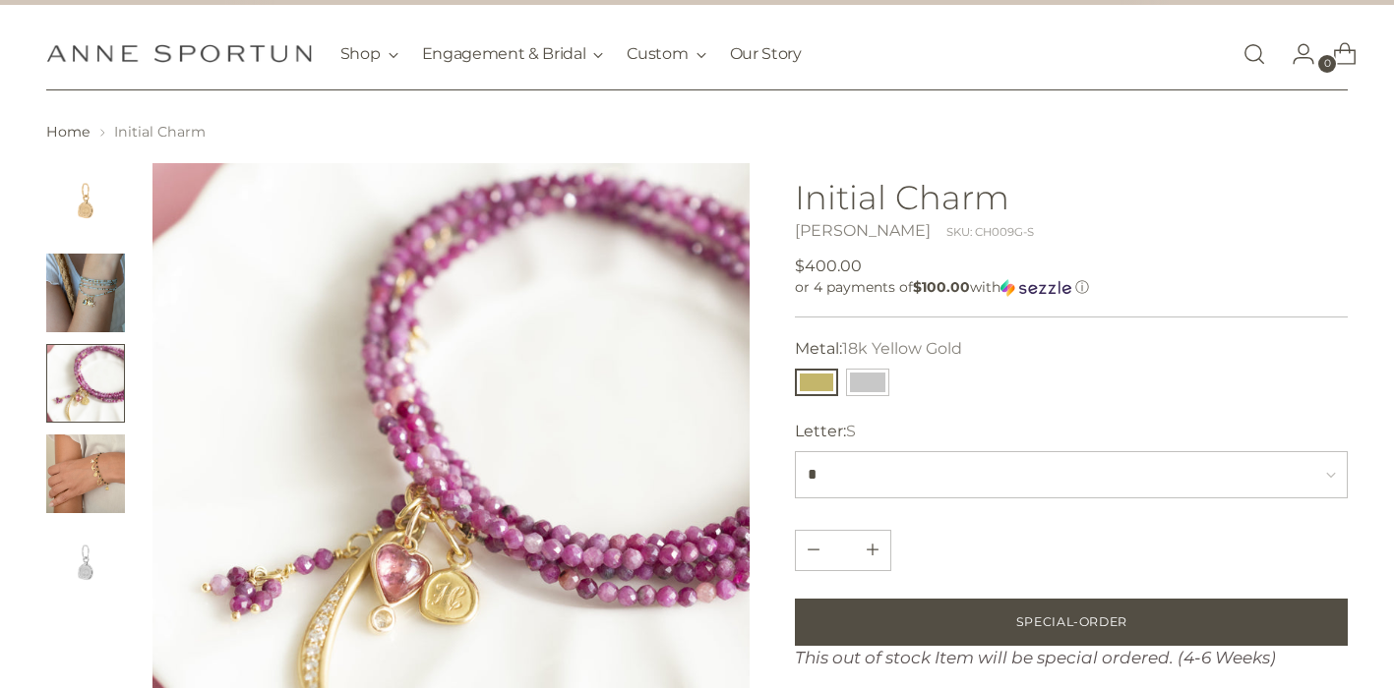
click at [112, 475] on img "Change image to image 4" at bounding box center [85, 474] width 79 height 79
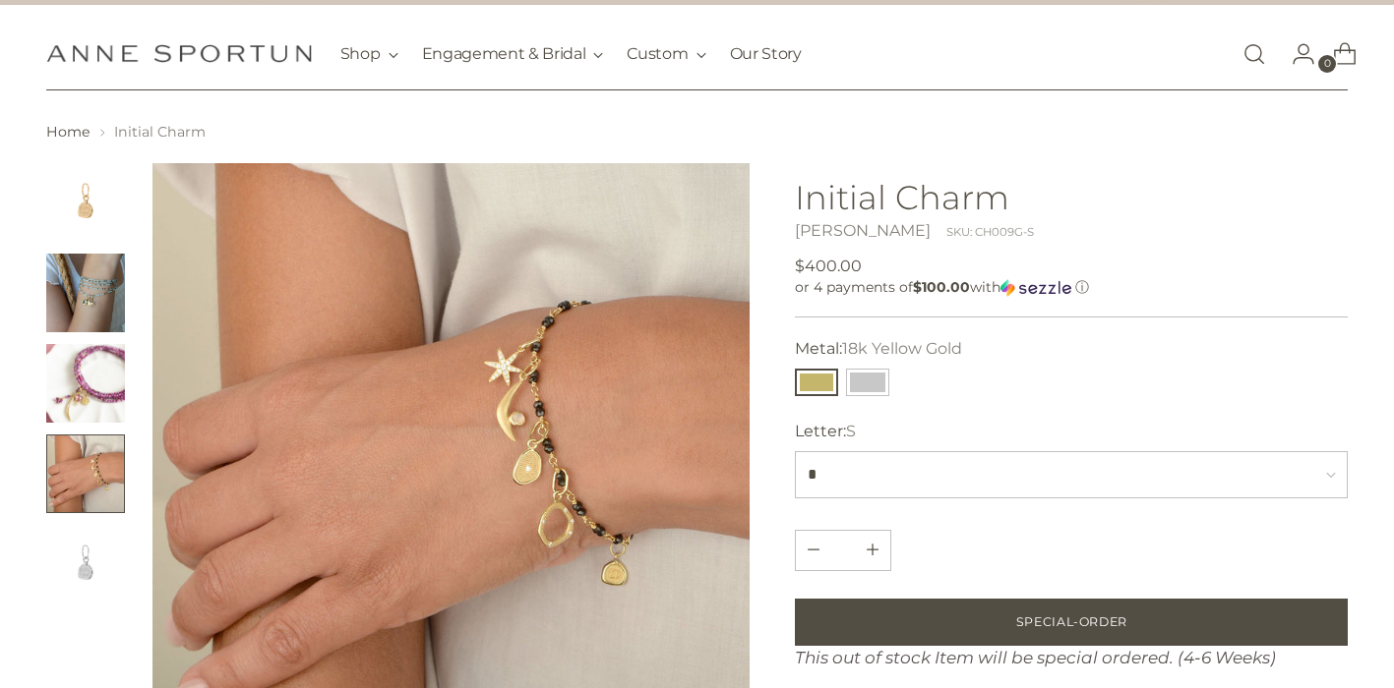
click at [98, 549] on img "Change image to image 5" at bounding box center [85, 564] width 79 height 79
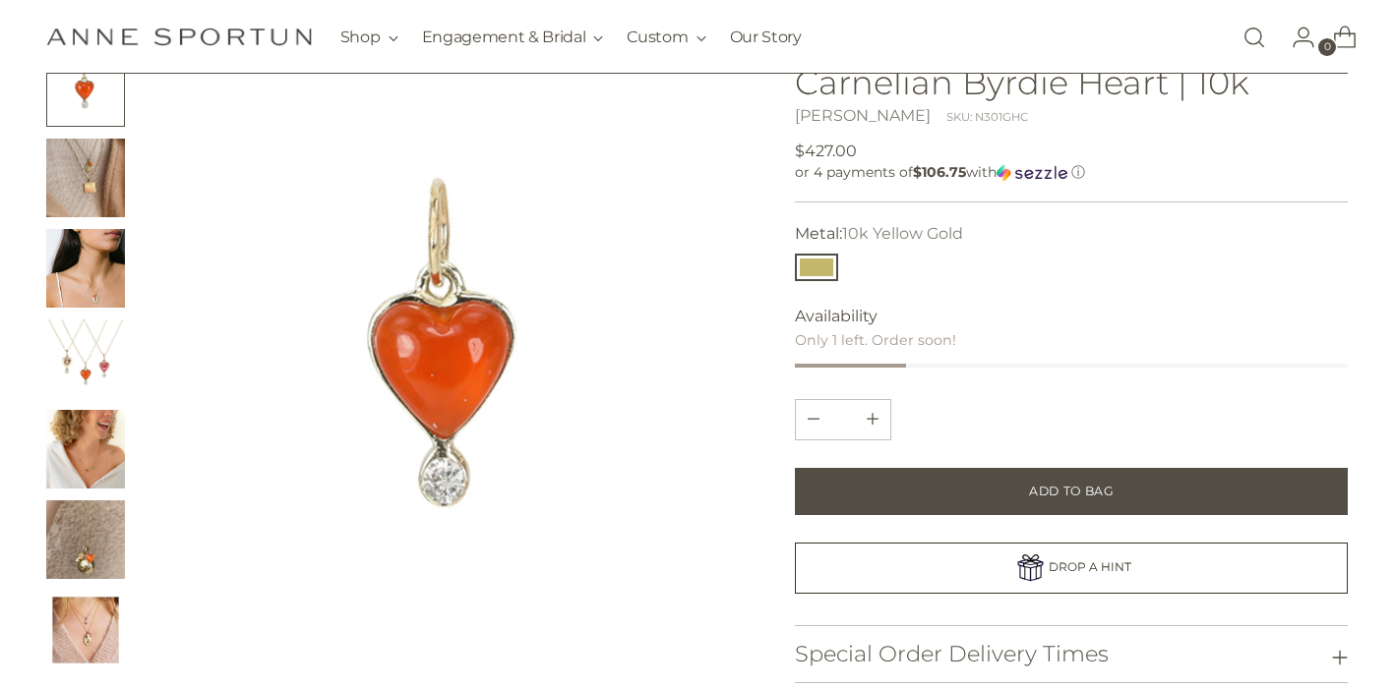
scroll to position [192, 0]
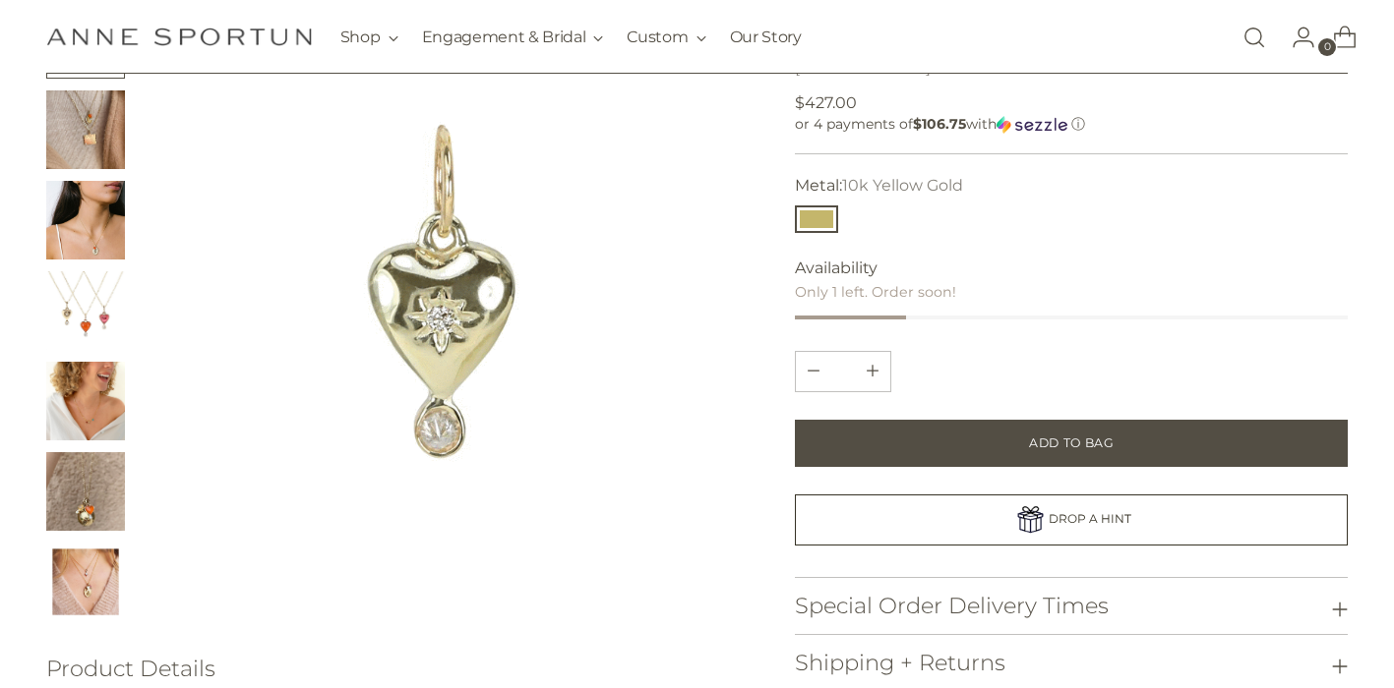
click at [88, 313] on img "Change image to image 4" at bounding box center [85, 310] width 79 height 79
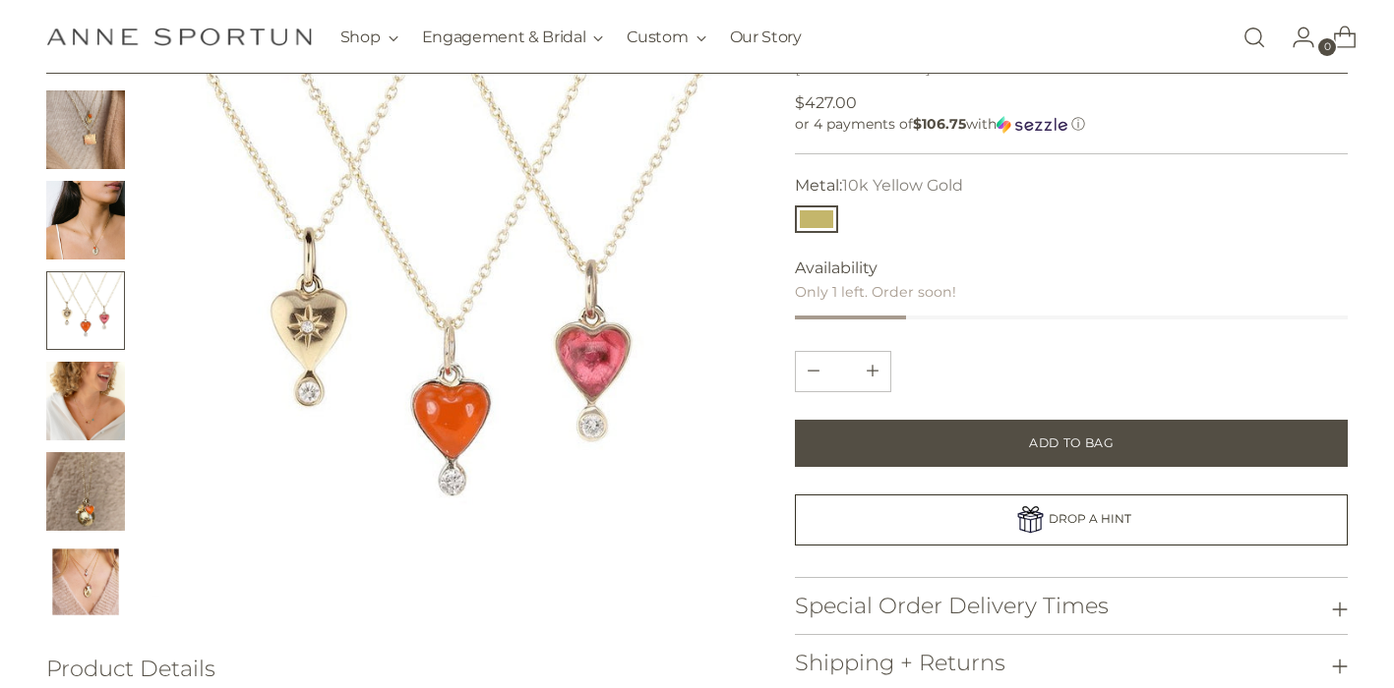
click at [96, 393] on img "Change image to image 5" at bounding box center [85, 401] width 79 height 79
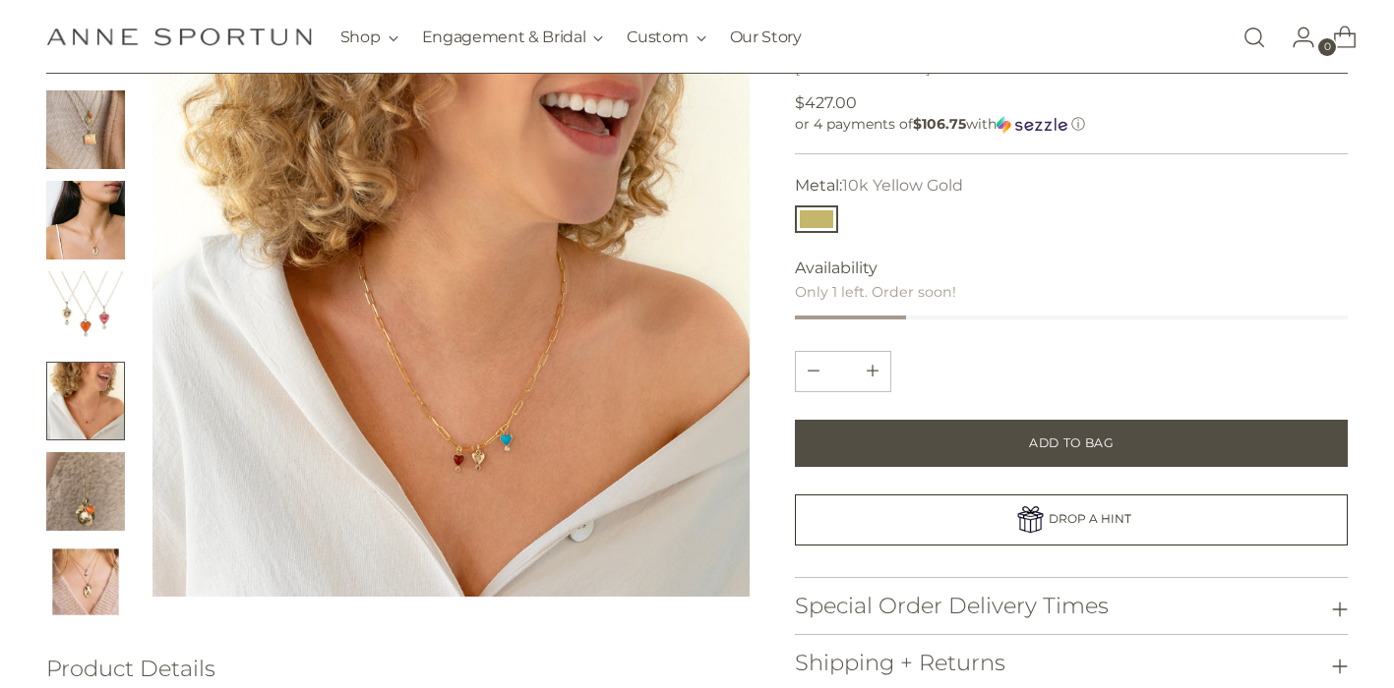
click at [101, 487] on img "Change image to image 6" at bounding box center [85, 491] width 79 height 79
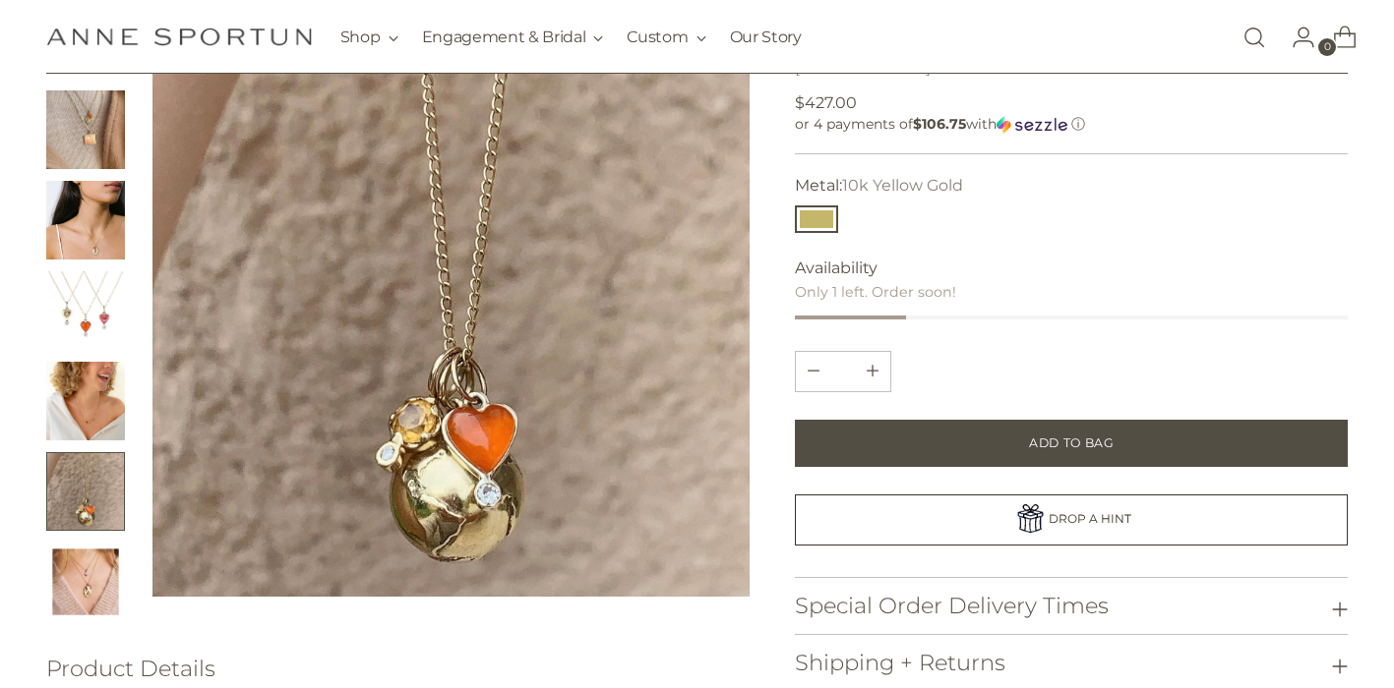
click at [106, 569] on img "Change image to image 7" at bounding box center [85, 582] width 79 height 79
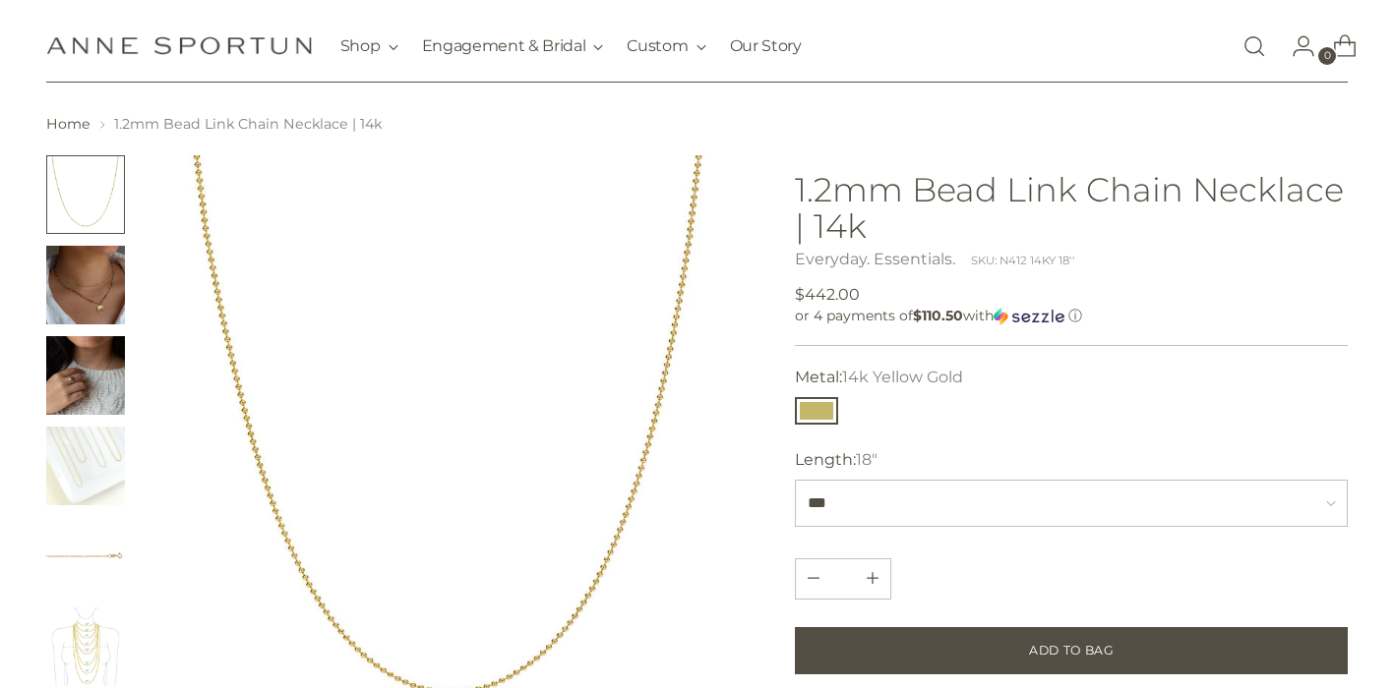
scroll to position [125, 0]
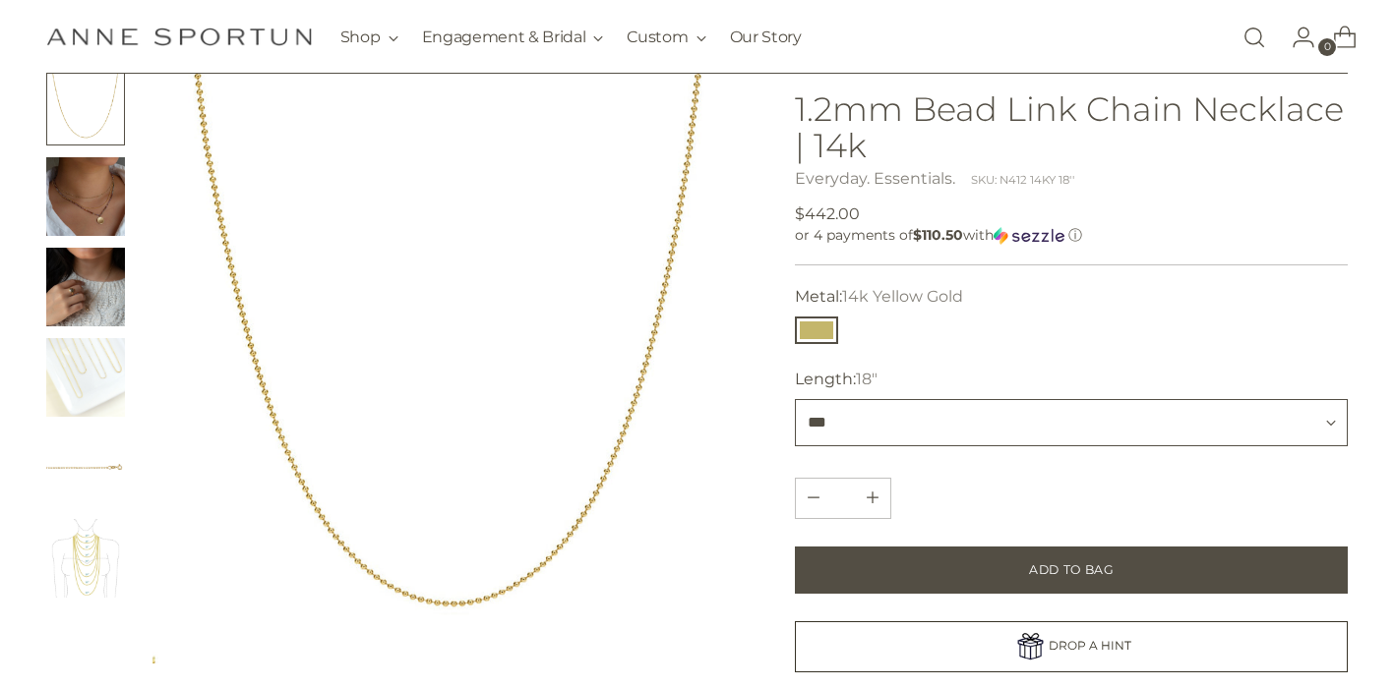
click at [830, 428] on select "***" at bounding box center [1071, 422] width 553 height 47
click at [107, 212] on img "Change image to image 2" at bounding box center [85, 196] width 79 height 79
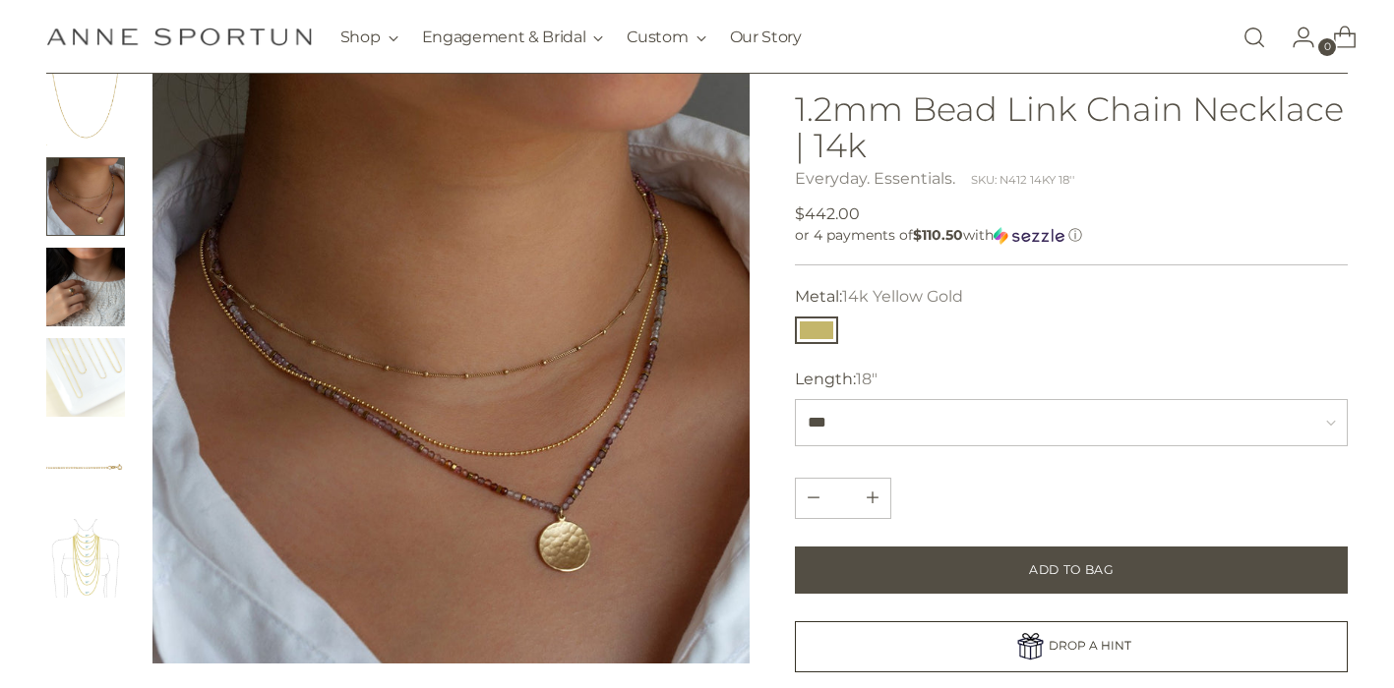
click at [426, 376] on img at bounding box center [450, 365] width 597 height 597
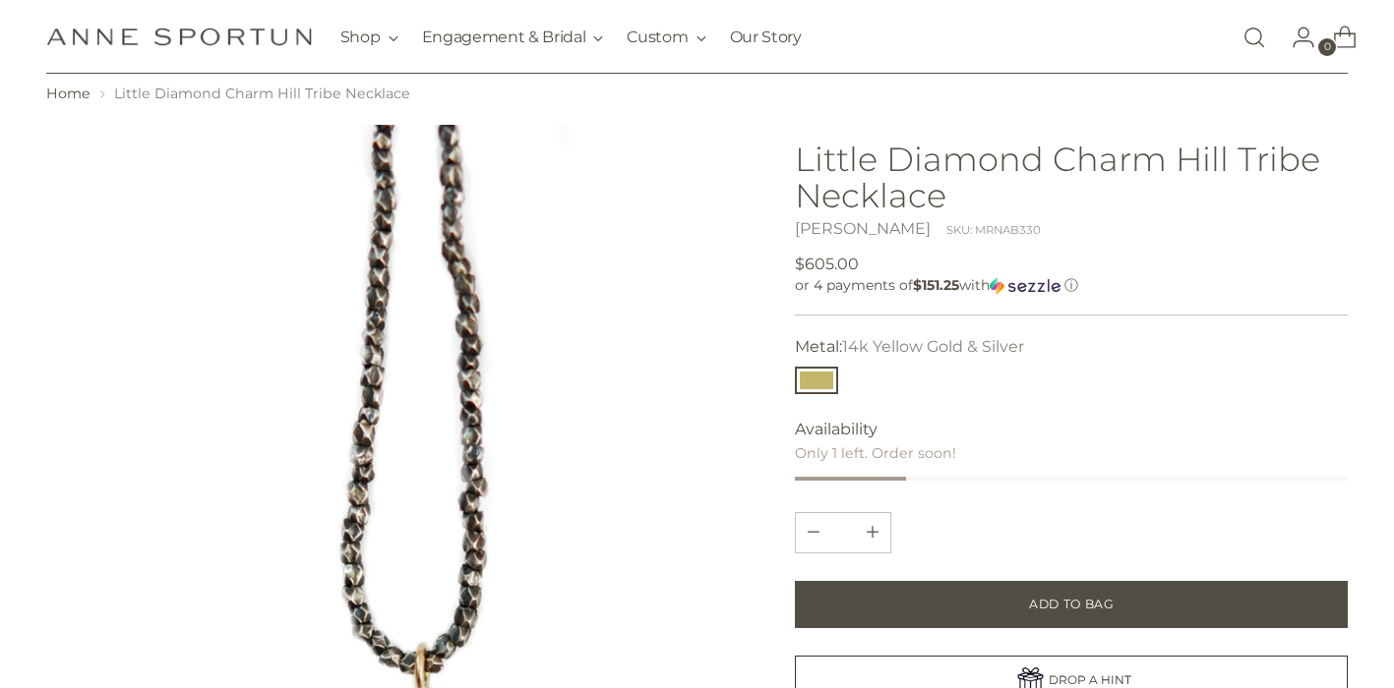
scroll to position [154, 0]
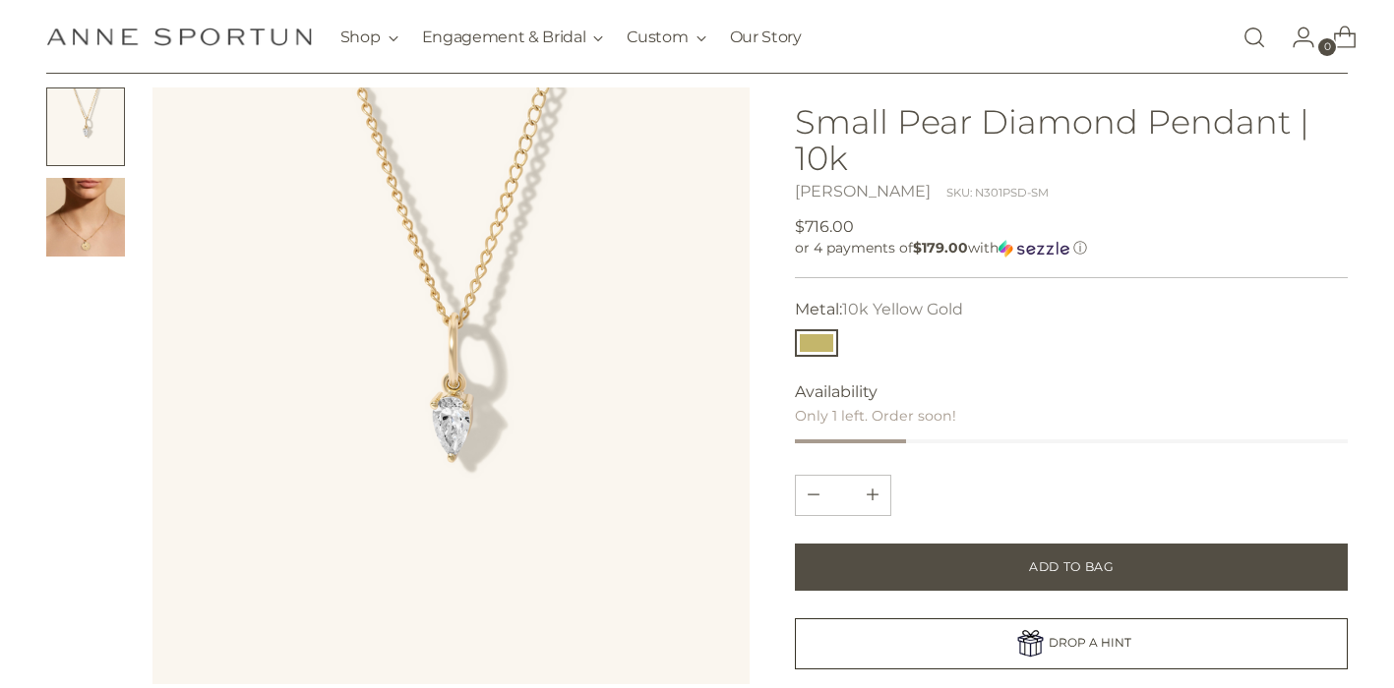
scroll to position [82, 0]
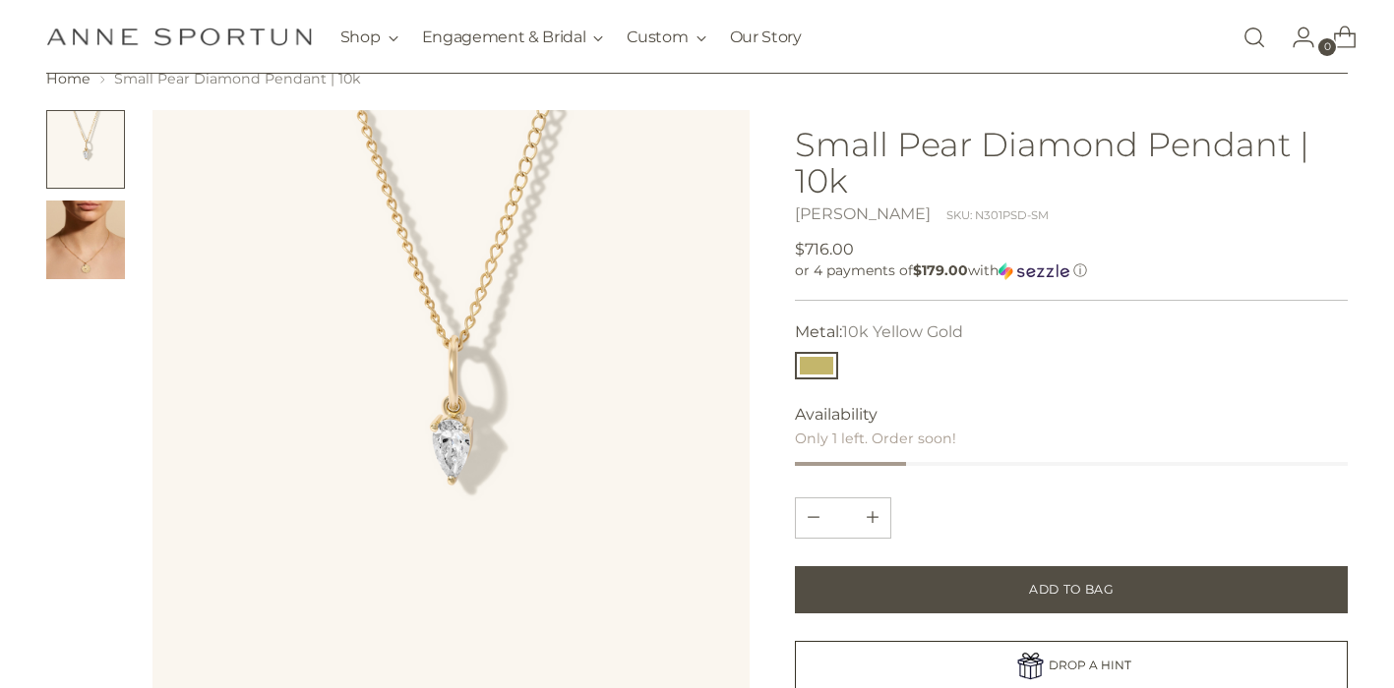
click at [67, 274] on img "Change image to image 2" at bounding box center [85, 240] width 79 height 79
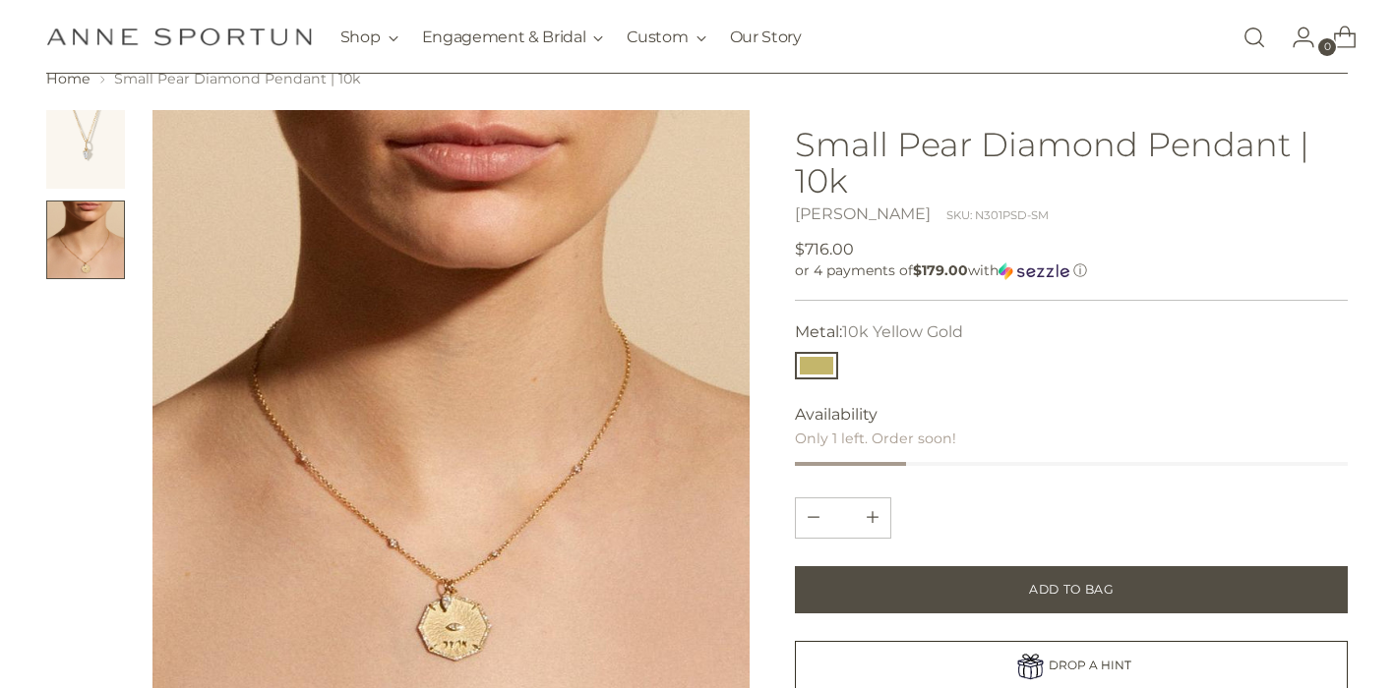
click at [444, 606] on img at bounding box center [450, 408] width 597 height 597
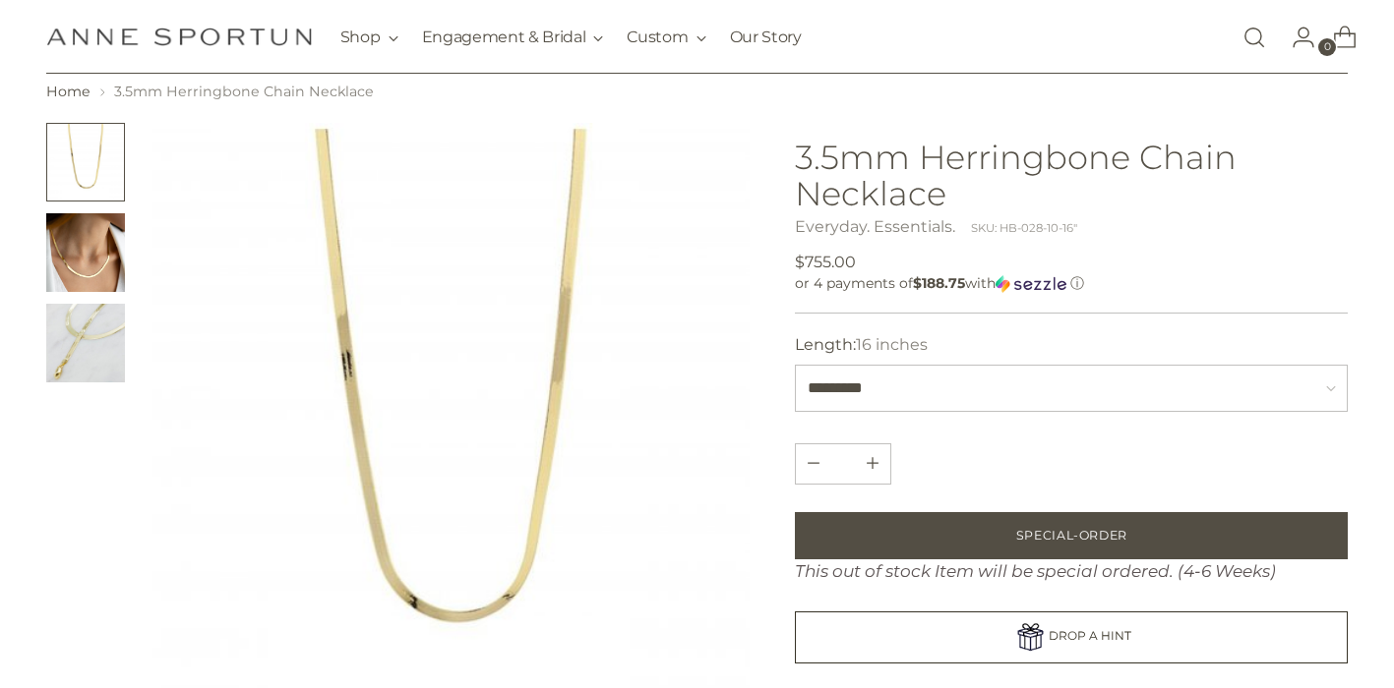
scroll to position [68, 0]
click at [70, 246] on img "Change image to image 2" at bounding box center [85, 253] width 79 height 79
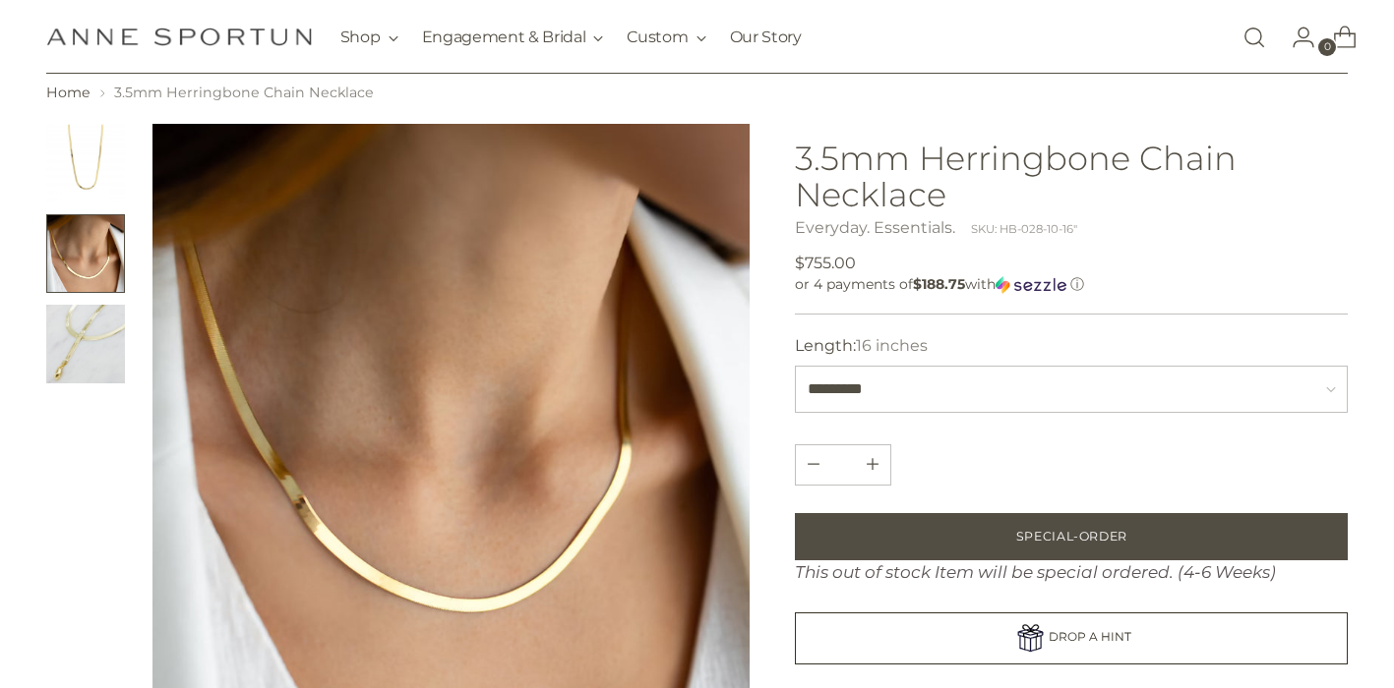
click at [79, 341] on img "Change image to image 3" at bounding box center [85, 344] width 79 height 79
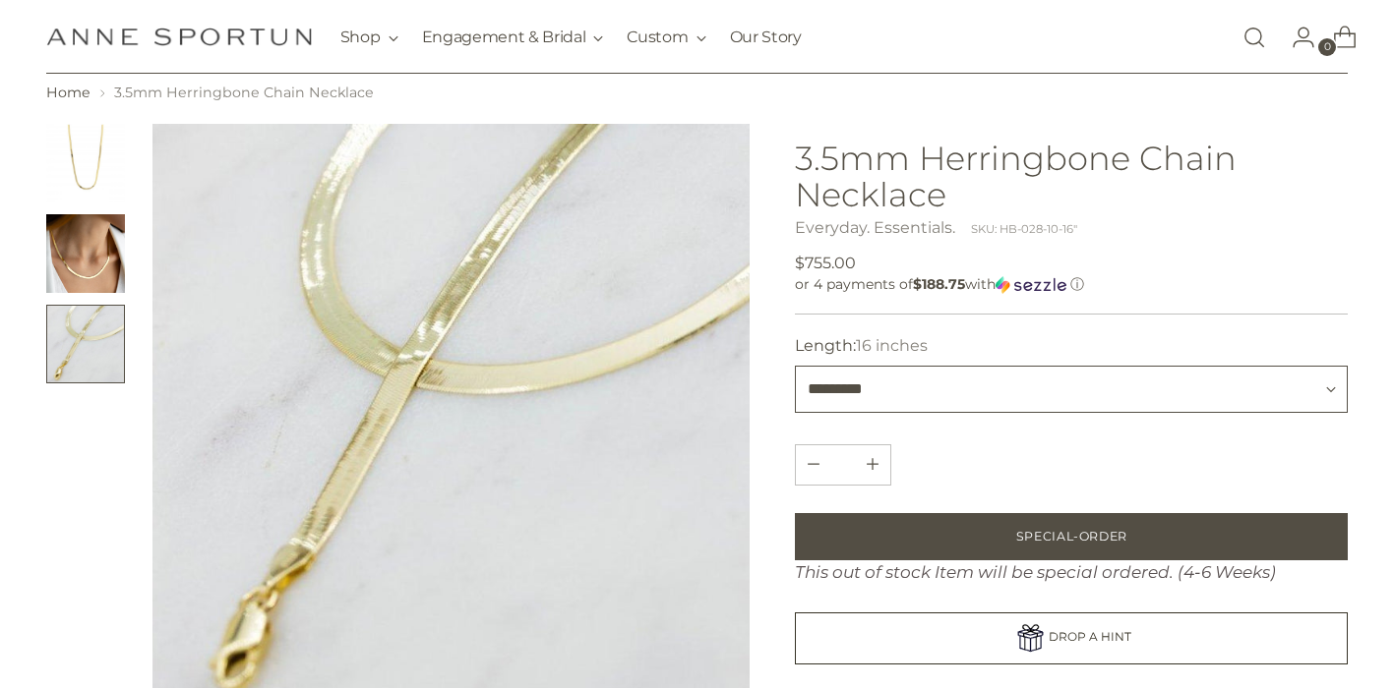
click at [942, 385] on select "********* *********" at bounding box center [1071, 389] width 553 height 47
click at [948, 387] on select "********* *********" at bounding box center [1071, 389] width 553 height 47
select select "*********"
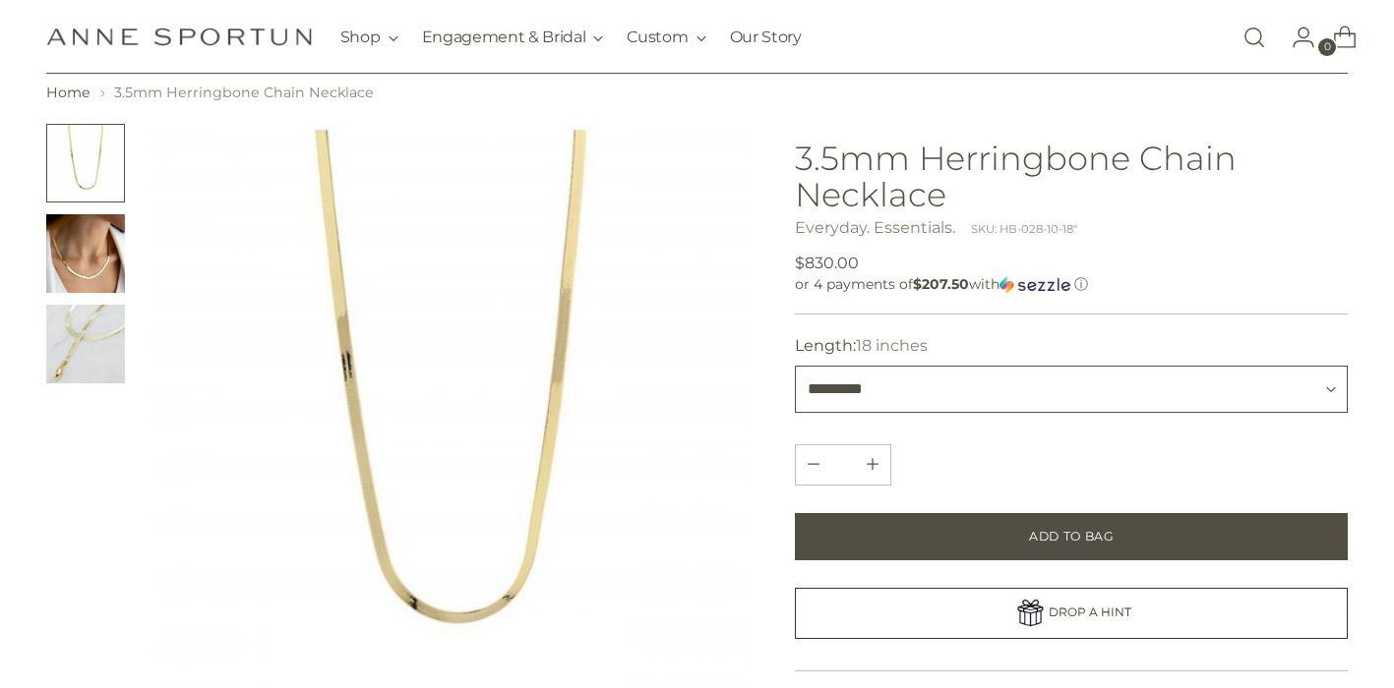
click at [1293, 390] on select "********* *********" at bounding box center [1071, 389] width 553 height 47
select select "*********"
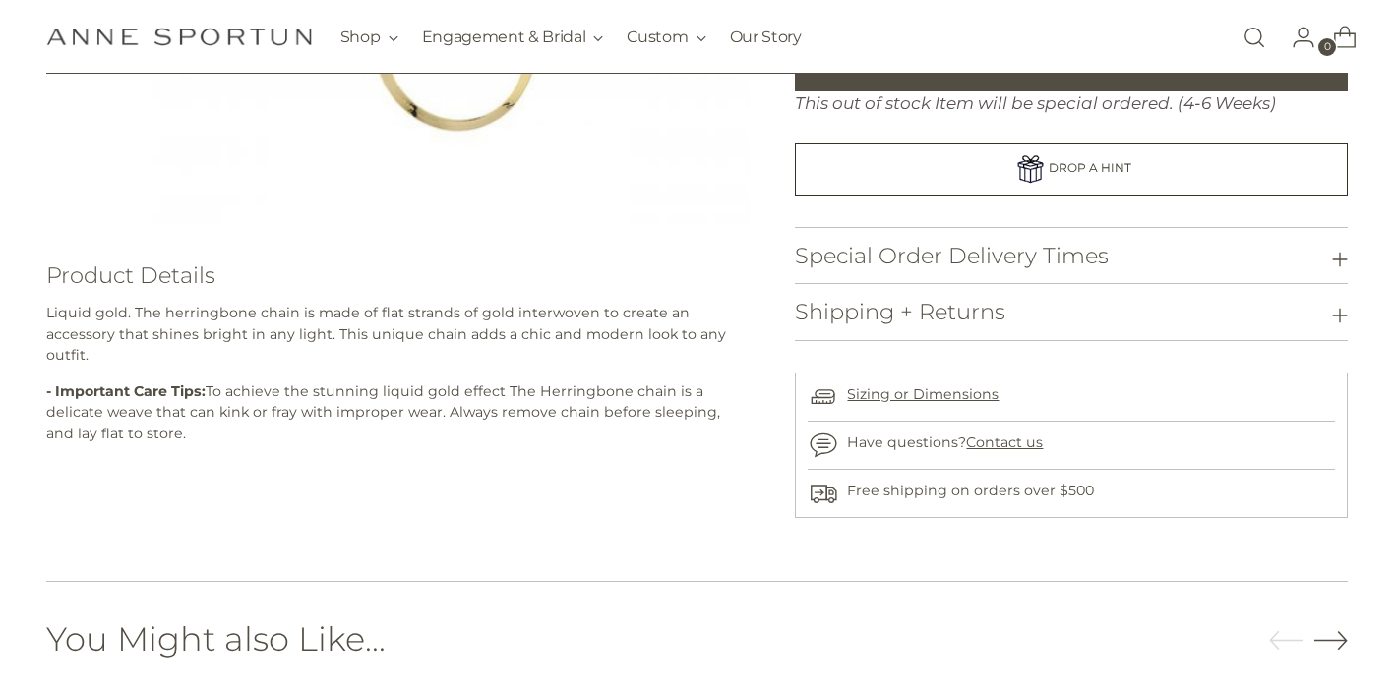
scroll to position [588, 0]
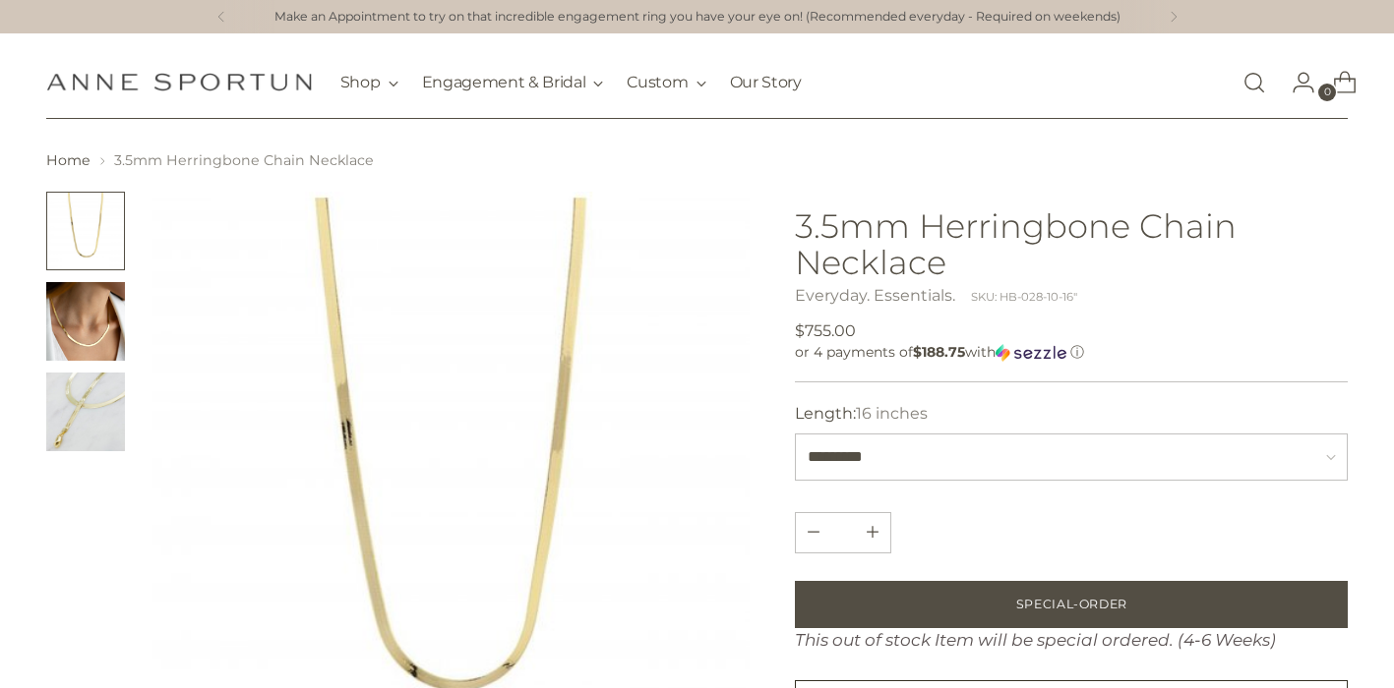
click at [84, 319] on img "Change image to image 2" at bounding box center [85, 321] width 79 height 79
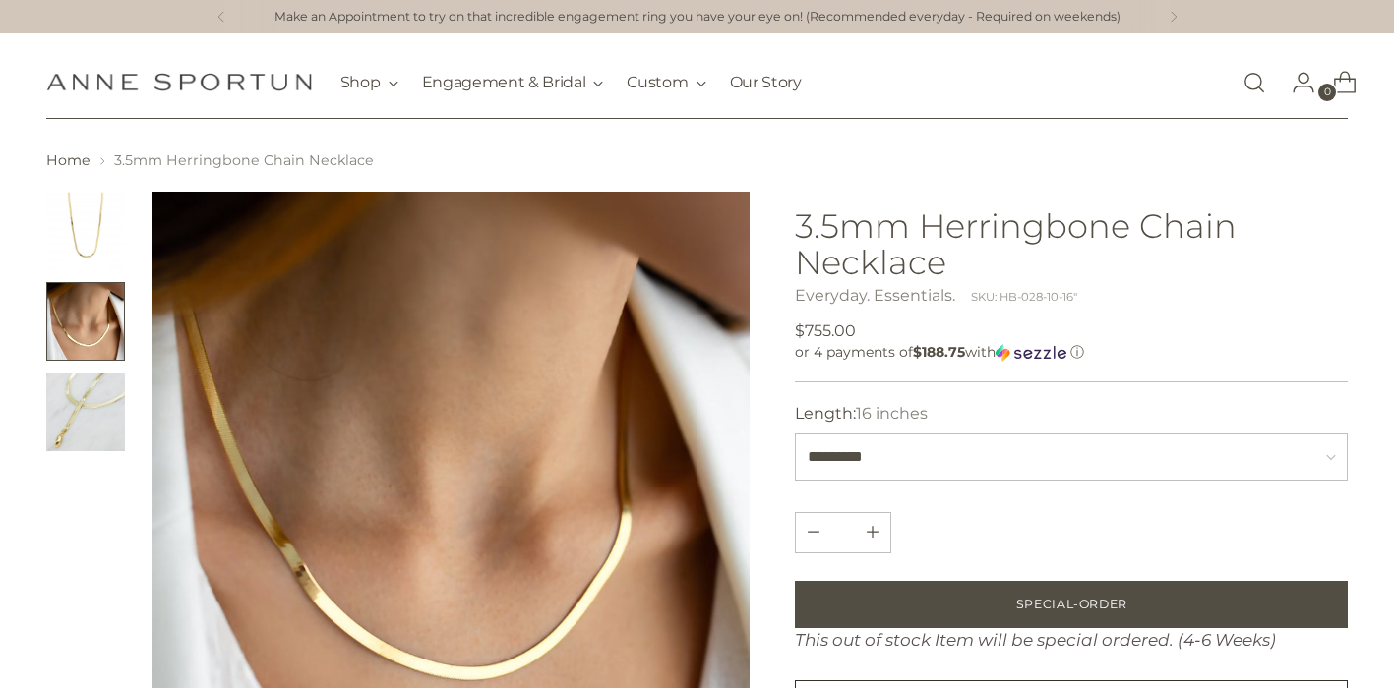
click at [81, 409] on img "Change image to image 3" at bounding box center [85, 412] width 79 height 79
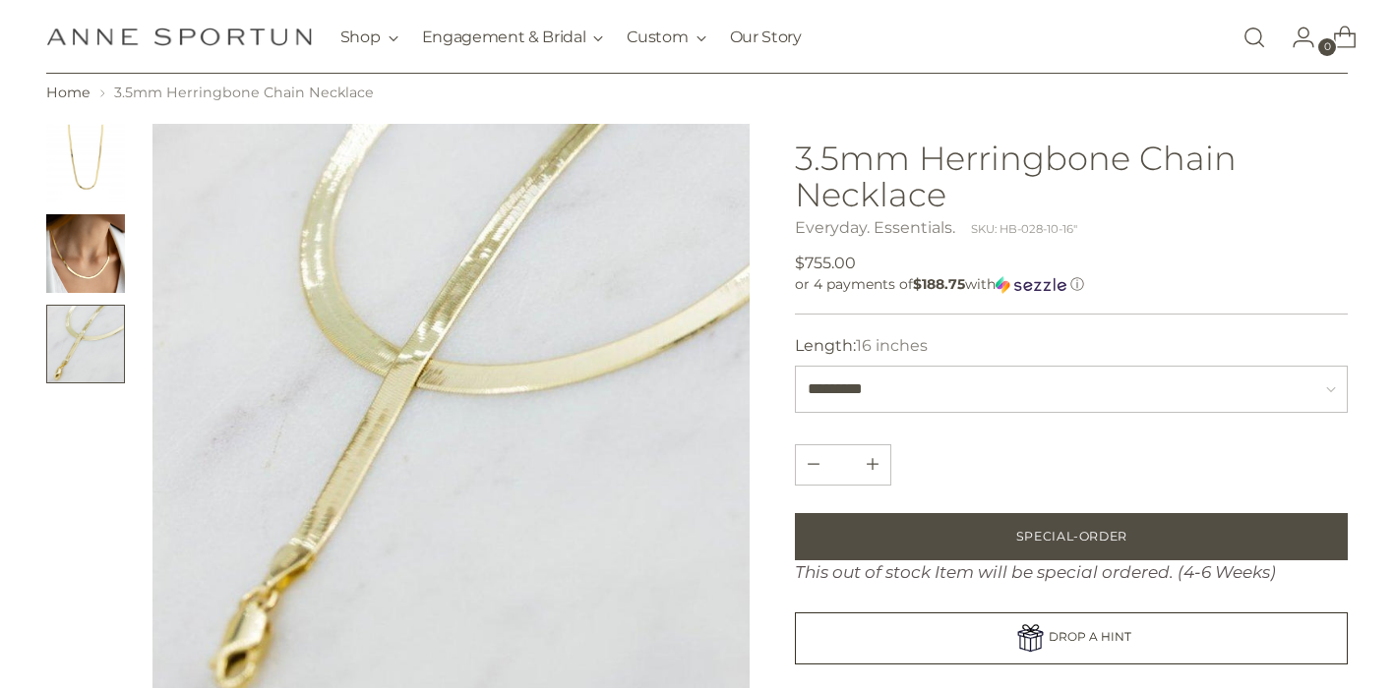
scroll to position [113, 0]
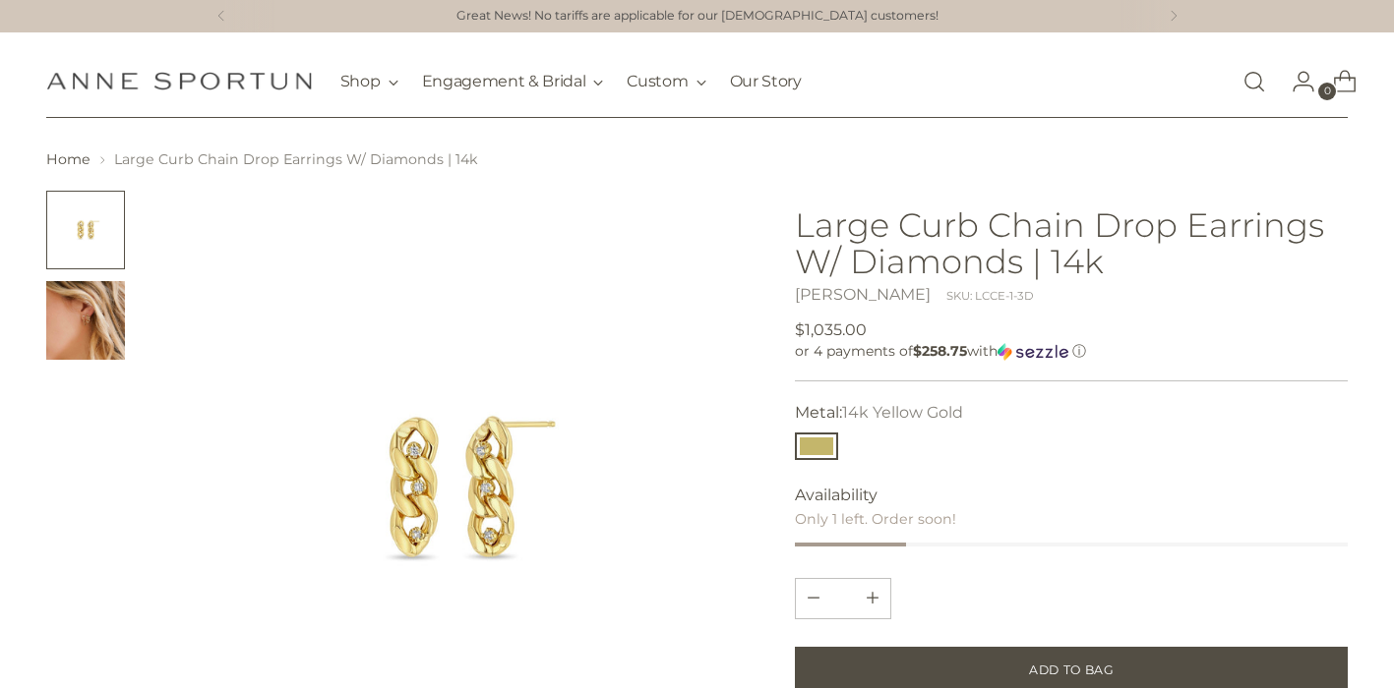
scroll to position [128, 0]
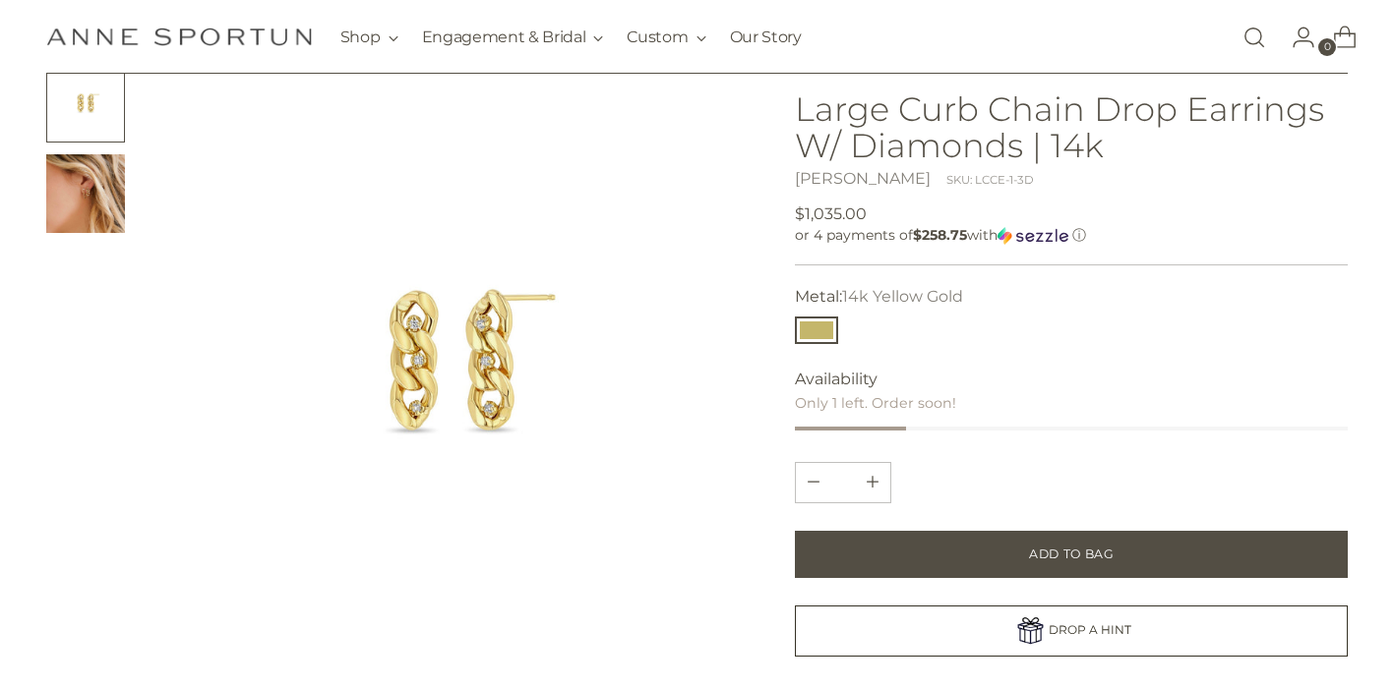
click at [72, 199] on img "Change image to image 2" at bounding box center [85, 193] width 79 height 79
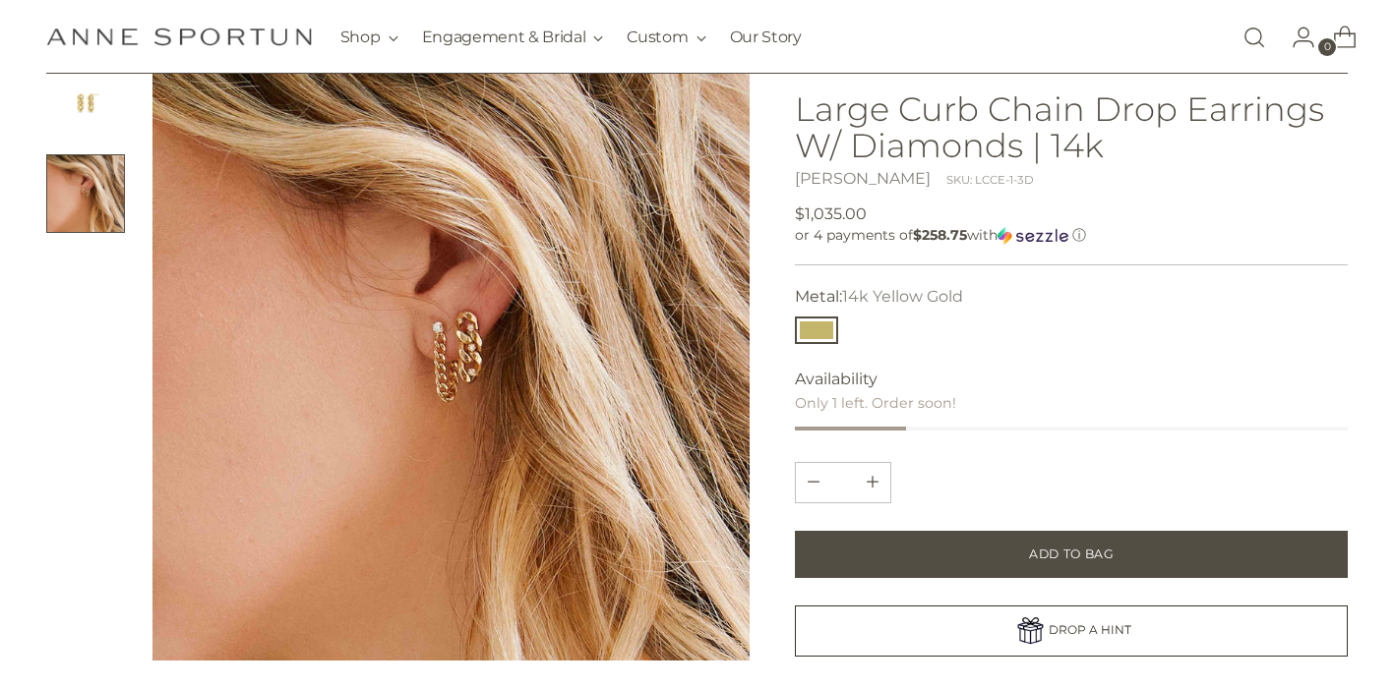
click at [450, 359] on img at bounding box center [450, 362] width 597 height 597
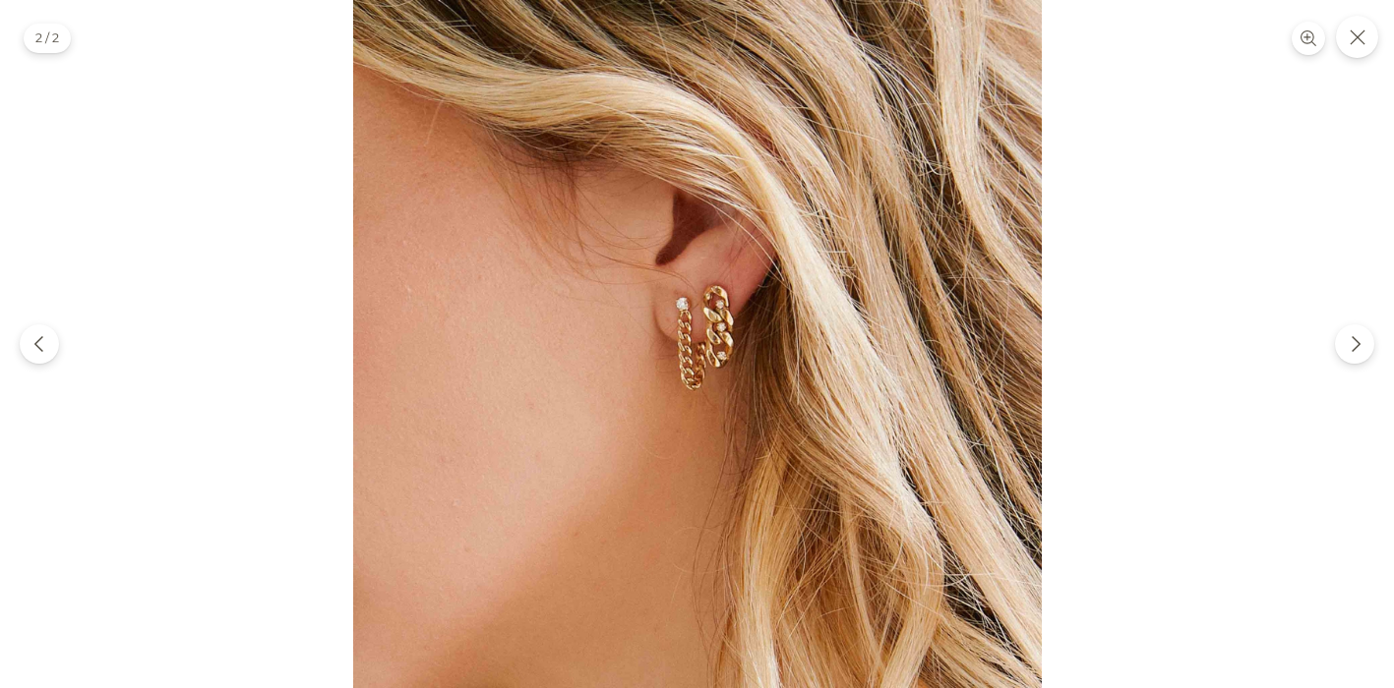
click at [719, 354] on img at bounding box center [697, 344] width 688 height 688
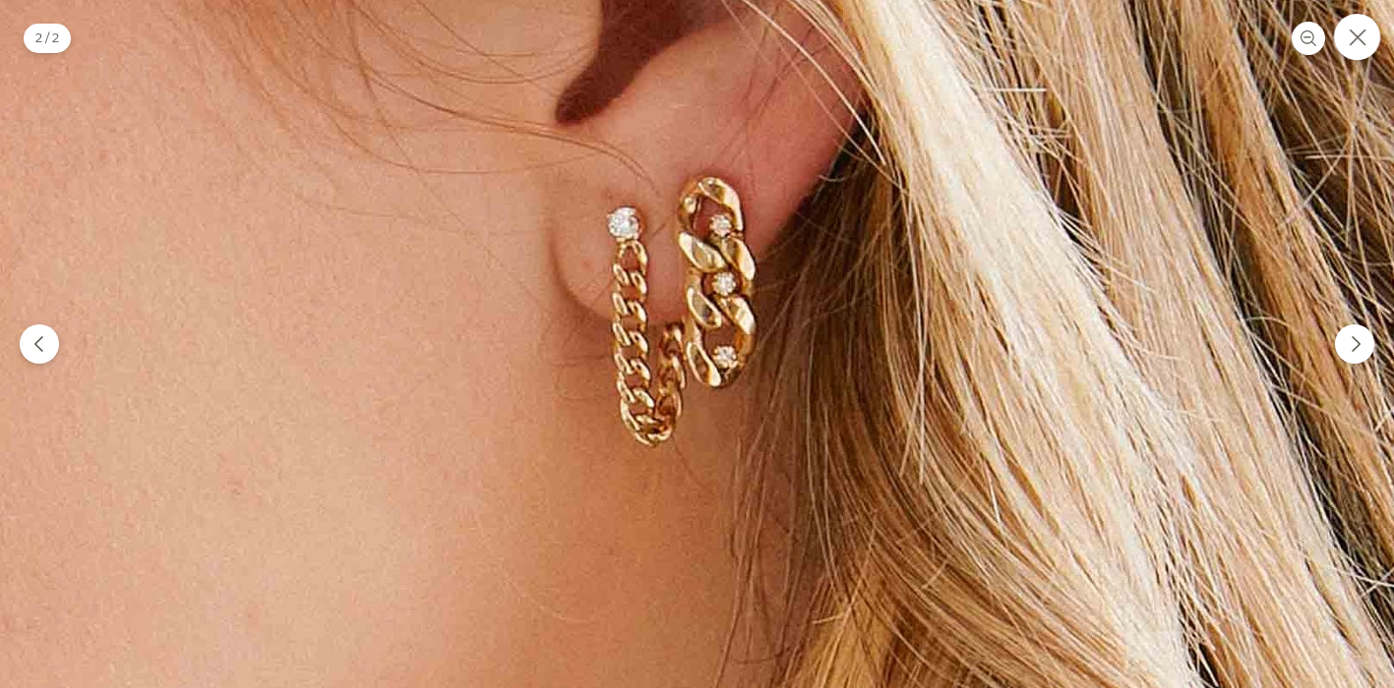
click at [1364, 39] on icon "Close" at bounding box center [1357, 38] width 18 height 18
